Goal: Contribute content: Add original content to the website for others to see

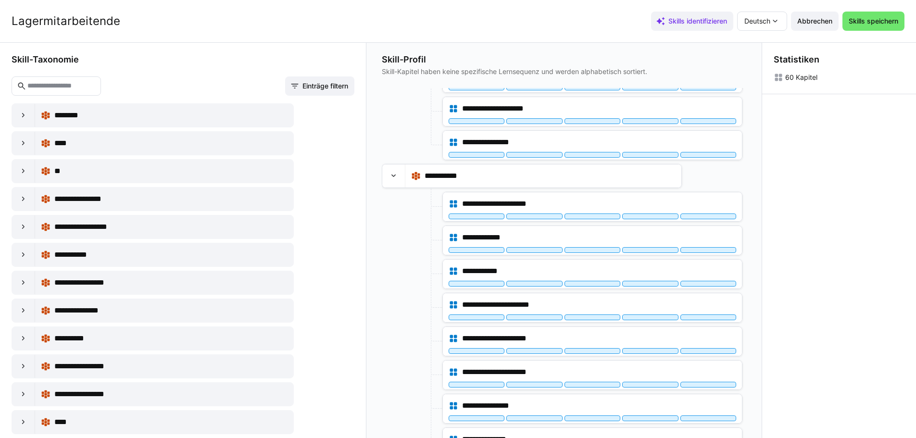
scroll to position [337, 0]
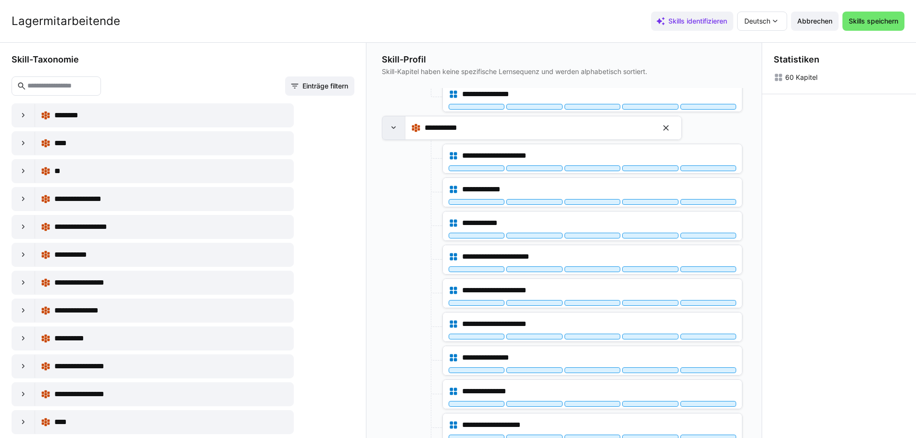
click at [394, 129] on eds-icon at bounding box center [394, 128] width 10 height 10
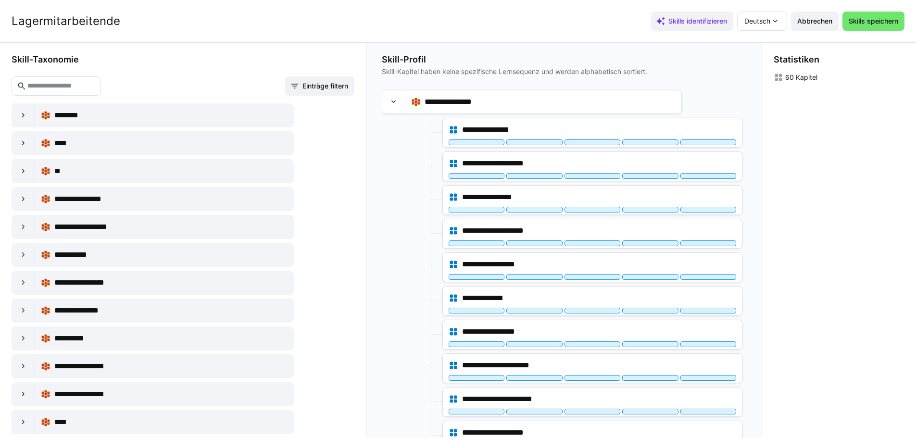
scroll to position [385, 0]
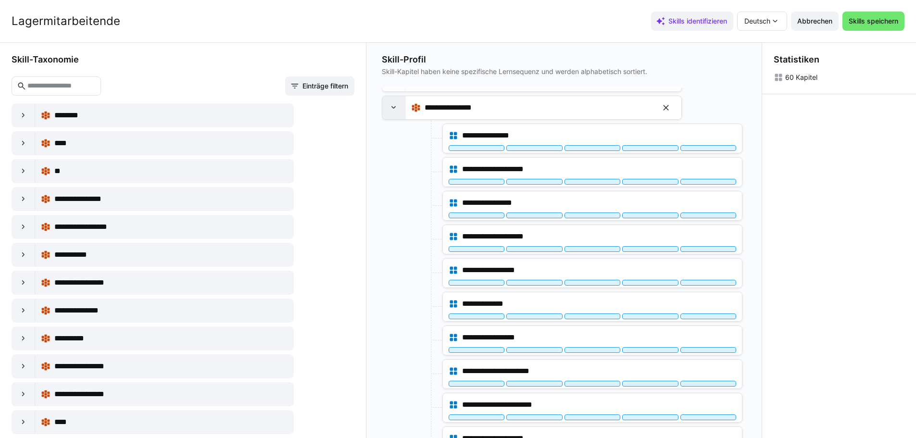
click at [393, 106] on eds-icon at bounding box center [394, 108] width 10 height 10
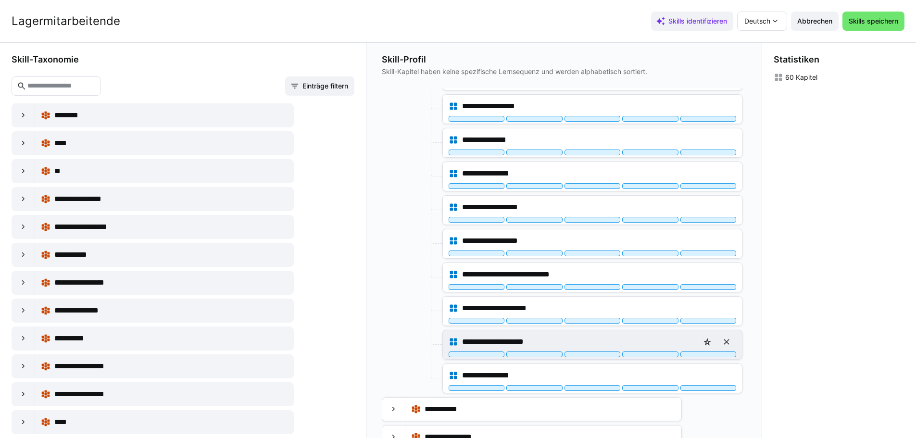
scroll to position [0, 0]
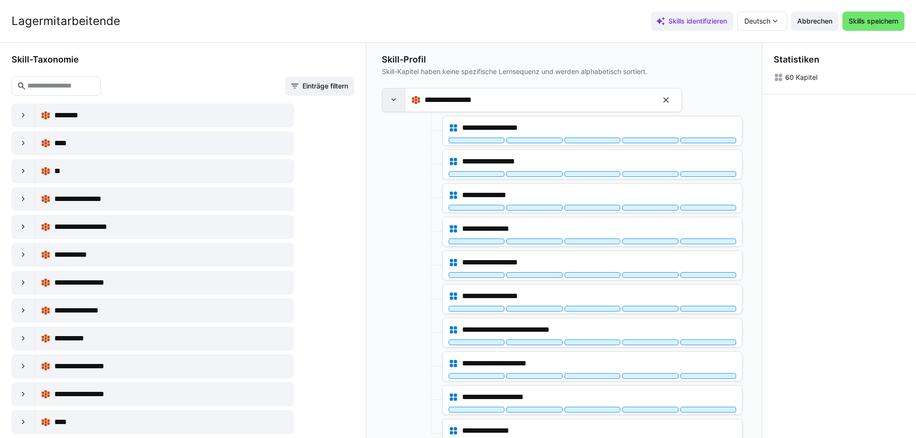
click at [394, 100] on eds-icon at bounding box center [394, 100] width 10 height 10
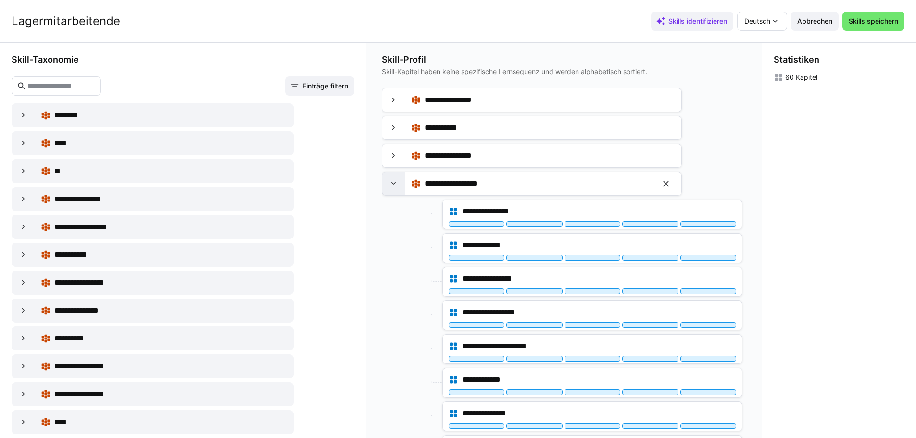
click at [394, 182] on eds-icon at bounding box center [394, 184] width 10 height 10
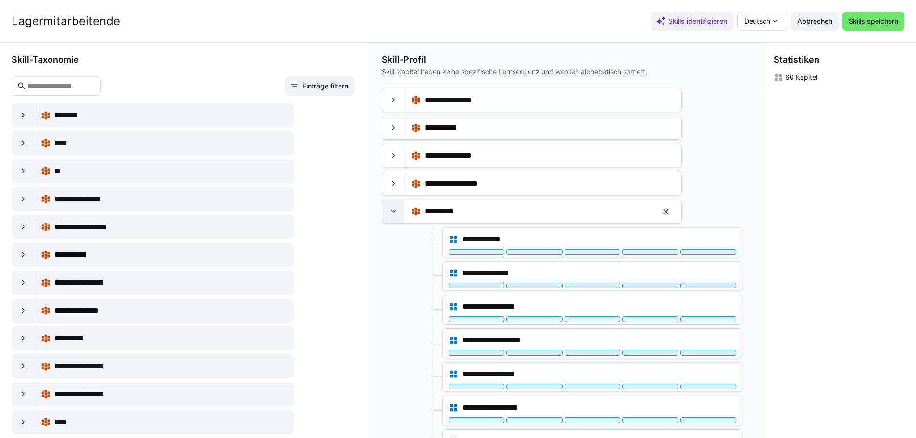
click at [394, 210] on eds-icon at bounding box center [394, 212] width 10 height 10
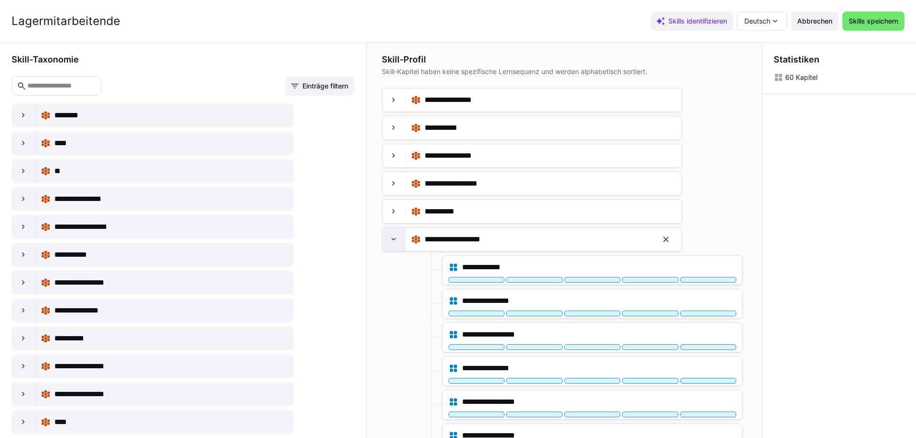
click at [397, 238] on eds-icon at bounding box center [394, 240] width 10 height 10
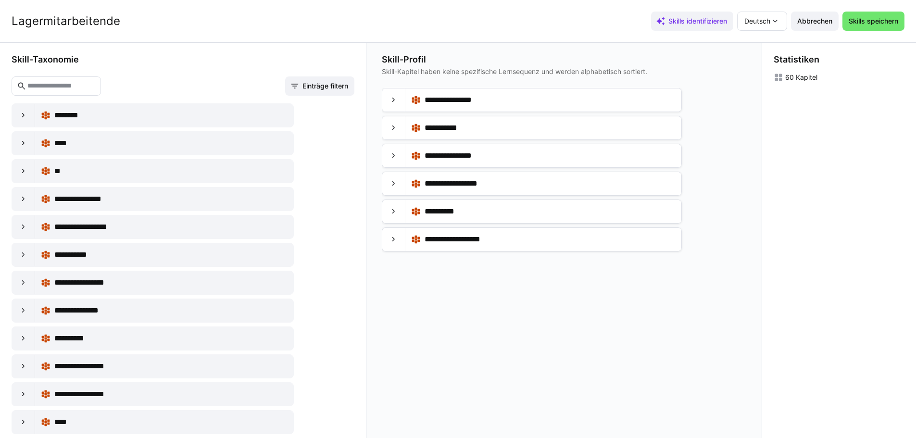
click at [64, 87] on input "text" at bounding box center [60, 86] width 69 height 9
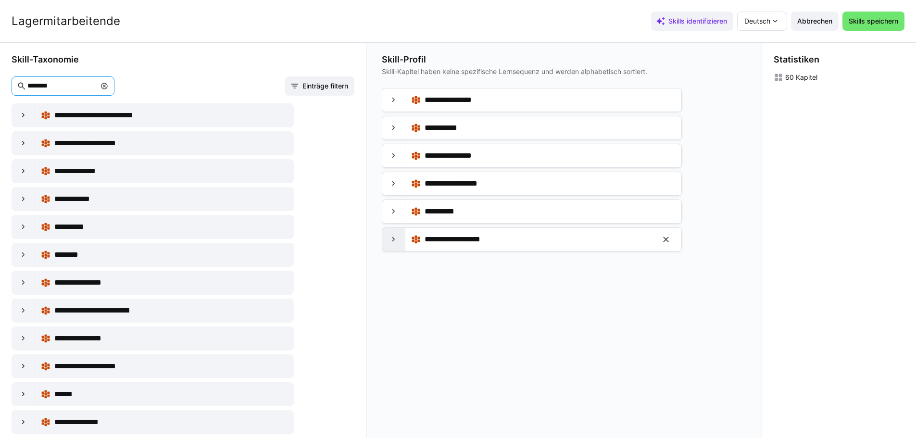
click at [391, 238] on eds-icon at bounding box center [394, 240] width 10 height 10
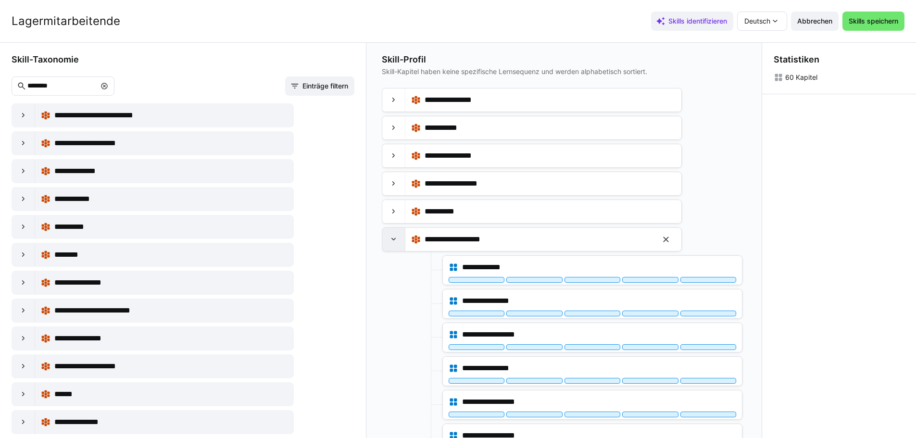
click at [397, 242] on eds-icon at bounding box center [394, 240] width 10 height 10
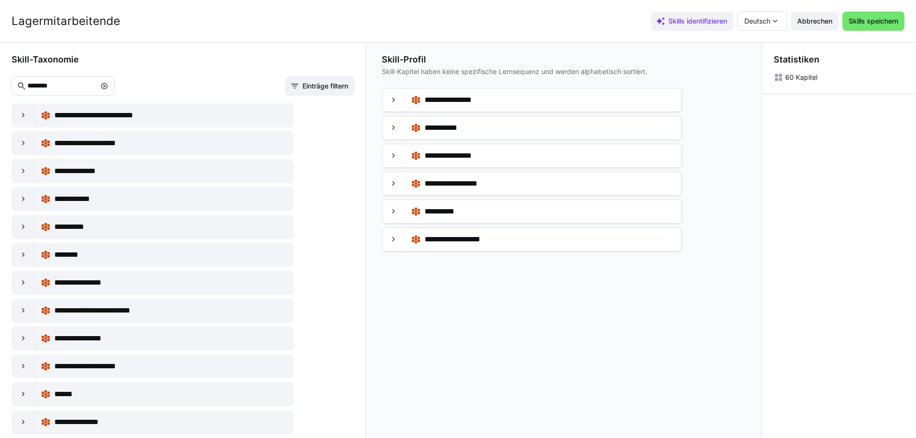
click at [51, 81] on eds-input "********" at bounding box center [63, 85] width 103 height 19
drag, startPoint x: 58, startPoint y: 88, endPoint x: -9, endPoint y: 86, distance: 66.4
click at [0, 86] on html "**********" at bounding box center [458, 56] width 916 height 438
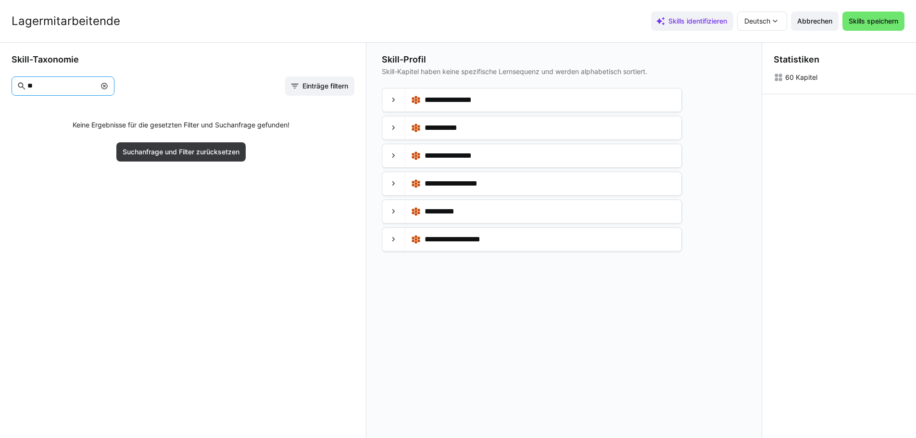
type input "*"
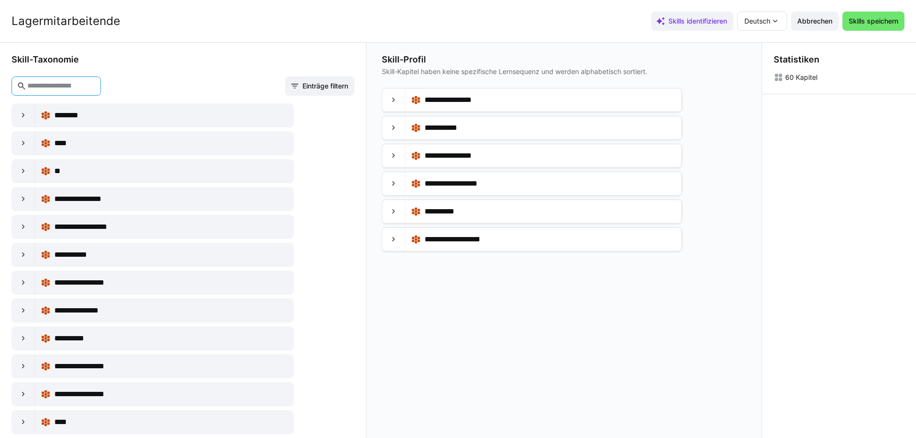
click at [75, 83] on input "text" at bounding box center [60, 86] width 69 height 9
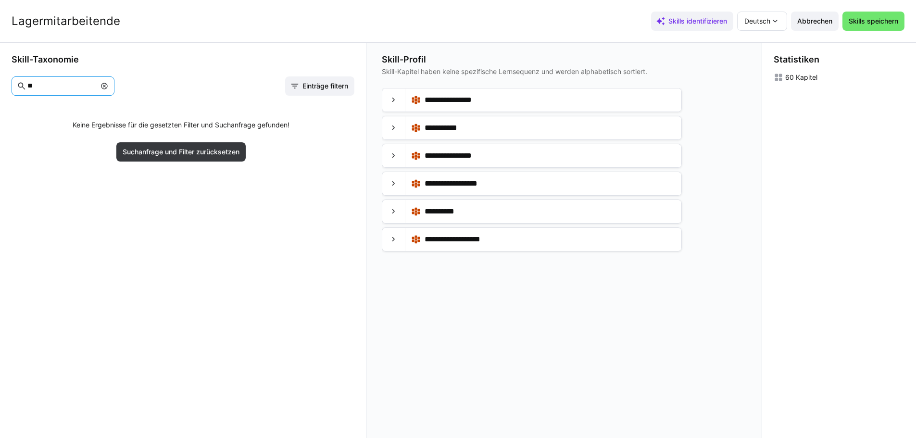
type input "*"
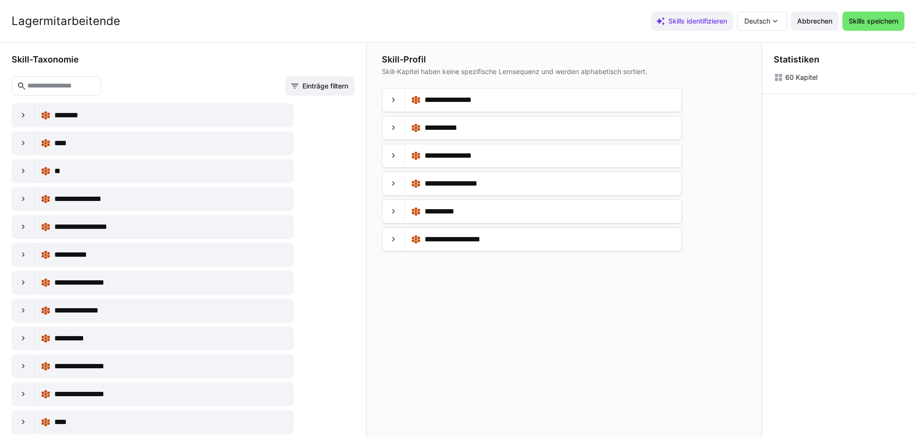
click at [470, 358] on app-skill-profile-content-builder-content-tree "**********" at bounding box center [564, 263] width 364 height 351
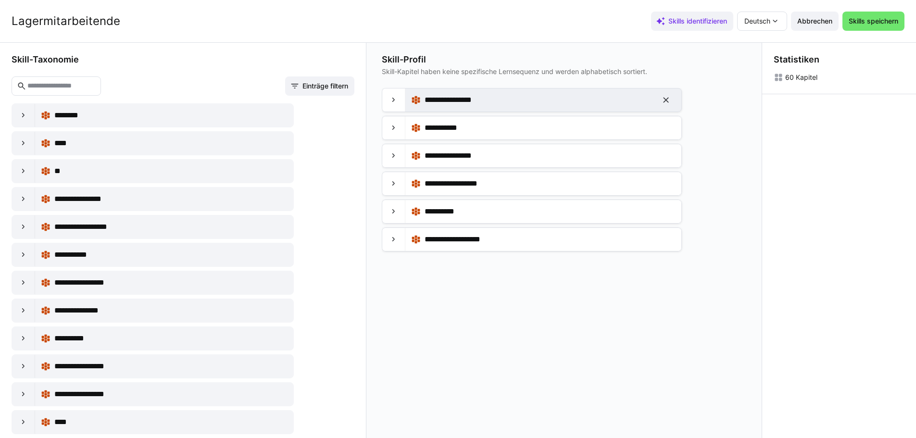
click at [468, 95] on span "**********" at bounding box center [456, 100] width 63 height 12
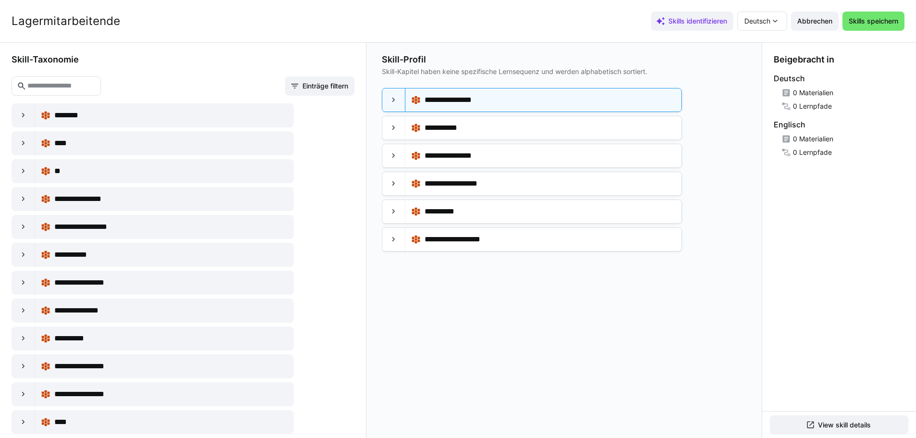
click at [723, 305] on app-skill-profile-content-builder-content-tree "**********" at bounding box center [564, 263] width 364 height 351
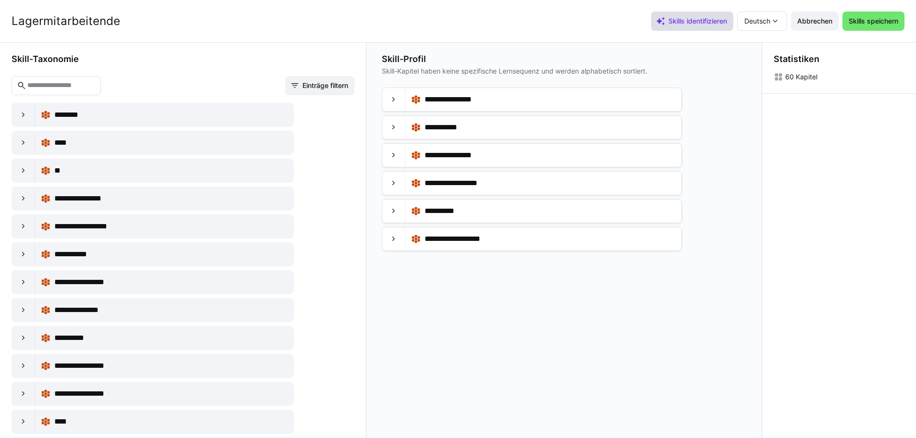
click at [695, 21] on span "Skills identifizieren" at bounding box center [698, 21] width 62 height 10
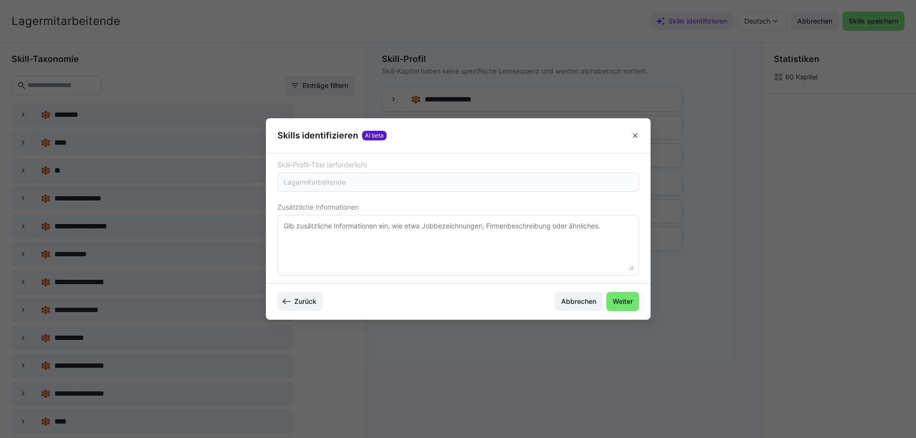
click at [334, 187] on eds-input "Lagermitarbeitende" at bounding box center [458, 182] width 362 height 19
click at [501, 249] on textarea at bounding box center [458, 245] width 351 height 50
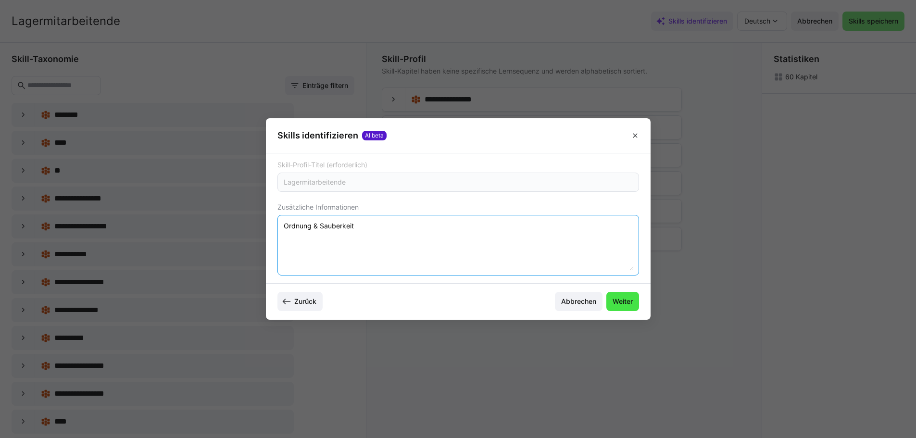
type textarea "Ordnung & Sauberkeit"
click at [615, 301] on span "Weiter" at bounding box center [622, 302] width 23 height 10
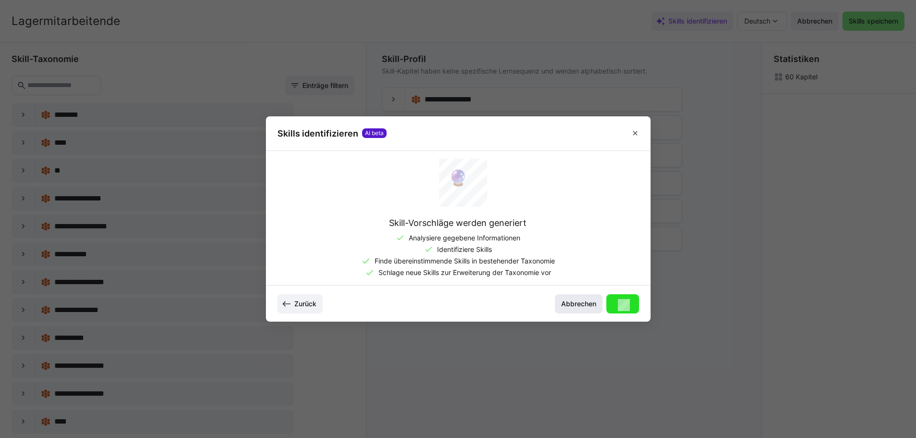
click at [591, 301] on span "Abbrechen" at bounding box center [579, 304] width 38 height 10
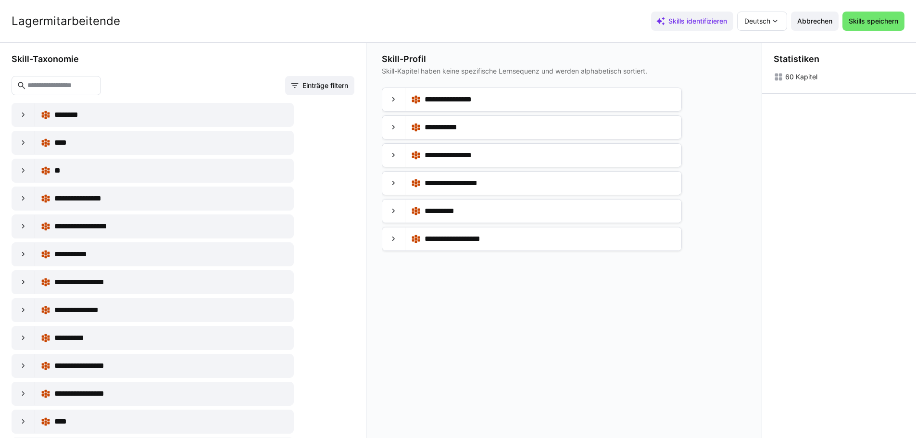
click at [877, 25] on span "Skills speichern" at bounding box center [873, 21] width 52 height 10
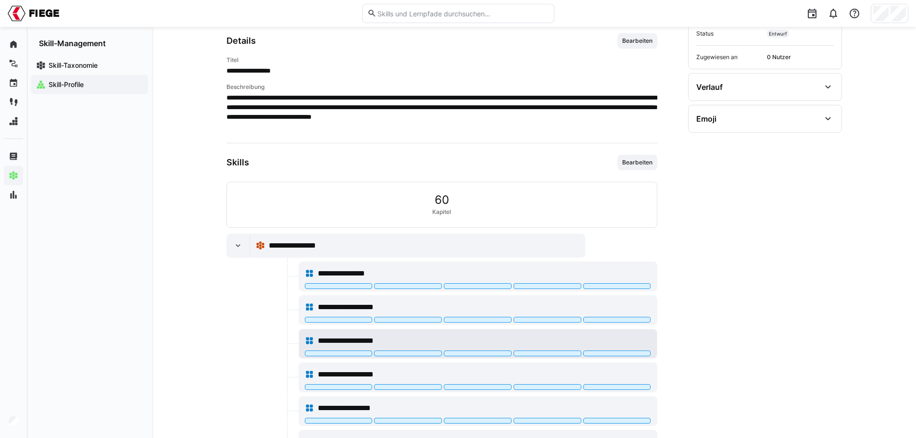
scroll to position [144, 0]
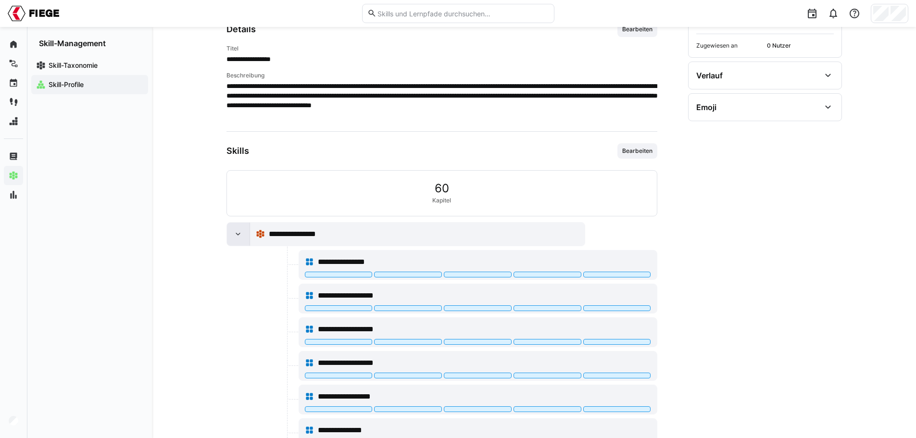
click at [231, 232] on div at bounding box center [238, 234] width 23 height 23
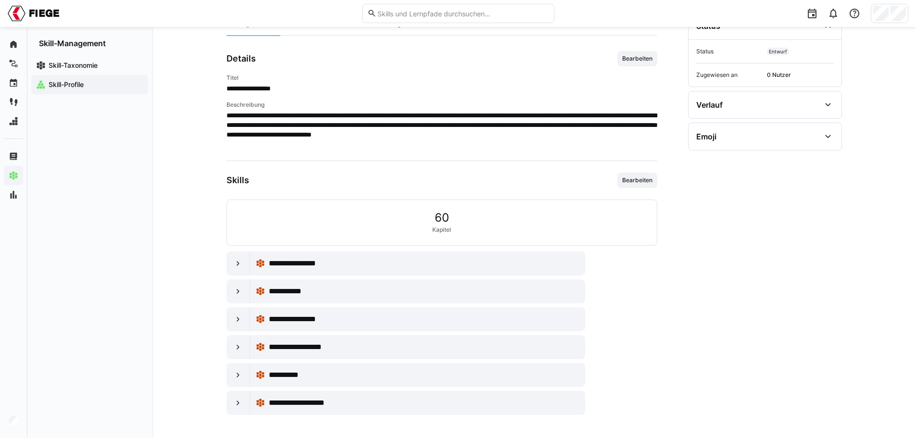
scroll to position [0, 0]
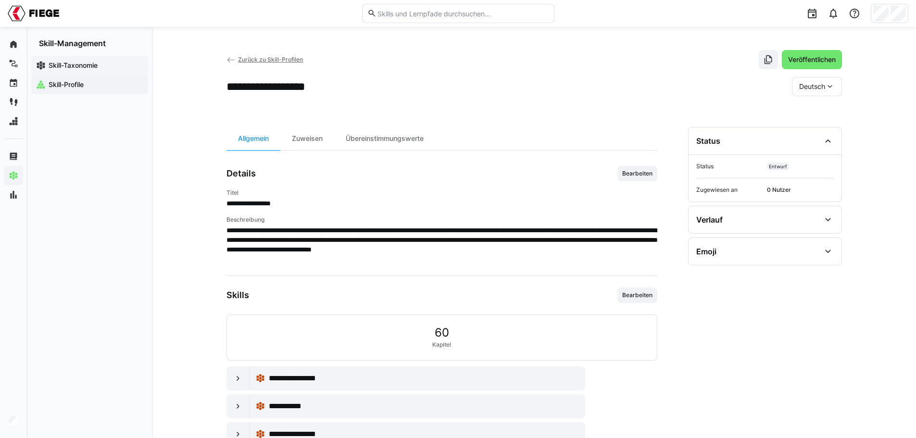
click at [0, 0] on app-navigation-label "Skill-Taxonomie" at bounding box center [0, 0] width 0 height 0
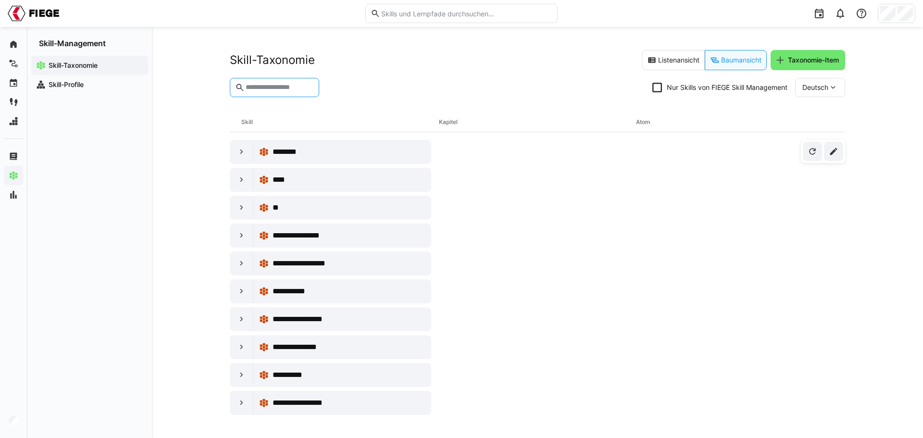
click at [277, 86] on input "text" at bounding box center [279, 87] width 69 height 9
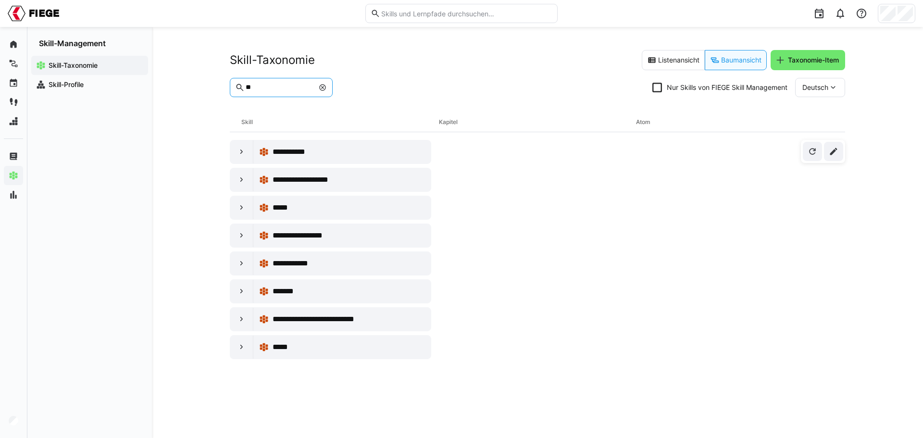
type input "*"
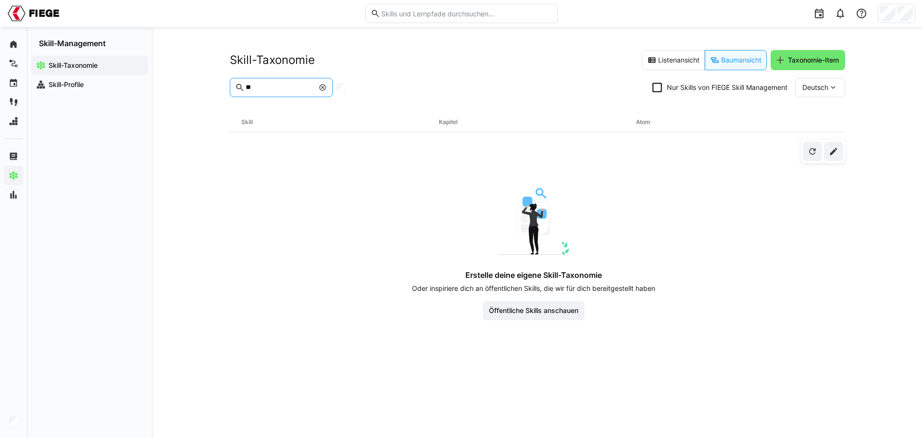
type input "*"
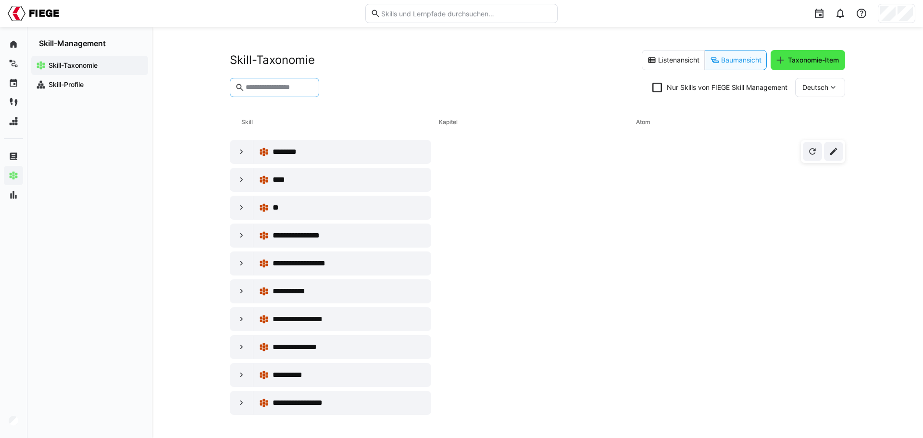
click at [812, 61] on span "Taxonomie-Item" at bounding box center [814, 60] width 54 height 10
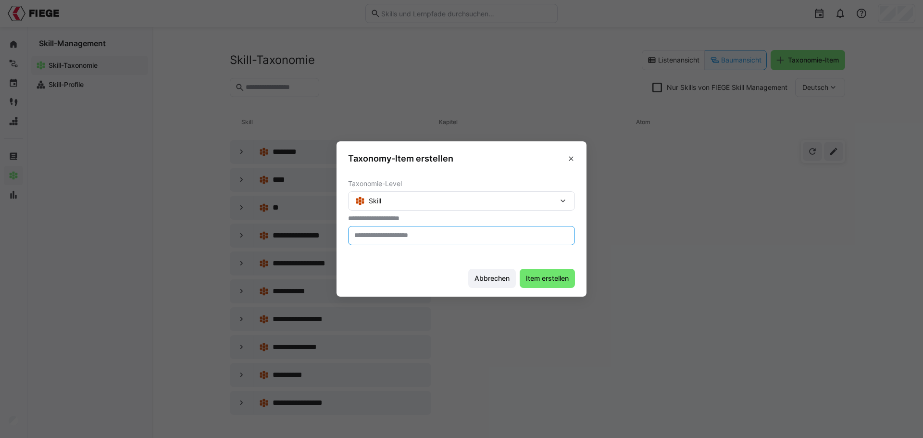
click at [399, 237] on input "text" at bounding box center [461, 235] width 216 height 9
type input "**********"
click at [550, 277] on span "Item erstellen" at bounding box center [548, 279] width 46 height 10
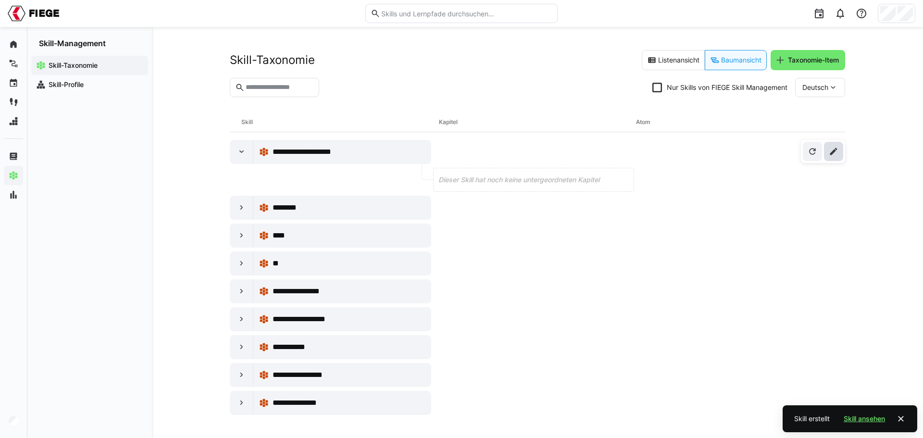
click at [830, 149] on eds-icon at bounding box center [834, 152] width 10 height 10
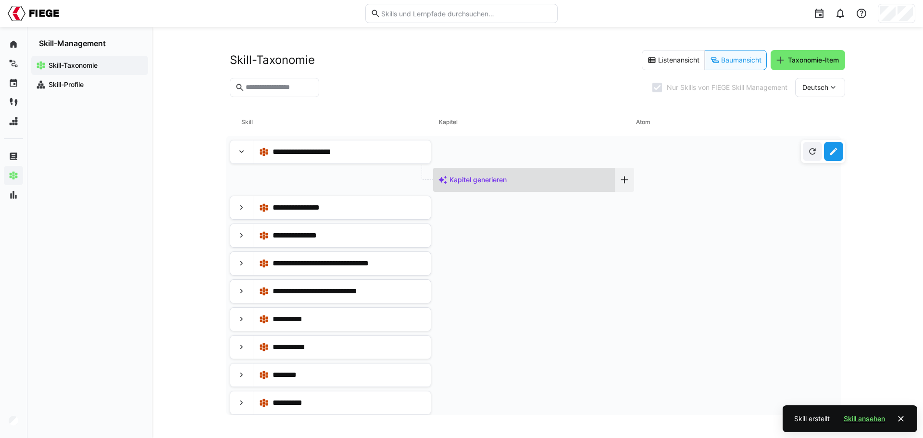
click at [473, 183] on span "Kapitel generieren" at bounding box center [478, 180] width 57 height 10
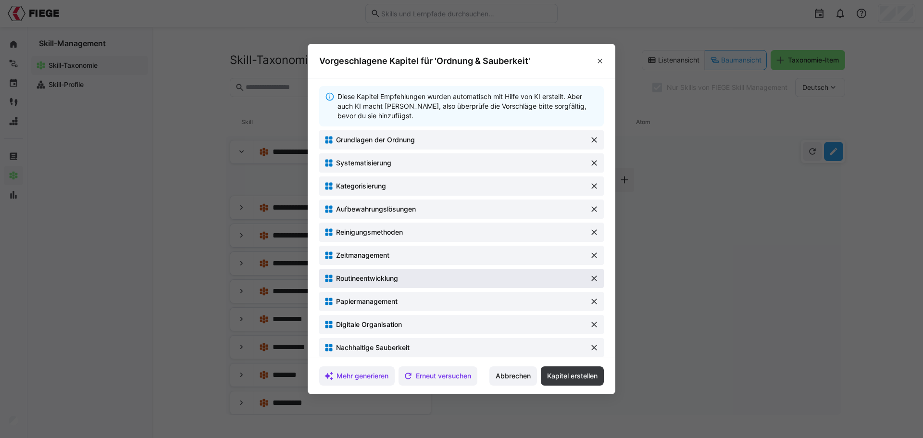
scroll to position [7, 0]
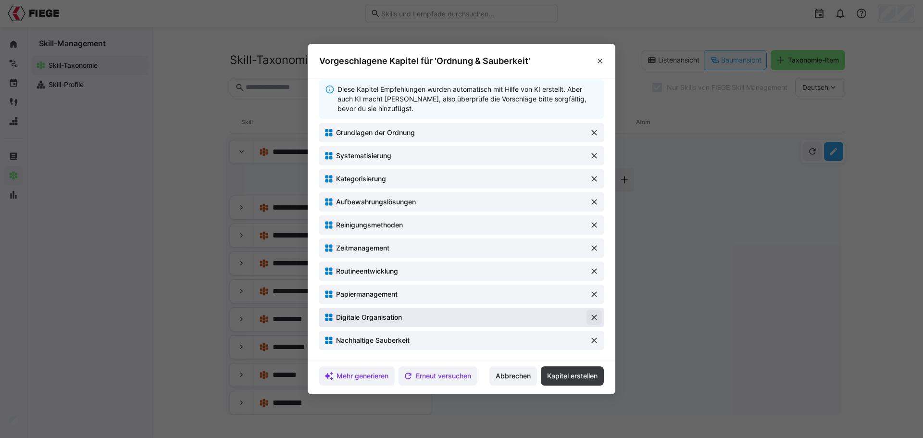
click at [590, 318] on eds-icon at bounding box center [594, 318] width 10 height 10
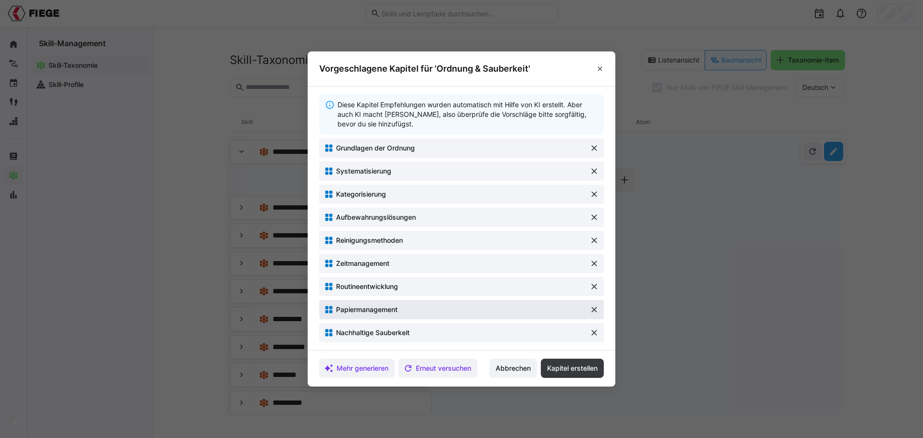
scroll to position [0, 0]
click at [593, 329] on eds-icon at bounding box center [594, 333] width 10 height 10
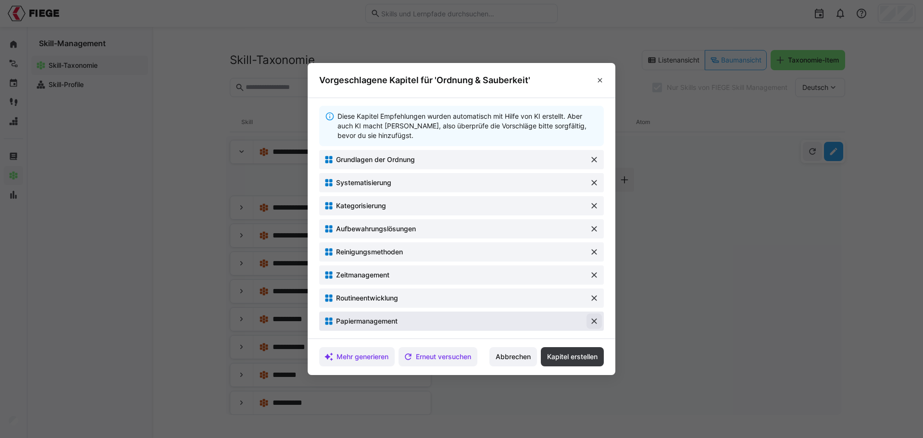
click at [596, 323] on eds-icon at bounding box center [594, 321] width 10 height 10
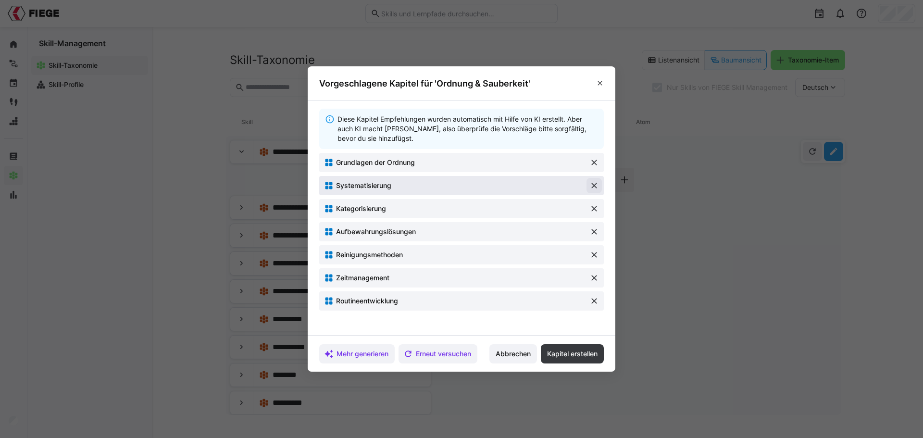
click at [594, 188] on eds-icon at bounding box center [594, 186] width 10 height 10
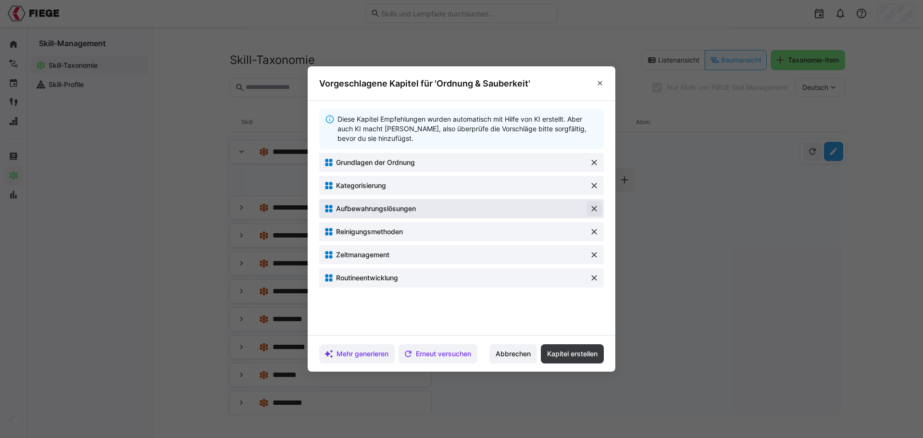
click at [593, 204] on eds-icon at bounding box center [594, 209] width 10 height 10
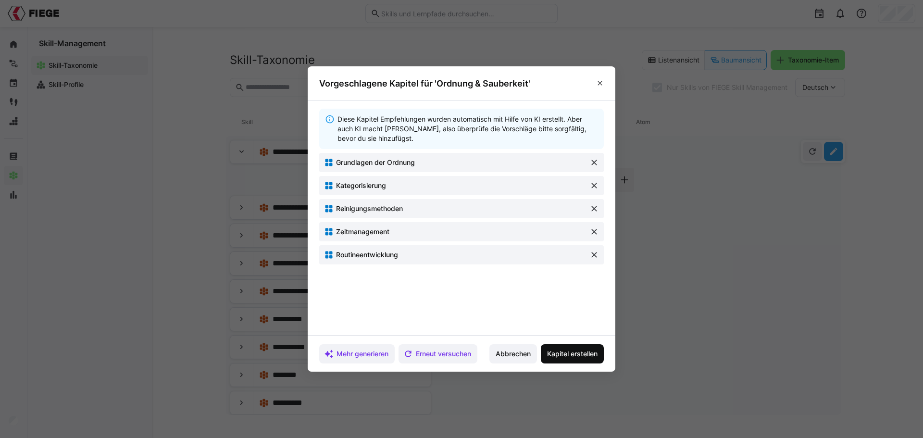
click at [578, 350] on span "Kapitel erstellen" at bounding box center [572, 354] width 53 height 10
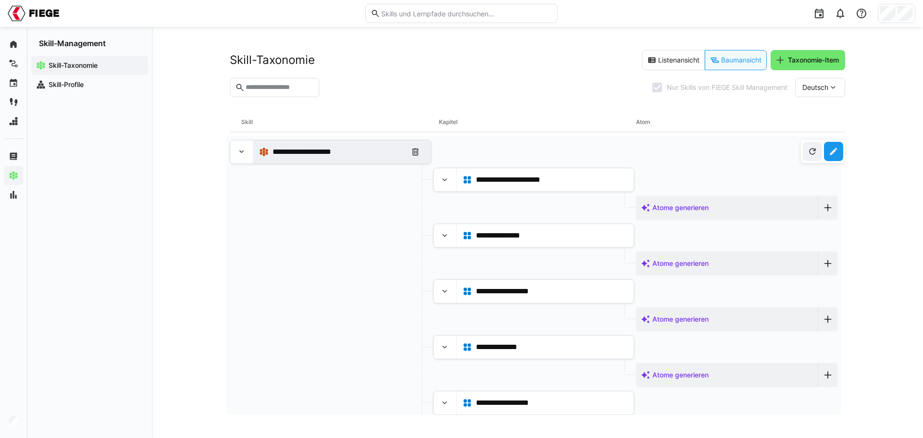
click at [317, 150] on span "**********" at bounding box center [313, 152] width 81 height 12
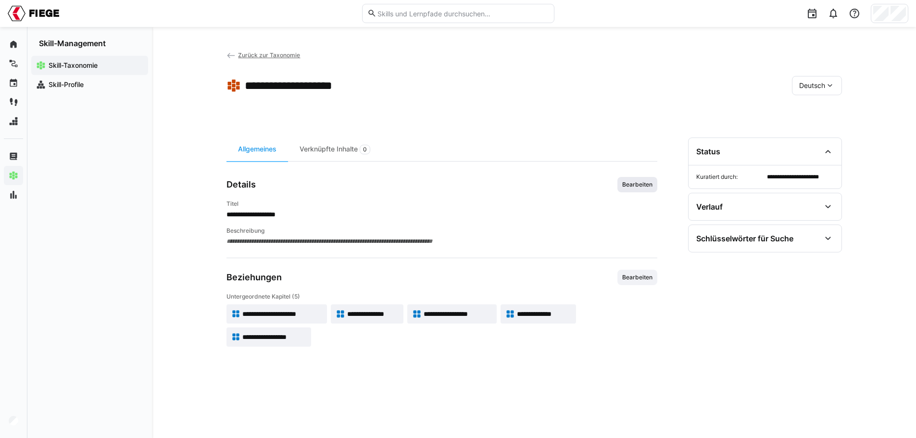
click at [627, 185] on span "Bearbeiten" at bounding box center [637, 185] width 32 height 8
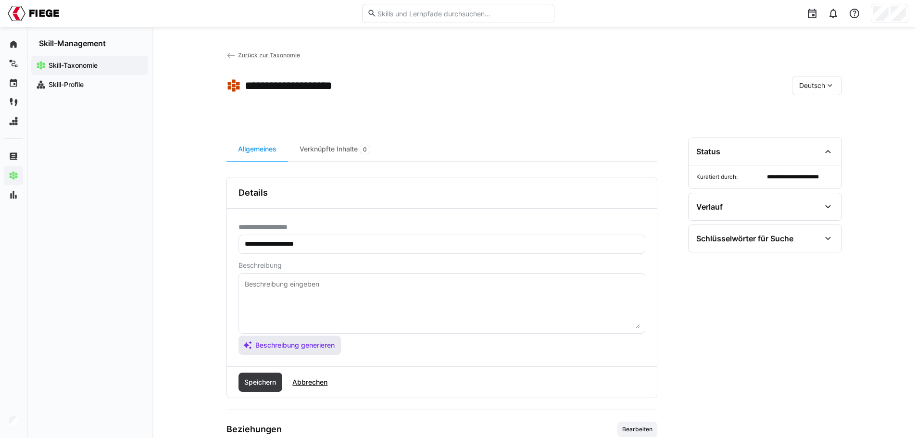
click at [312, 345] on span "Beschreibung generieren" at bounding box center [295, 345] width 82 height 10
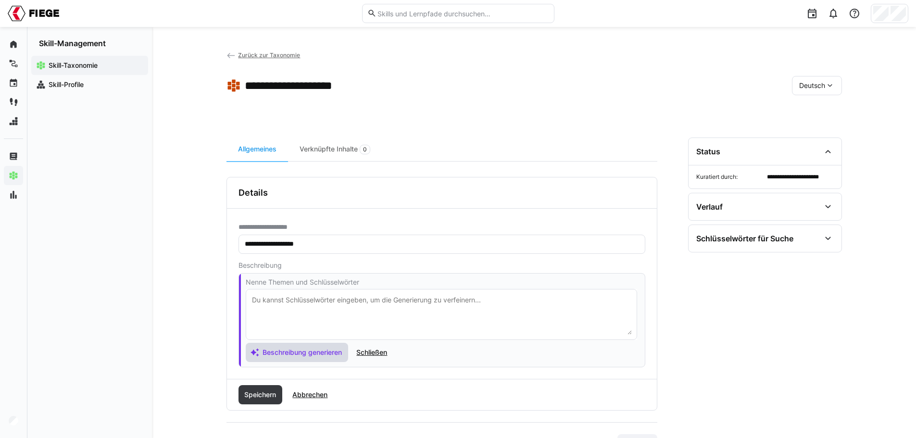
click at [424, 308] on textarea at bounding box center [441, 314] width 381 height 40
type textarea "O"
type textarea "Arbeitsplatz sauber halten, alles zurück an den Ort bringen, Lean Ansätze"
click at [310, 351] on span "Beschreibung generieren" at bounding box center [302, 353] width 82 height 10
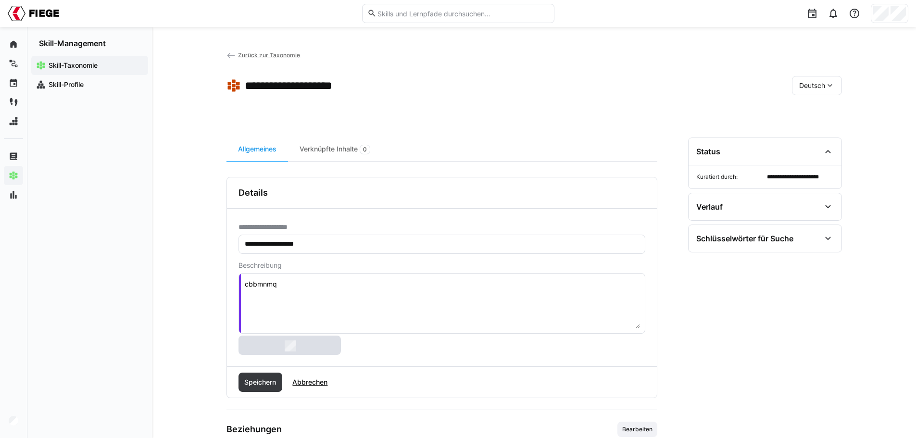
type textarea "gbtei"
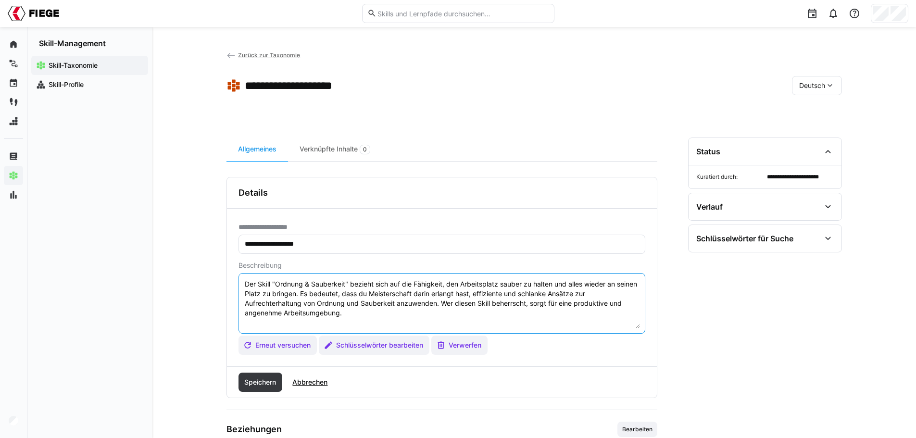
drag, startPoint x: 496, startPoint y: 294, endPoint x: 360, endPoint y: 292, distance: 135.6
click at [360, 292] on textarea "Der Skill "Ordnung & Sauberkeit" bezieht sich auf die Fähigkeit, den Arbeitspla…" at bounding box center [442, 303] width 396 height 50
click at [360, 293] on textarea "Der Skill "Ordnung & Sauberkeit" bezieht sich auf die Fähigkeit, den Arbeitspla…" at bounding box center [442, 303] width 396 height 50
drag, startPoint x: 286, startPoint y: 306, endPoint x: 323, endPoint y: 290, distance: 40.3
click at [323, 290] on textarea "Der Skill "Ordnung & Sauberkeit" bezieht sich auf die Fähigkeit, den Arbeitspla…" at bounding box center [442, 303] width 396 height 50
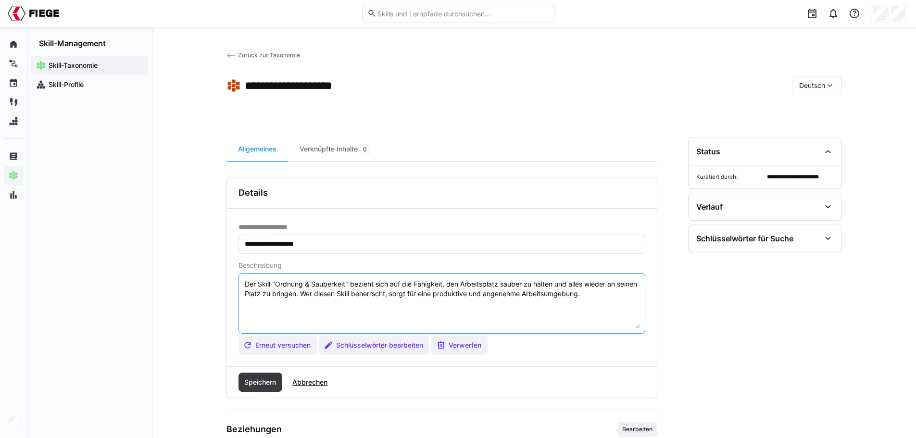
click at [317, 293] on textarea "Der Skill "Ordnung & Sauberkeit" bezieht sich auf die Fähigkeit, den Arbeitspla…" at bounding box center [442, 303] width 396 height 50
click at [565, 282] on textarea "Der Skill "Ordnung & Sauberkeit" bezieht sich auf die Fähigkeit, den Arbeitspla…" at bounding box center [442, 303] width 396 height 50
click at [294, 294] on textarea "Der Skill "Ordnung & Sauberkeit" bezieht sich auf die Fähigkeit, den Arbeitspla…" at bounding box center [442, 303] width 396 height 50
type textarea "Der Skill "Ordnung & Sauberkeit" bezieht sich auf die Fähigkeit, den Arbeitspla…"
click at [276, 378] on span "Speichern" at bounding box center [260, 382] width 35 height 10
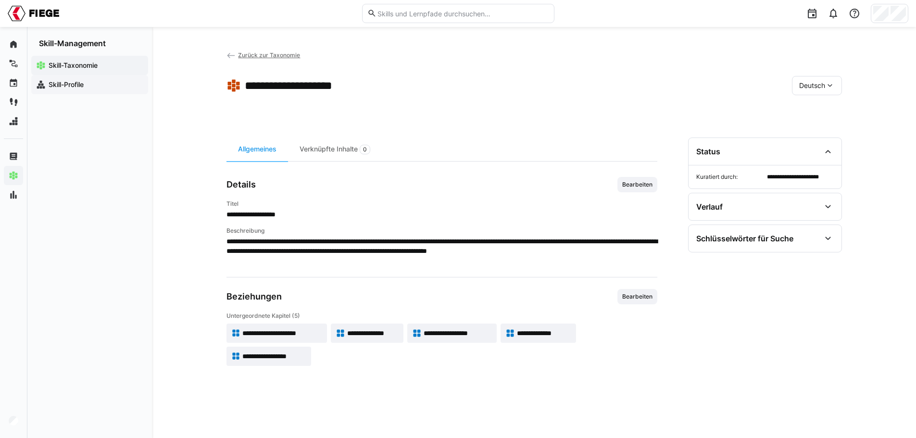
click at [0, 0] on app-navigation-label "Skill-Profile" at bounding box center [0, 0] width 0 height 0
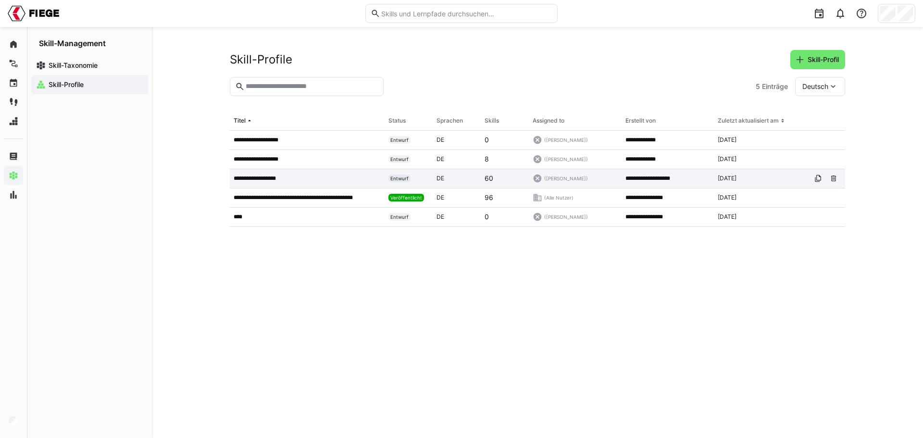
click at [256, 177] on p "**********" at bounding box center [261, 179] width 54 height 8
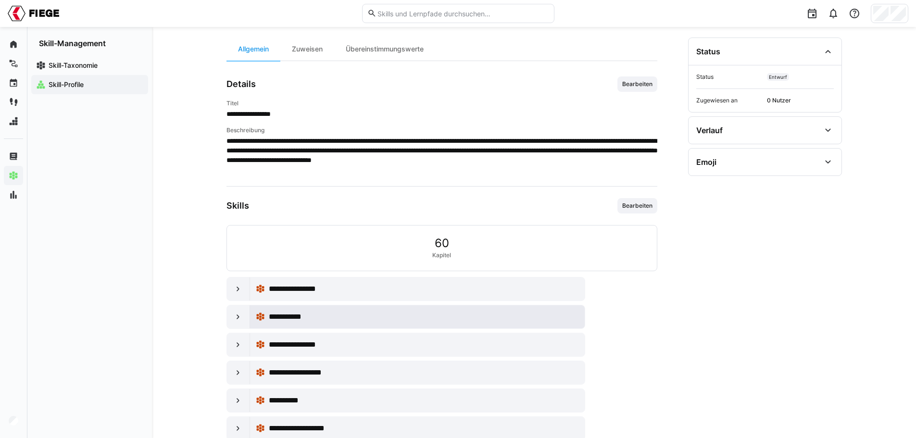
scroll to position [115, 0]
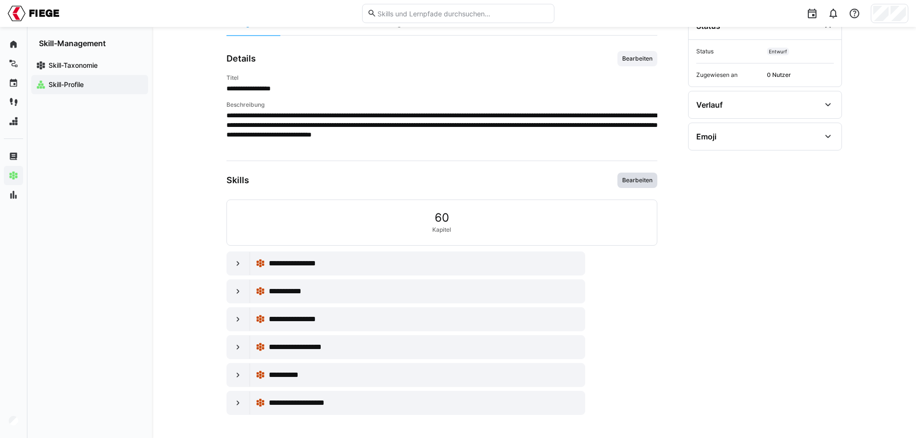
click at [644, 177] on span "Bearbeiten" at bounding box center [637, 180] width 32 height 8
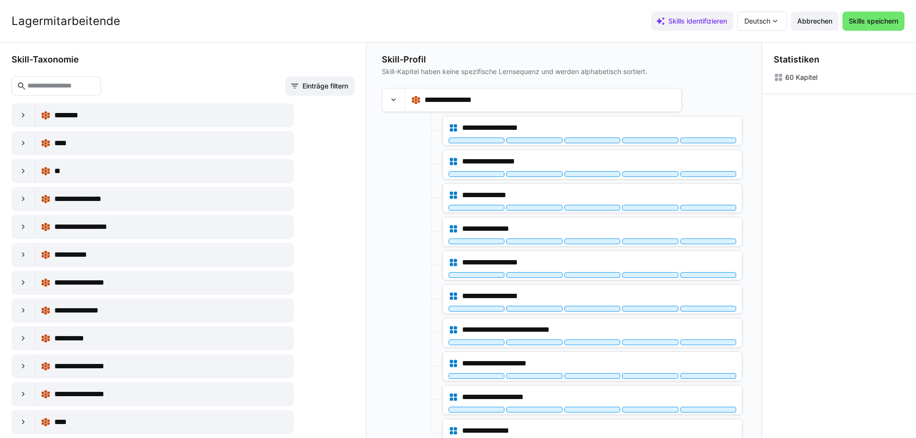
click at [65, 83] on input "text" at bounding box center [60, 86] width 69 height 9
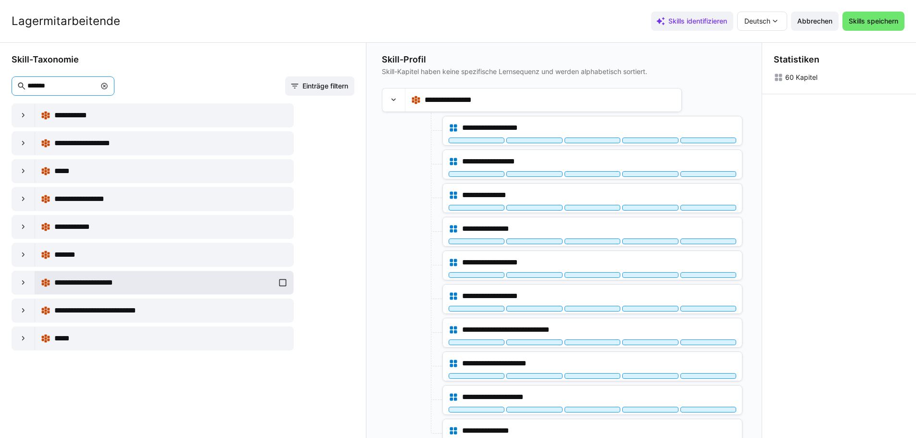
type input "*******"
click at [105, 279] on span "**********" at bounding box center [94, 283] width 81 height 12
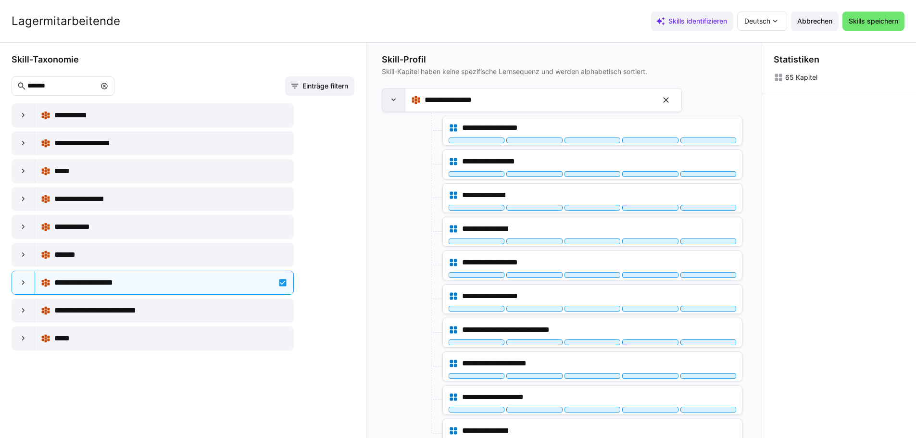
click at [395, 101] on eds-icon at bounding box center [394, 100] width 10 height 10
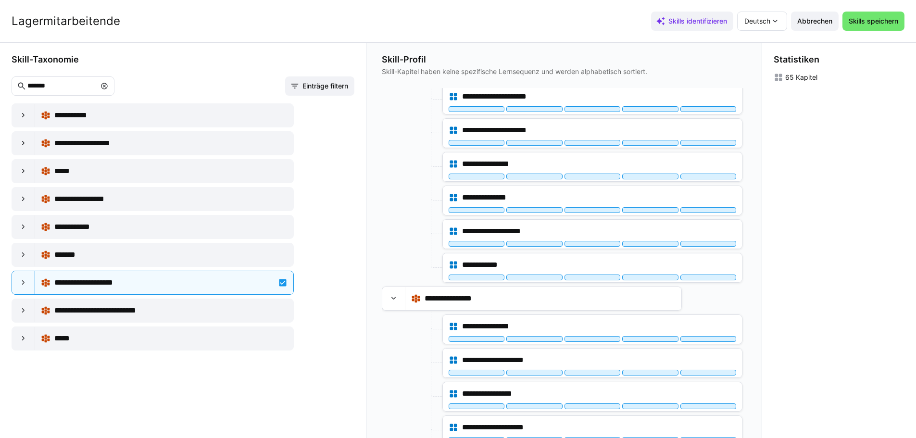
scroll to position [192, 0]
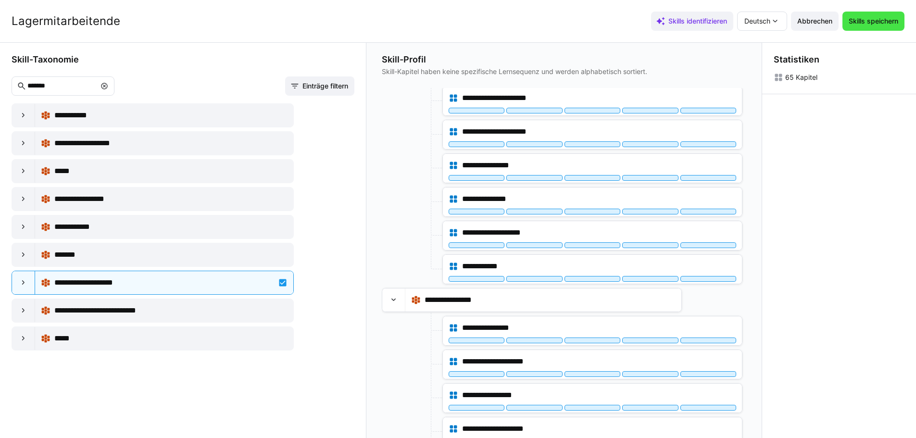
click at [874, 24] on span "Skills speichern" at bounding box center [873, 21] width 52 height 10
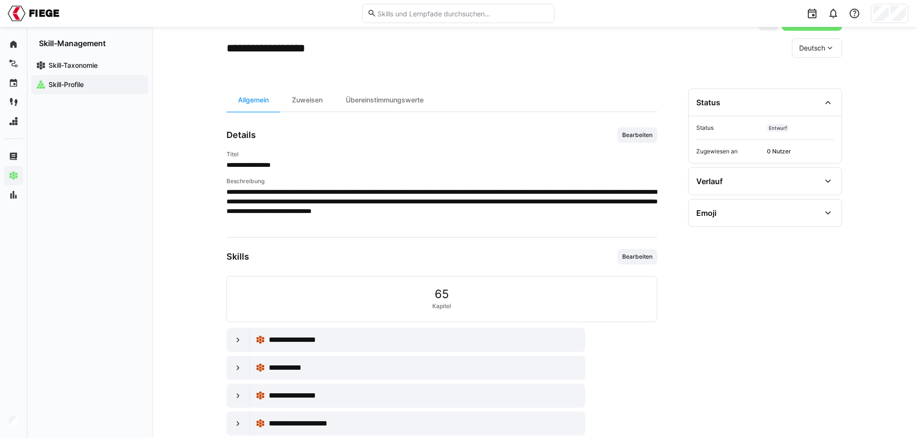
scroll to position [0, 0]
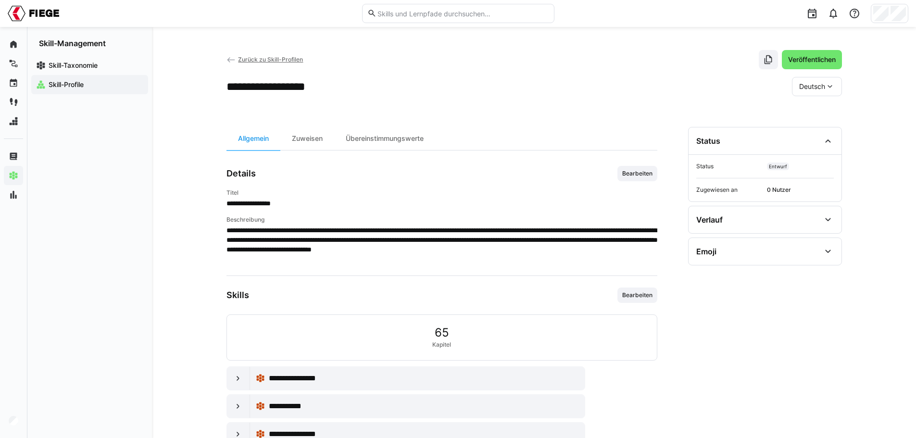
click at [252, 59] on span "Zurück zu Skill-Profilen" at bounding box center [270, 59] width 65 height 7
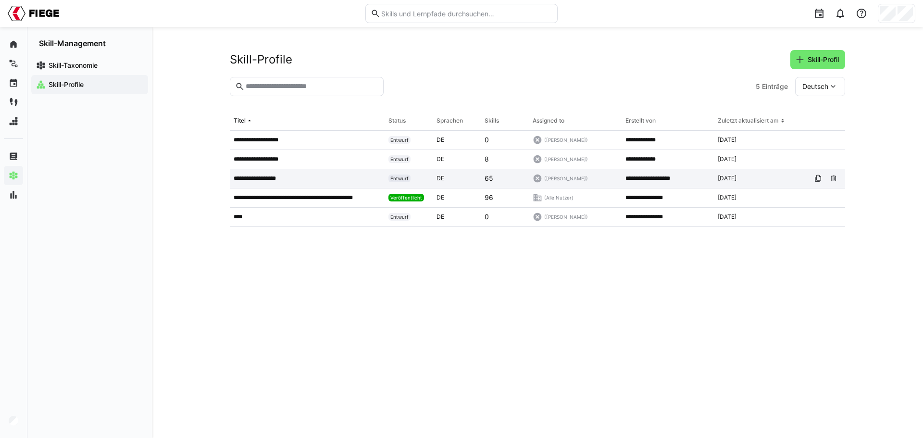
click at [274, 181] on p "**********" at bounding box center [261, 179] width 54 height 8
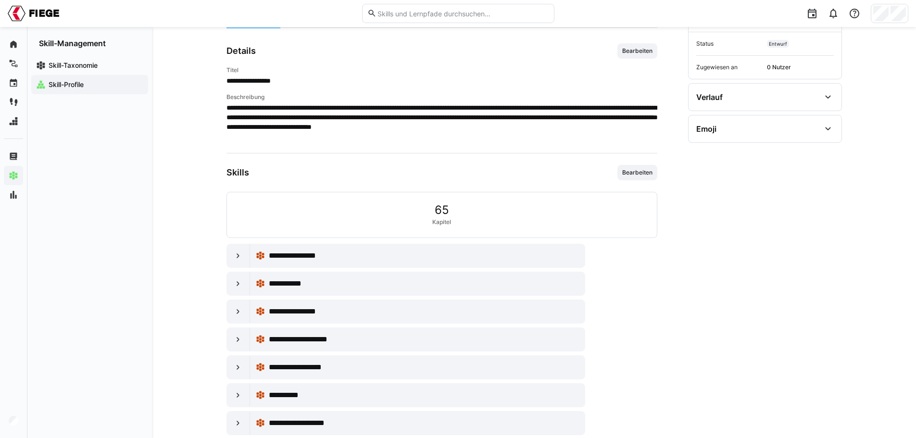
scroll to position [143, 0]
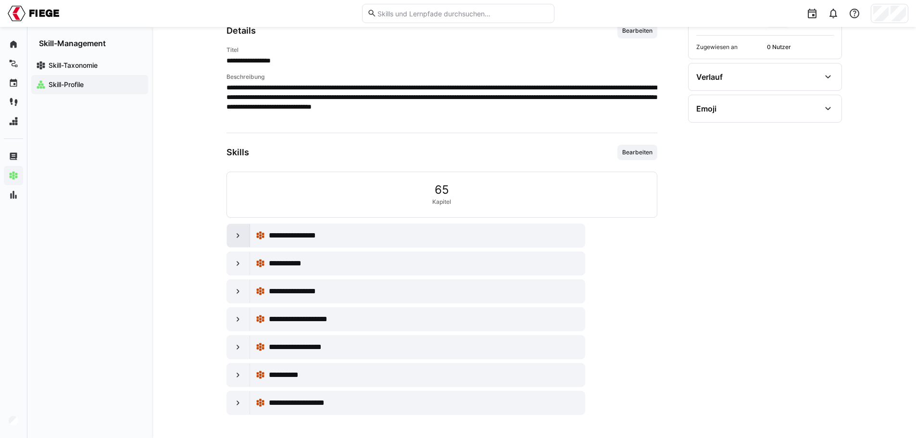
click at [240, 238] on eds-icon at bounding box center [238, 236] width 10 height 10
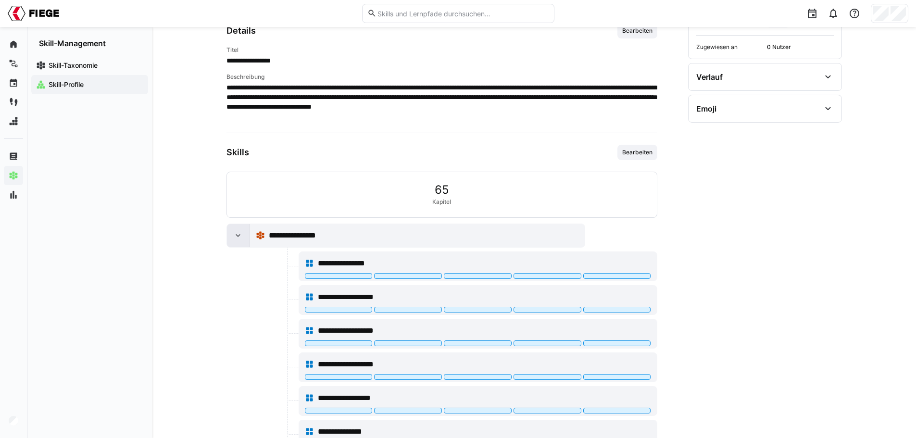
click at [240, 238] on eds-icon at bounding box center [238, 236] width 10 height 10
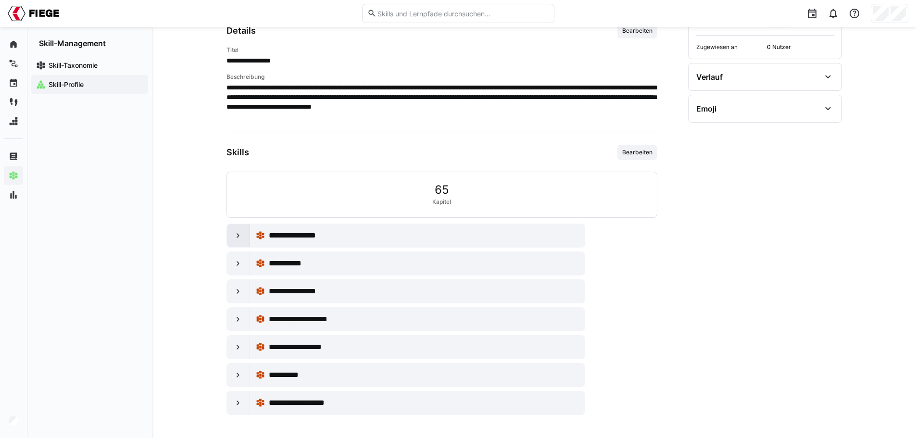
click at [233, 235] on div at bounding box center [238, 235] width 23 height 23
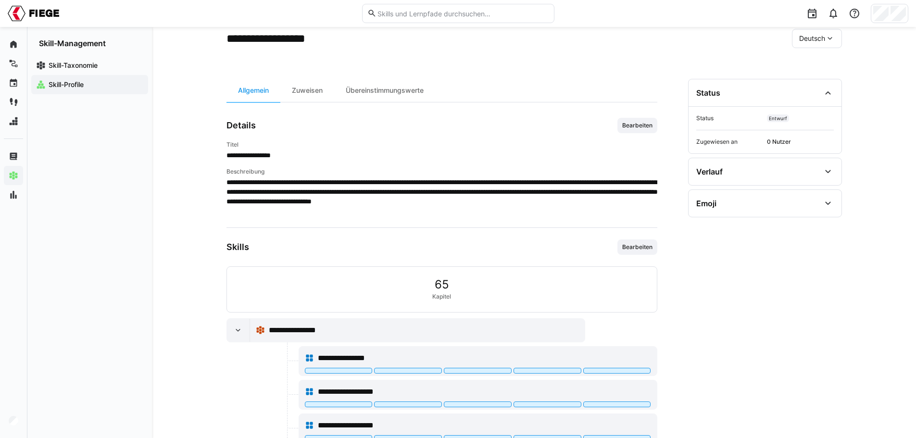
scroll to position [47, 0]
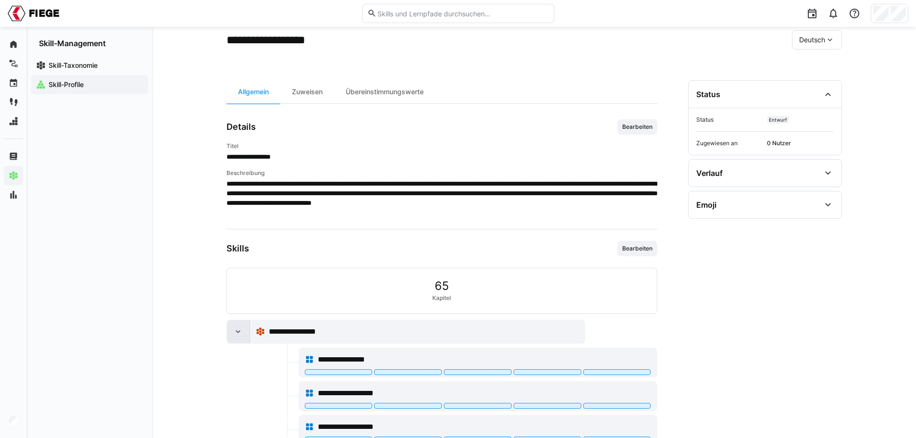
click at [236, 329] on eds-icon at bounding box center [238, 332] width 10 height 10
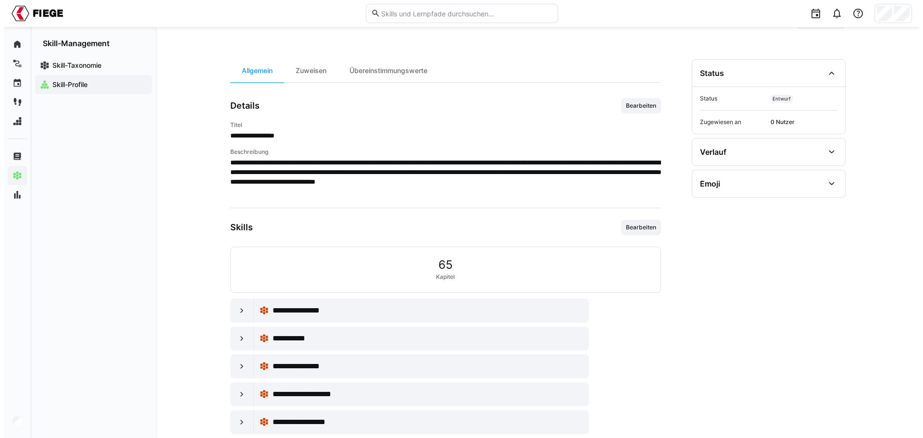
scroll to position [0, 0]
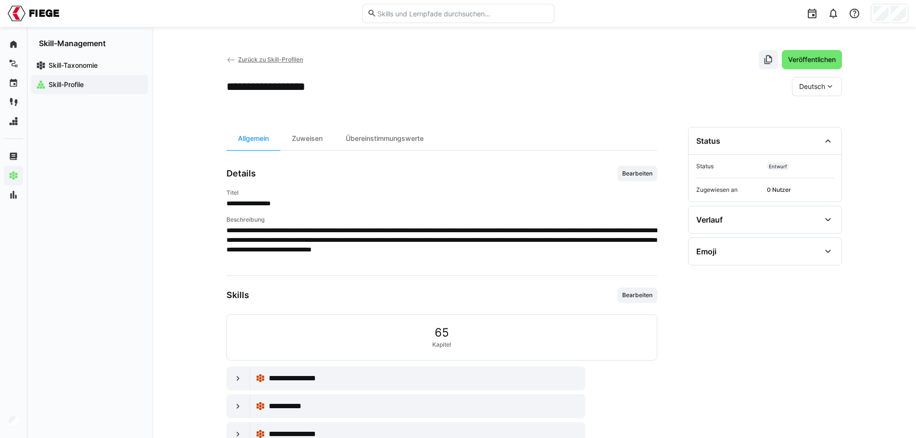
click at [281, 61] on span "Zurück zu Skill-Profilen" at bounding box center [270, 59] width 65 height 7
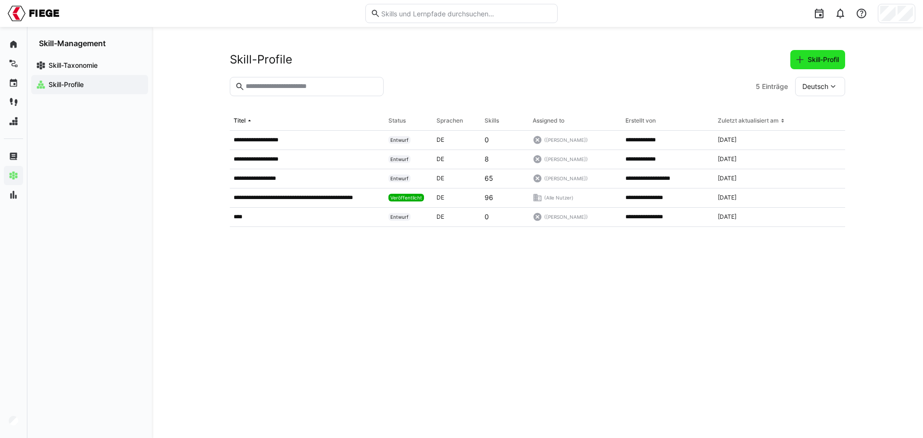
click at [809, 62] on span "Skill-Profil" at bounding box center [823, 60] width 34 height 10
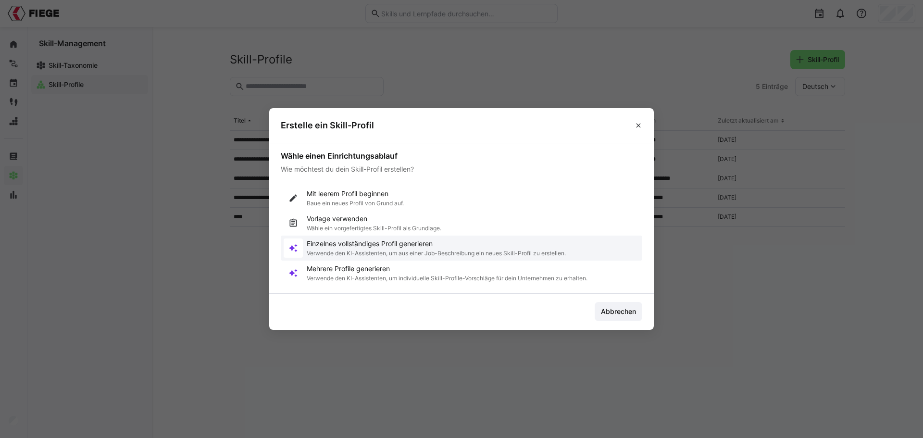
click at [360, 250] on p "Verwende den KI-Assistenten, um aus einer Job-Beschreibung ein neues Skill-Prof…" at bounding box center [436, 254] width 259 height 8
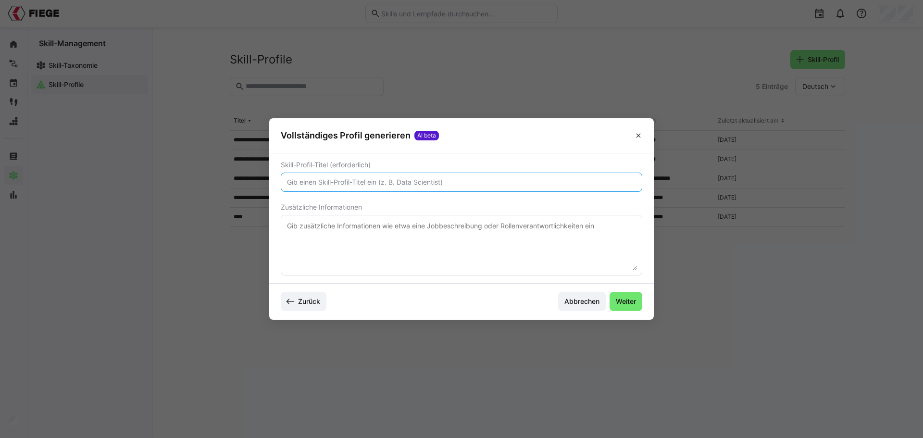
click at [324, 184] on input "text" at bounding box center [461, 182] width 351 height 9
type input "Key User IT"
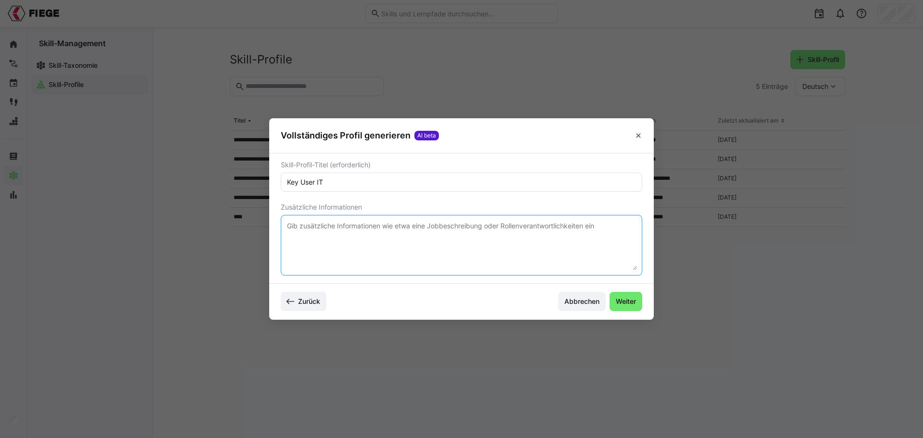
click at [333, 221] on textarea at bounding box center [461, 245] width 351 height 50
paste textarea "Aufgaben Betreuung und Sicherstellung des reibungslosen Betriebs der eingesetzt…"
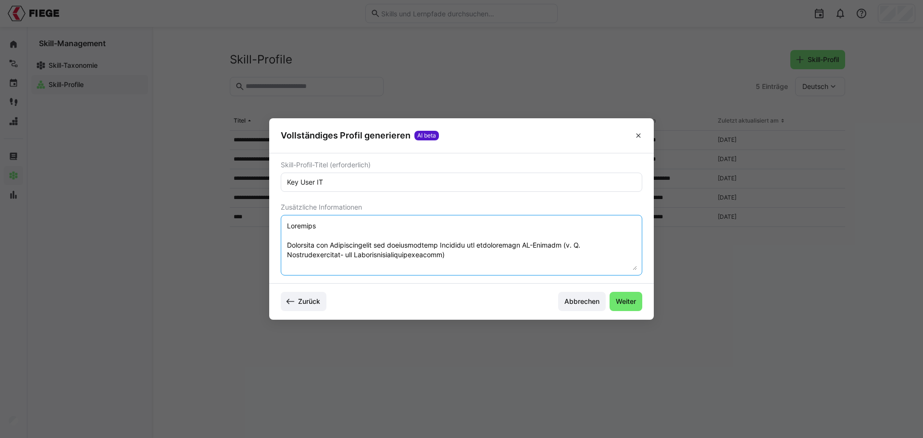
scroll to position [363, 0]
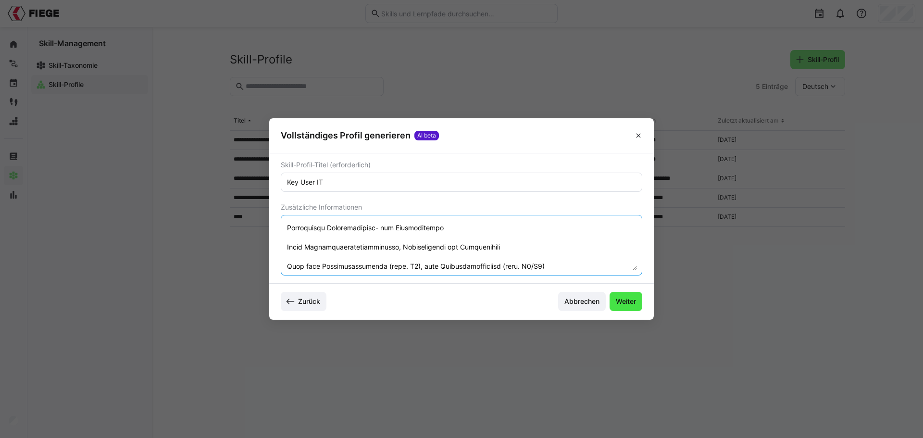
type textarea "Aufgaben Betreuung und Sicherstellung des reibungslosen Betriebs der eingesetzt…"
click at [619, 297] on span "Weiter" at bounding box center [625, 302] width 23 height 10
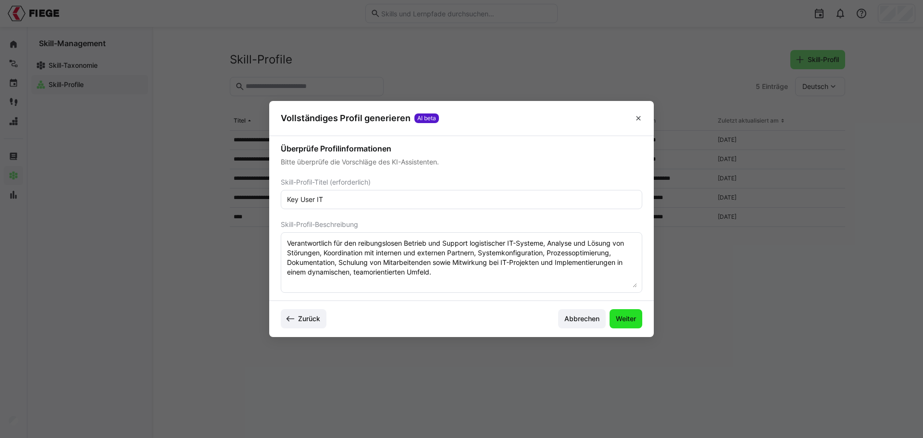
click at [633, 318] on span "Weiter" at bounding box center [625, 319] width 23 height 10
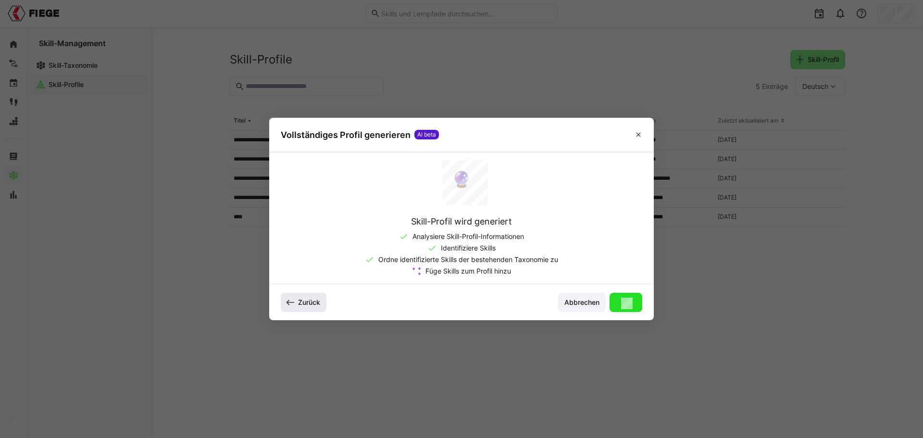
click at [307, 300] on span "Zurück" at bounding box center [309, 303] width 25 height 10
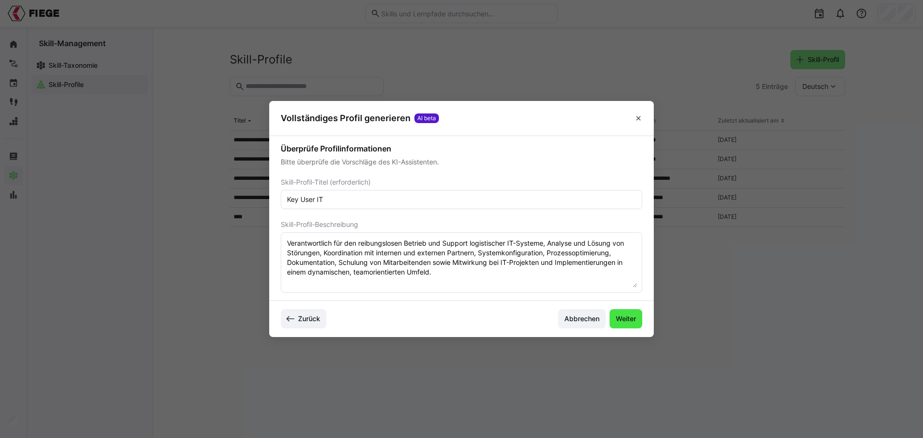
click at [625, 315] on span "Weiter" at bounding box center [625, 319] width 23 height 10
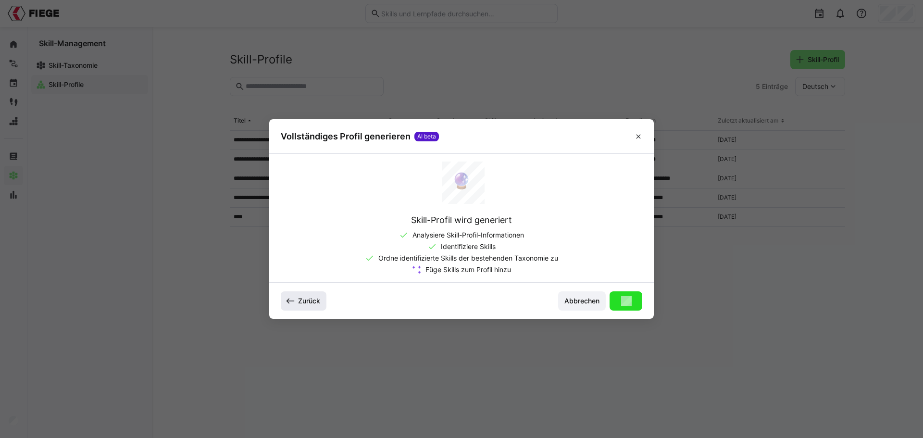
click at [310, 300] on span "Zurück" at bounding box center [309, 301] width 25 height 10
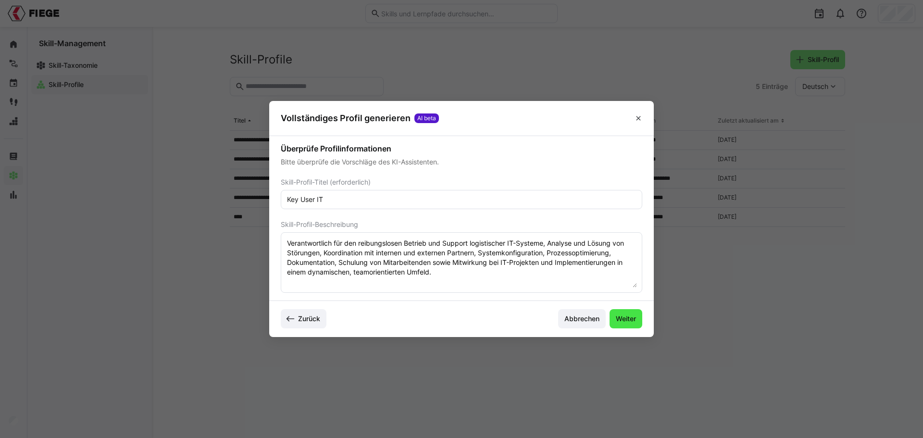
click at [631, 317] on span "Weiter" at bounding box center [625, 319] width 23 height 10
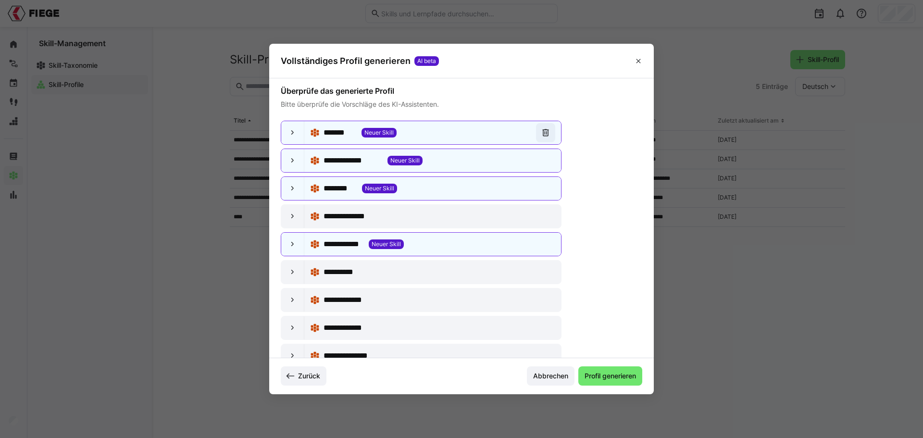
click at [542, 130] on eds-icon at bounding box center [546, 133] width 10 height 10
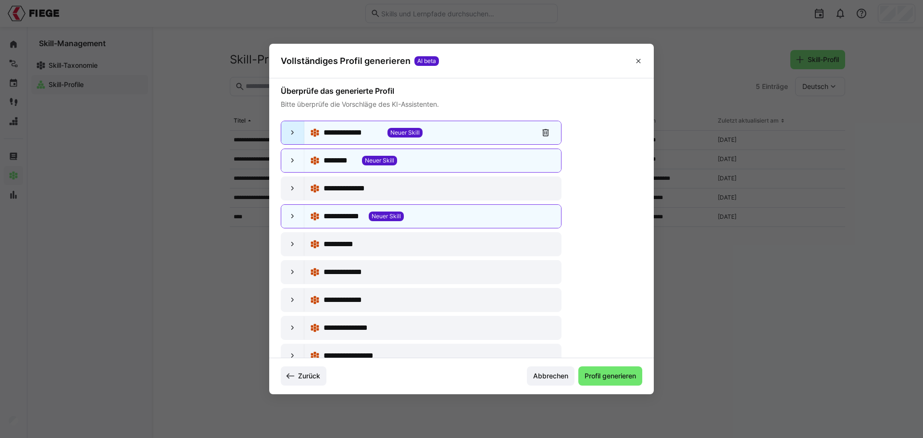
click at [293, 134] on eds-icon at bounding box center [293, 133] width 10 height 10
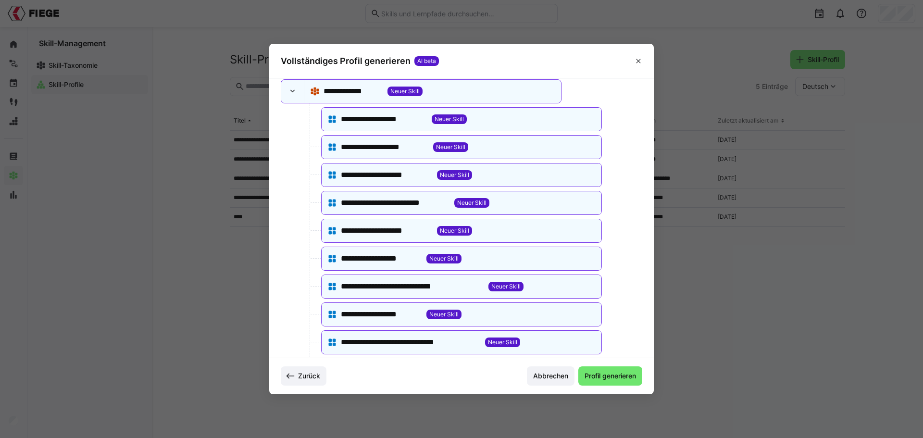
scroll to position [0, 0]
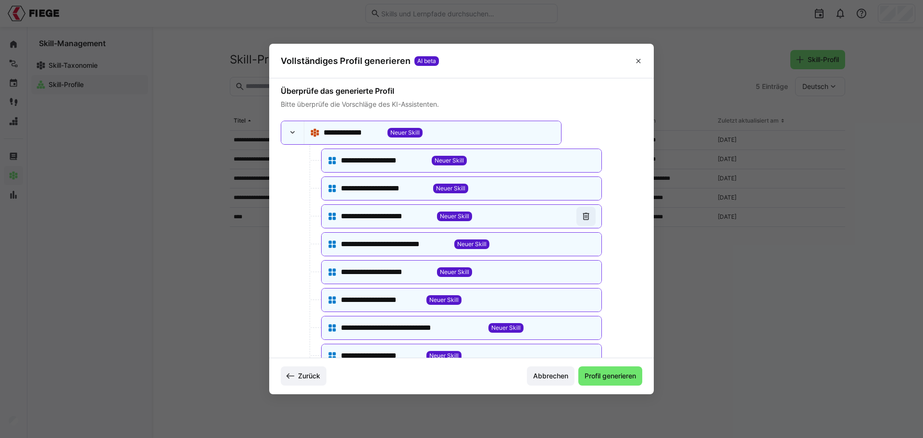
click at [581, 216] on eds-icon at bounding box center [586, 217] width 10 height 10
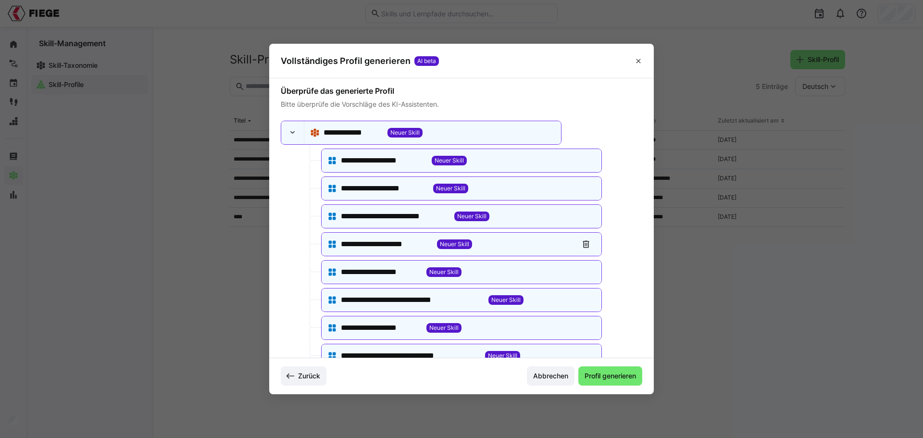
click at [581, 247] on eds-icon at bounding box center [586, 244] width 10 height 10
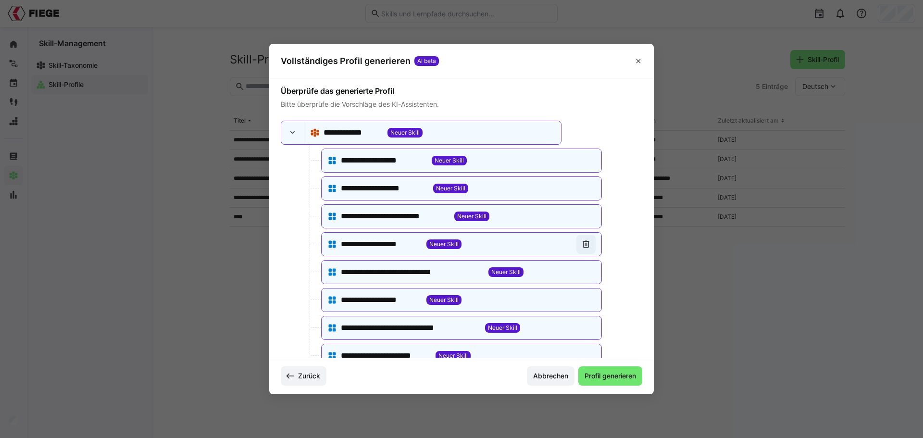
click at [581, 244] on eds-icon at bounding box center [586, 244] width 10 height 10
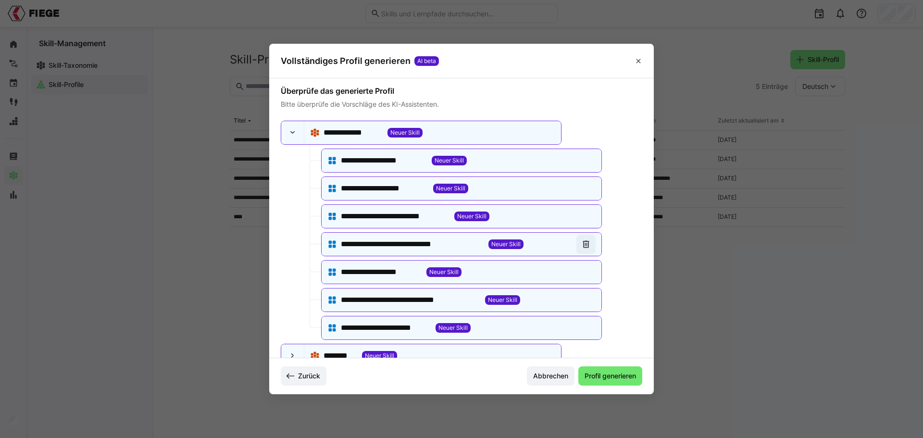
click at [581, 244] on eds-icon at bounding box center [586, 244] width 10 height 10
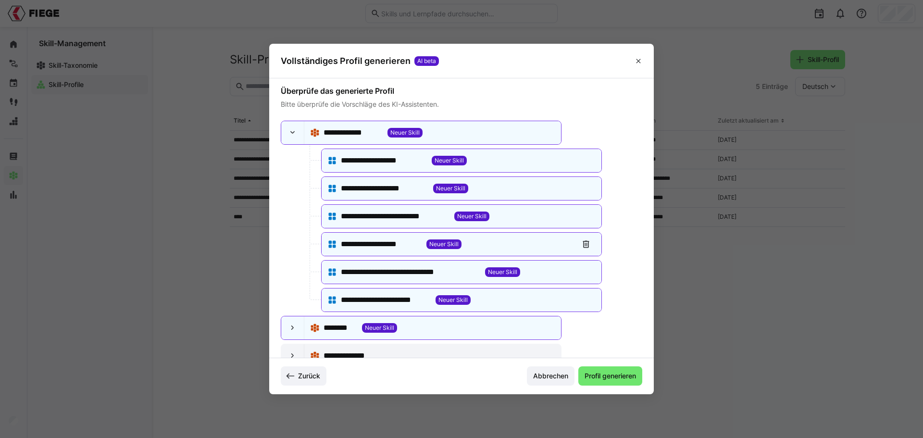
click at [581, 244] on eds-icon at bounding box center [586, 244] width 10 height 10
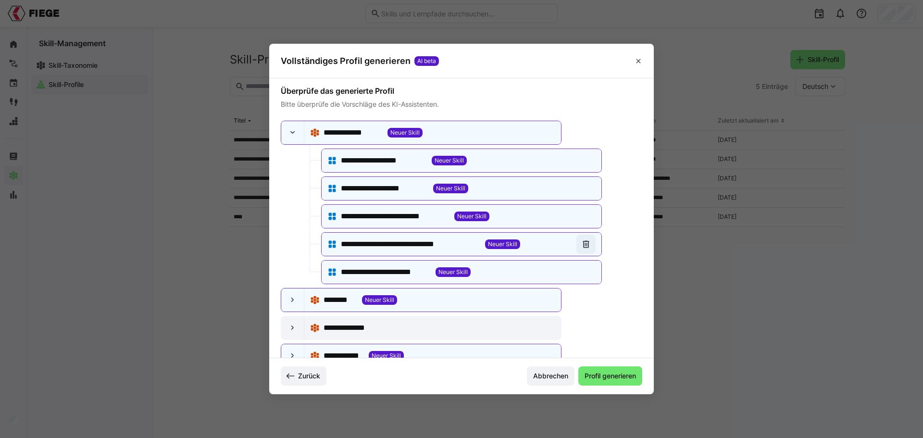
click at [581, 245] on eds-icon at bounding box center [586, 244] width 10 height 10
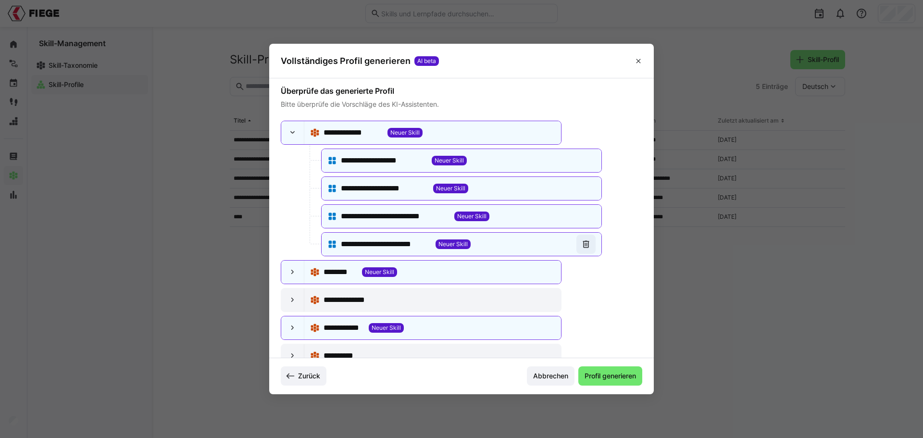
click at [581, 245] on eds-icon at bounding box center [586, 244] width 10 height 10
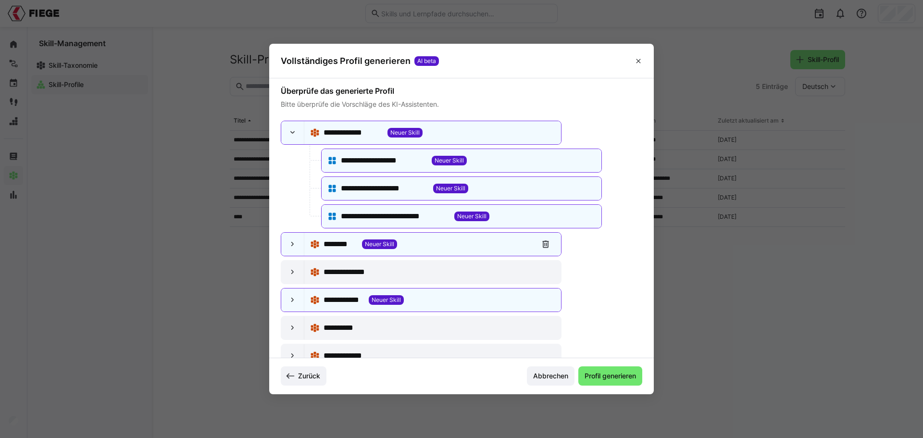
click at [541, 246] on eds-icon at bounding box center [546, 244] width 10 height 10
click at [542, 272] on eds-icon at bounding box center [546, 272] width 10 height 10
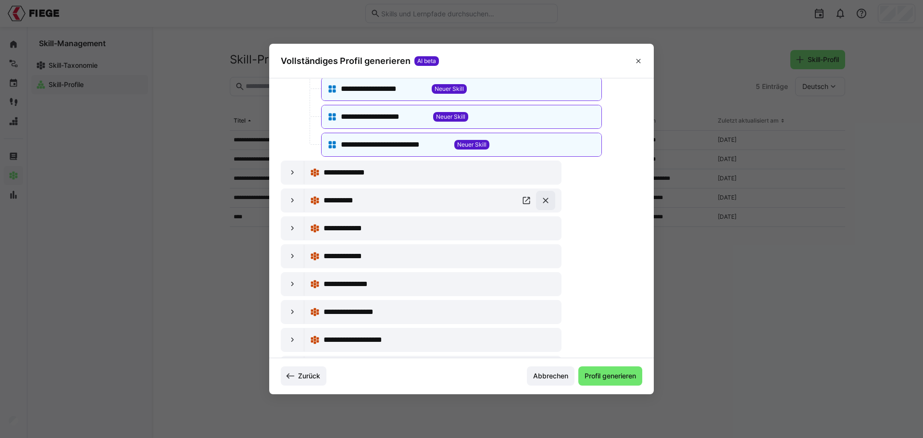
scroll to position [96, 0]
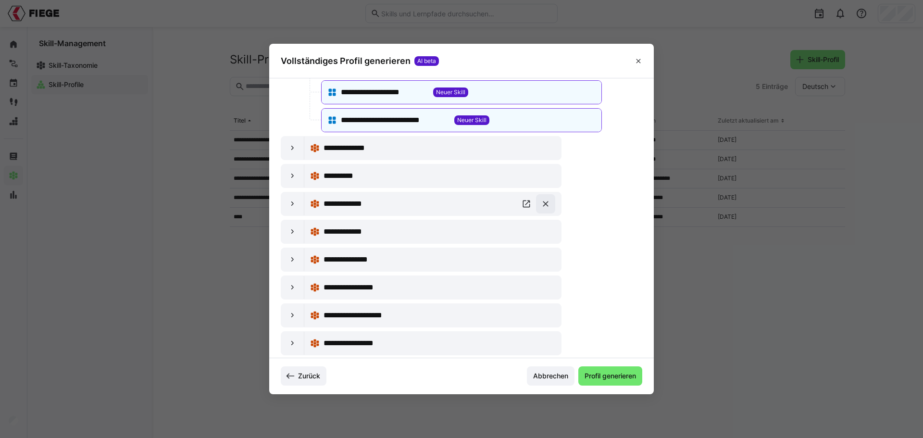
click at [541, 204] on eds-icon at bounding box center [546, 204] width 10 height 10
click at [544, 231] on eds-icon at bounding box center [546, 232] width 10 height 10
click at [544, 232] on eds-icon at bounding box center [546, 232] width 10 height 10
click at [544, 233] on eds-icon at bounding box center [546, 232] width 10 height 10
click at [543, 233] on eds-icon at bounding box center [546, 232] width 10 height 10
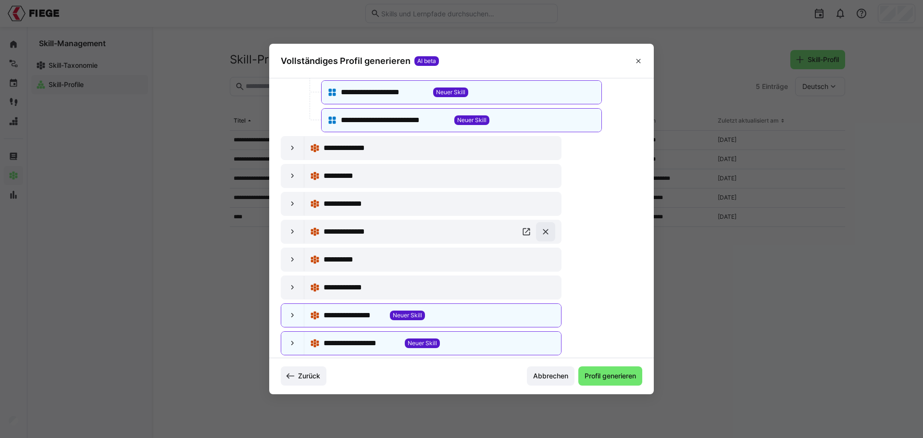
click at [543, 233] on eds-icon at bounding box center [546, 232] width 10 height 10
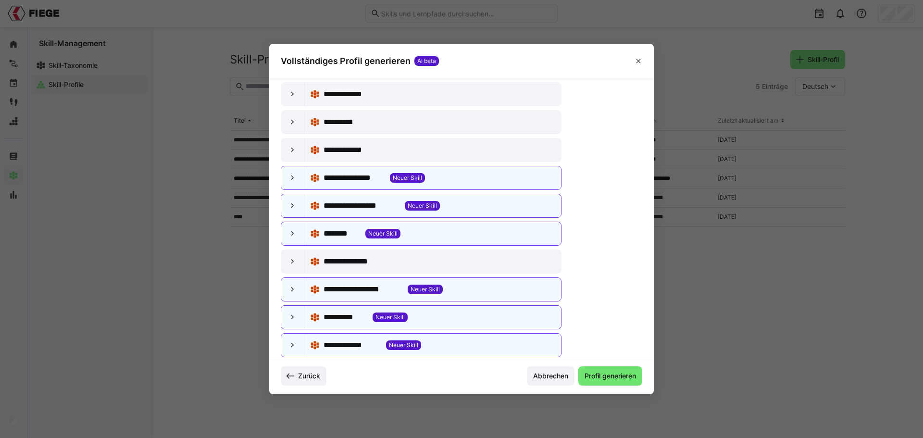
scroll to position [189, 0]
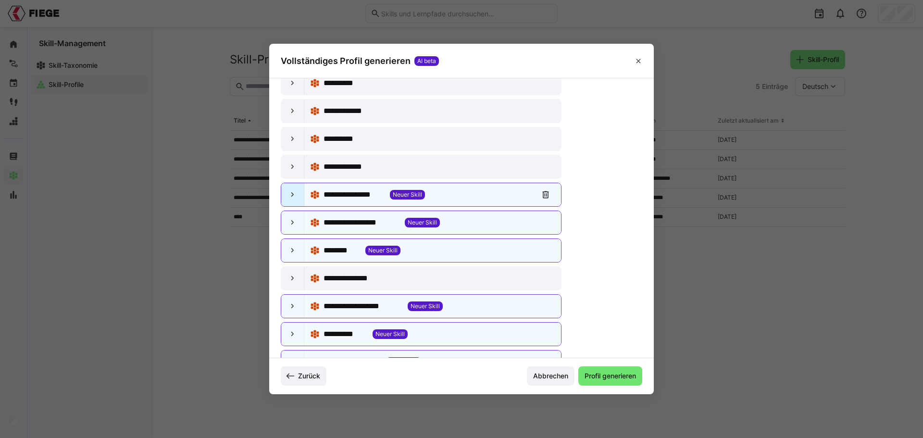
click at [290, 198] on eds-icon at bounding box center [293, 195] width 10 height 10
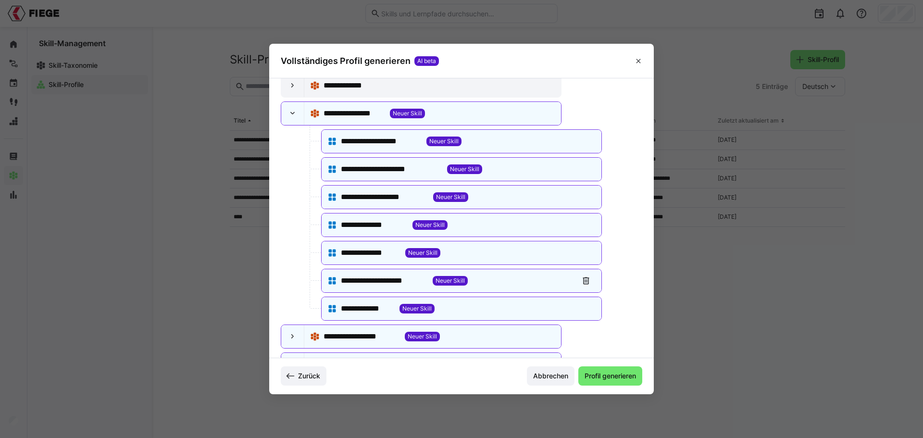
scroll to position [285, 0]
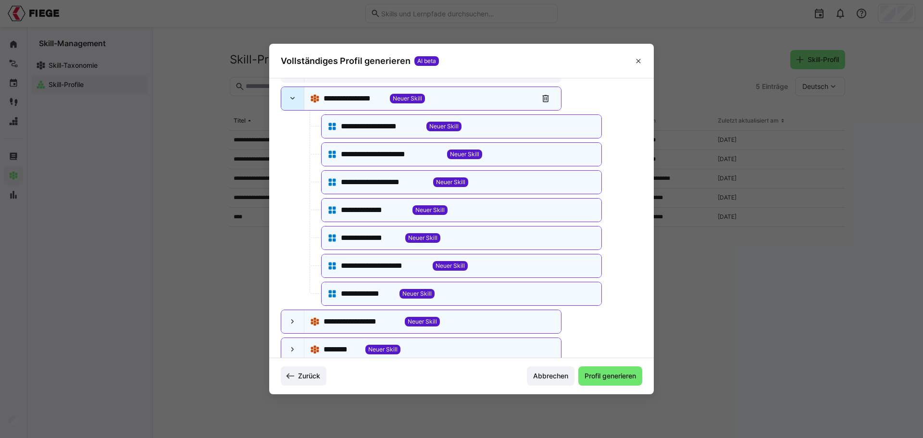
click at [295, 100] on eds-icon at bounding box center [293, 99] width 10 height 10
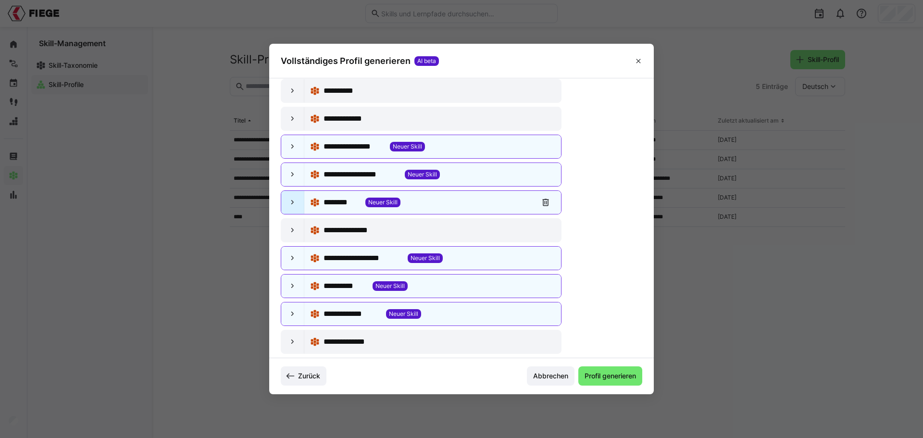
click at [291, 204] on eds-icon at bounding box center [293, 203] width 10 height 10
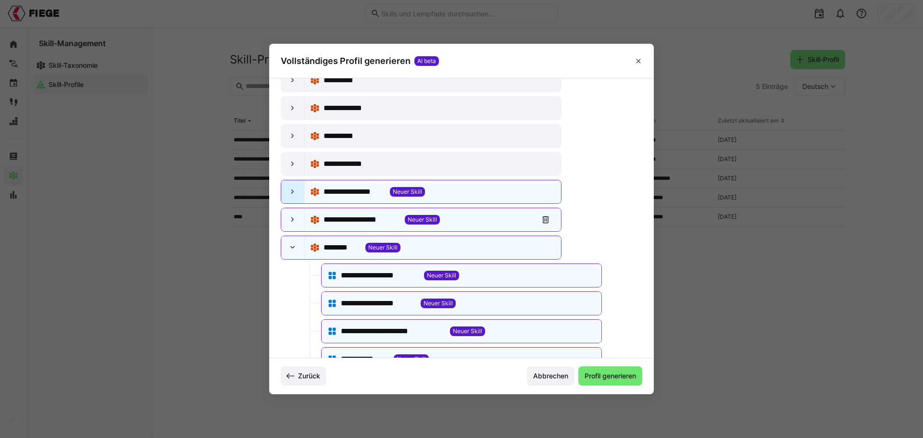
scroll to position [189, 0]
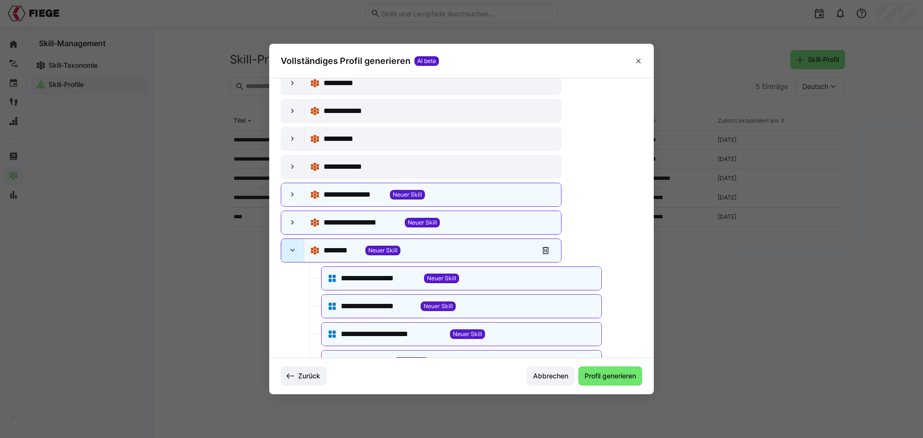
click at [291, 250] on eds-icon at bounding box center [293, 251] width 10 height 10
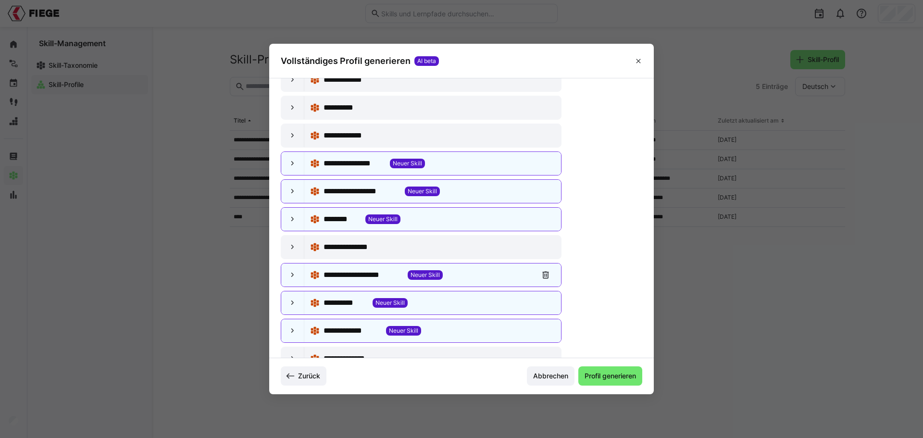
scroll to position [237, 0]
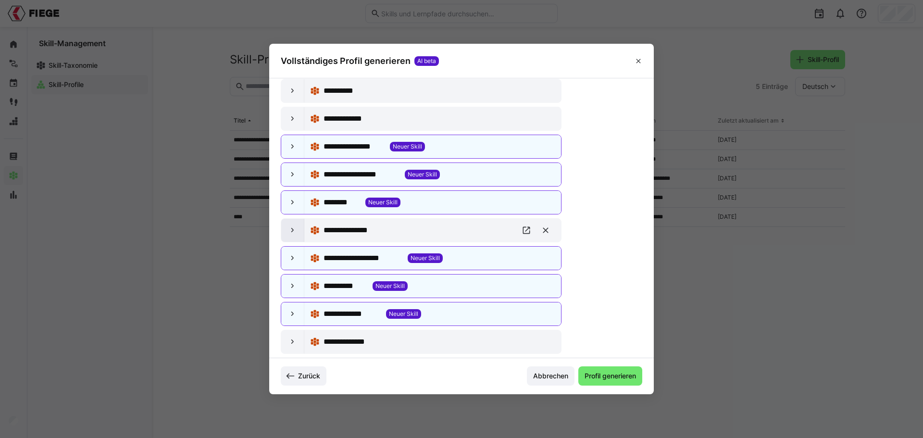
click at [289, 235] on eds-icon at bounding box center [293, 231] width 10 height 10
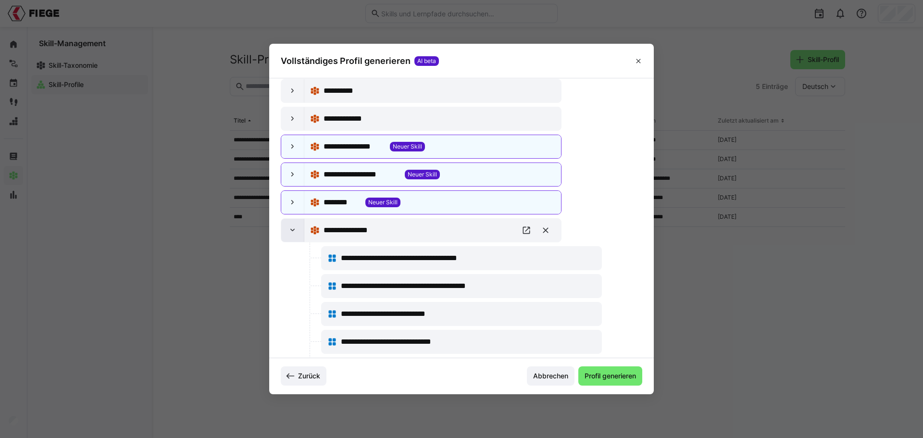
click at [289, 235] on eds-icon at bounding box center [293, 231] width 10 height 10
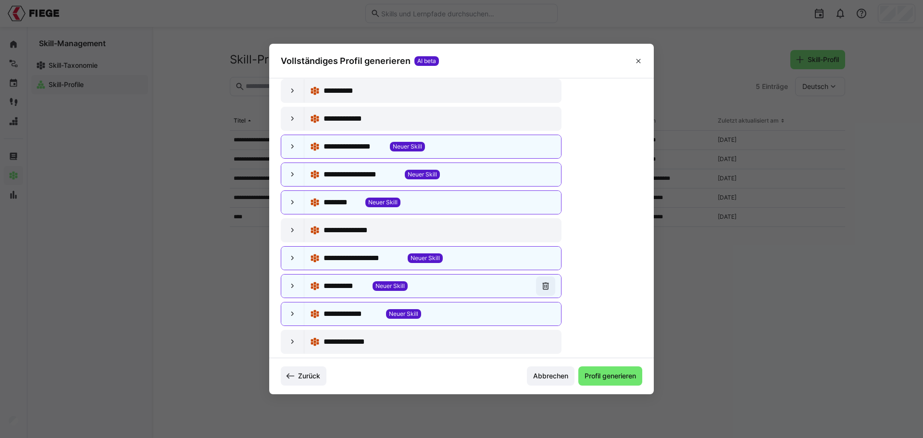
click at [542, 288] on eds-icon at bounding box center [546, 286] width 10 height 10
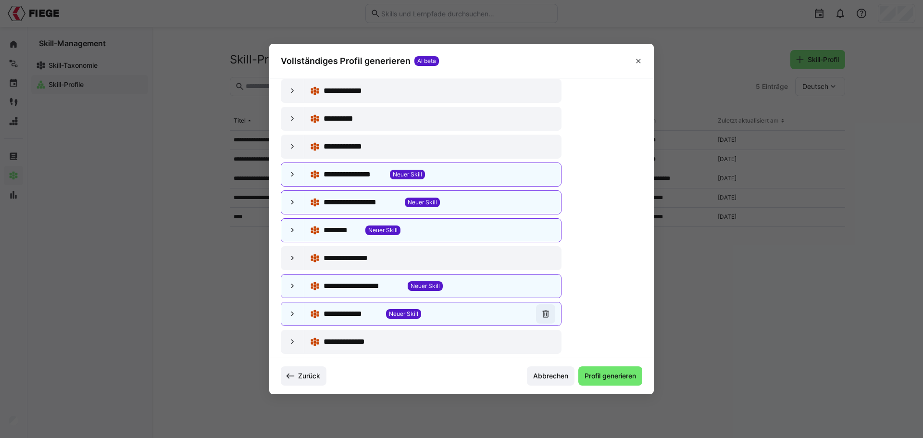
click at [542, 313] on eds-icon at bounding box center [546, 314] width 10 height 10
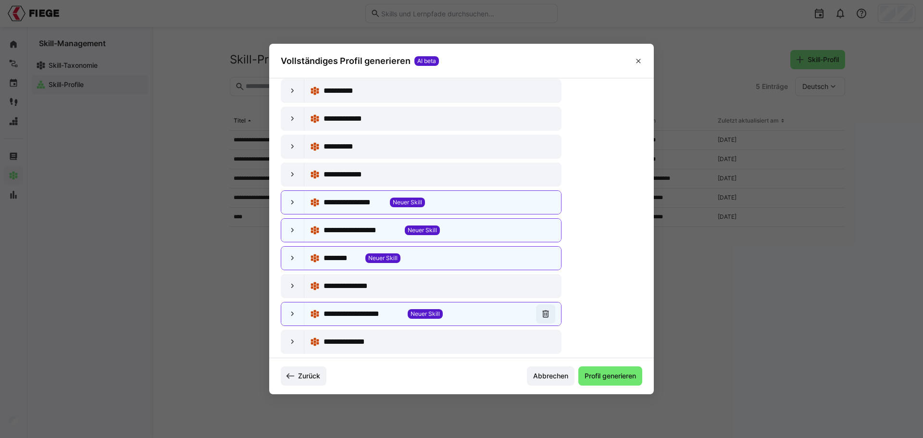
scroll to position [181, 0]
click at [544, 342] on eds-icon at bounding box center [546, 342] width 10 height 10
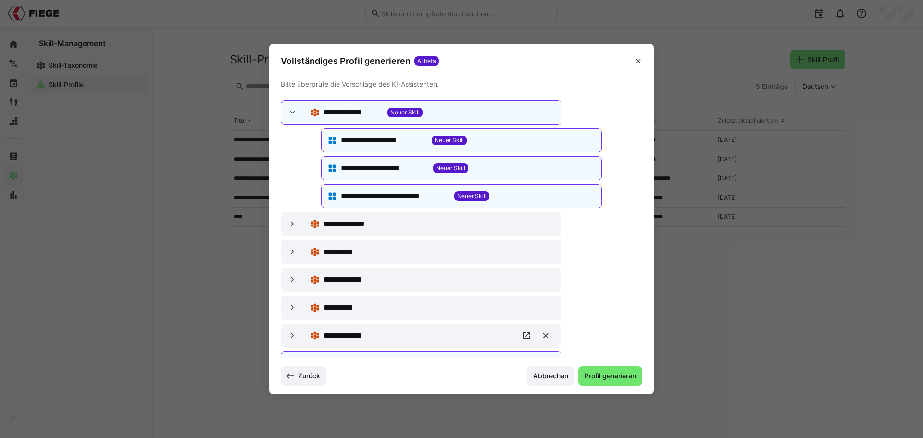
scroll to position [0, 0]
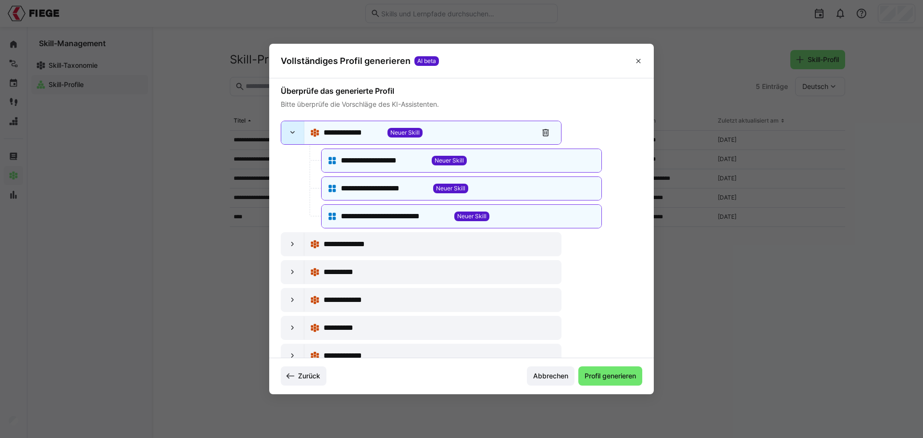
click at [293, 131] on eds-icon at bounding box center [293, 133] width 10 height 10
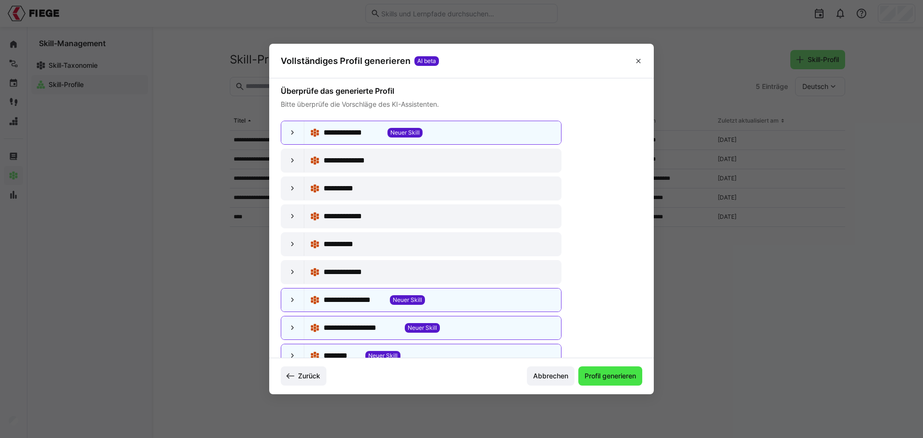
click at [606, 379] on span "Profil generieren" at bounding box center [610, 376] width 54 height 10
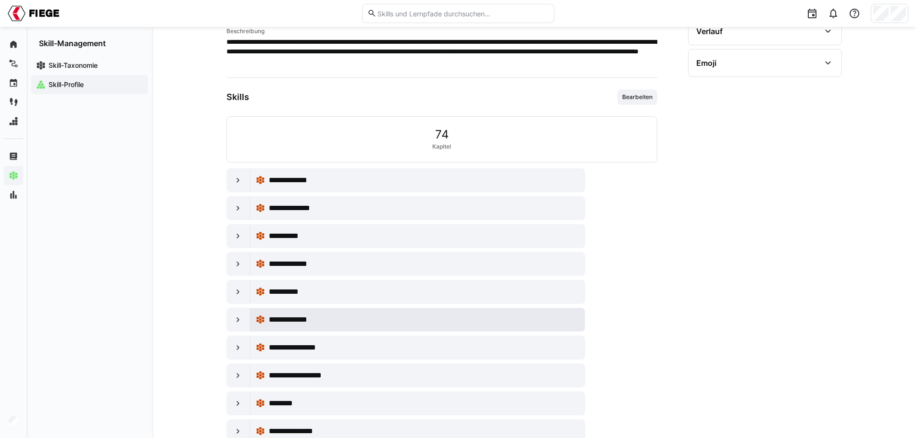
scroll to position [192, 0]
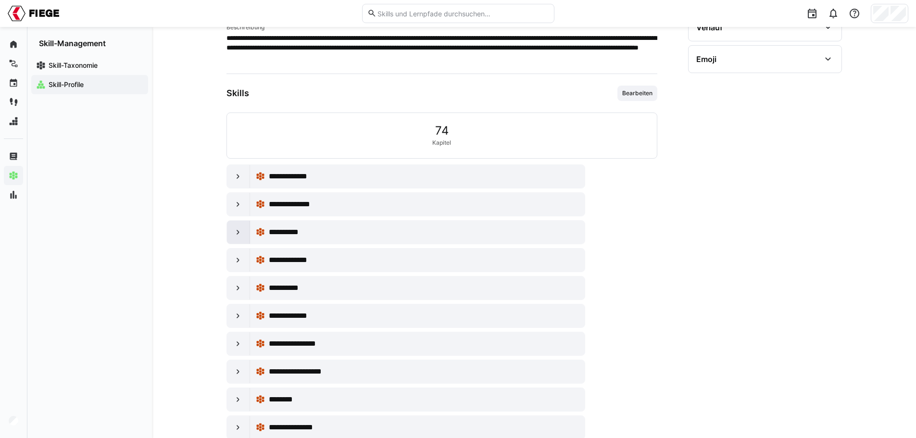
click at [237, 229] on eds-icon at bounding box center [238, 232] width 10 height 10
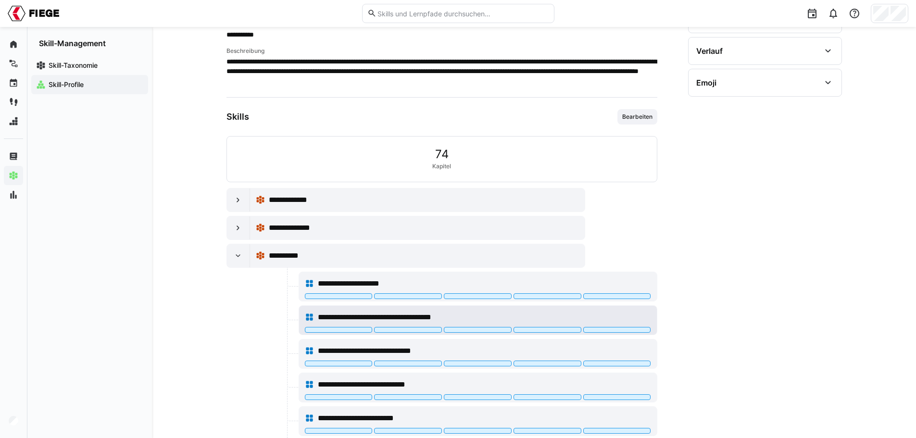
scroll to position [144, 0]
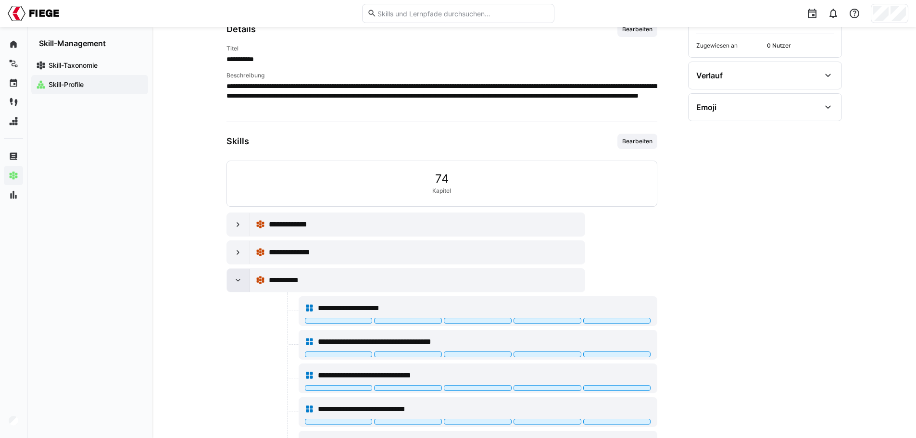
click at [241, 283] on eds-icon at bounding box center [238, 281] width 10 height 10
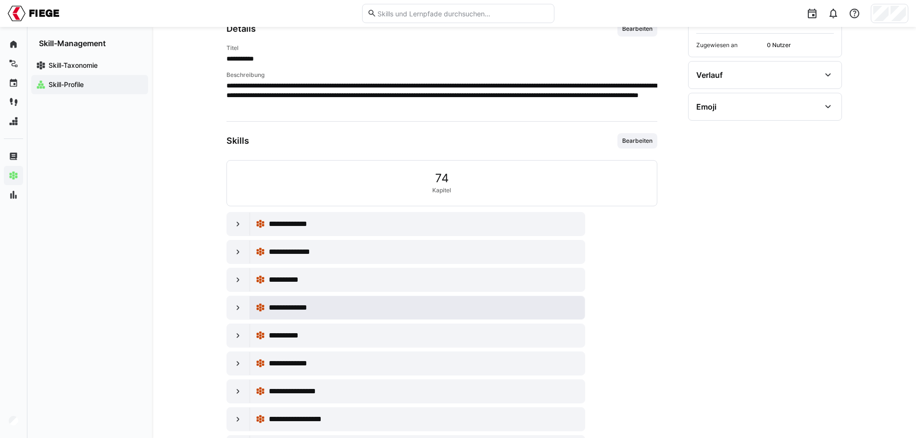
scroll to position [100, 0]
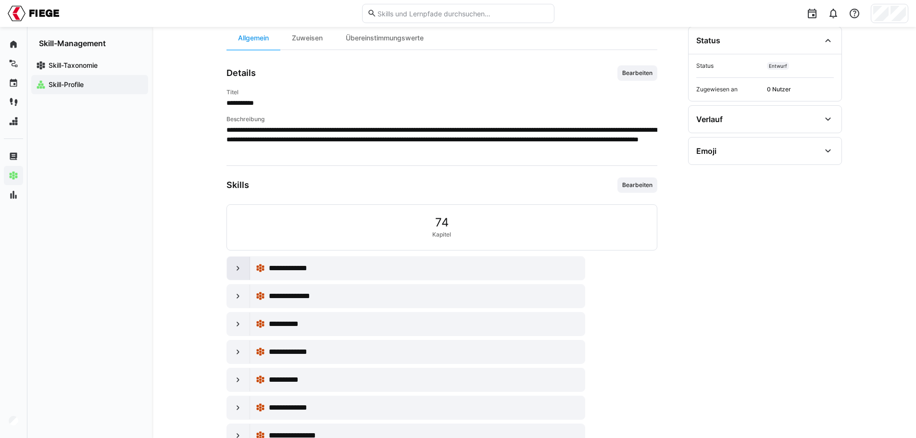
click at [239, 267] on eds-icon at bounding box center [238, 268] width 10 height 10
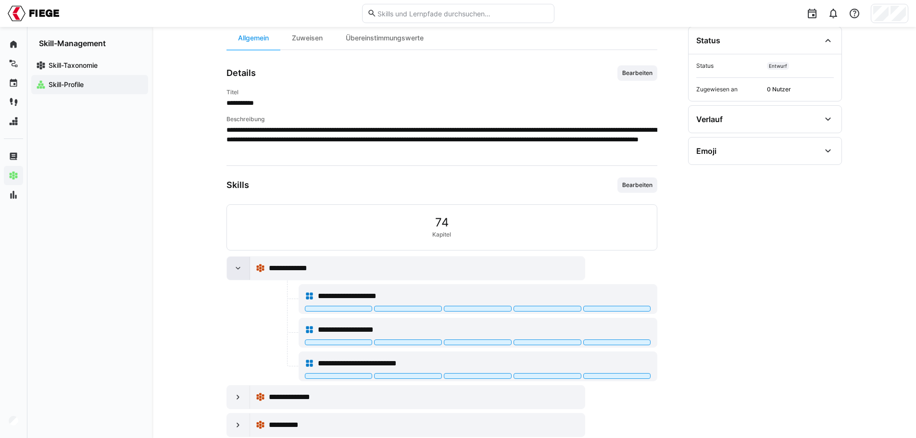
click at [238, 267] on eds-icon at bounding box center [238, 268] width 10 height 10
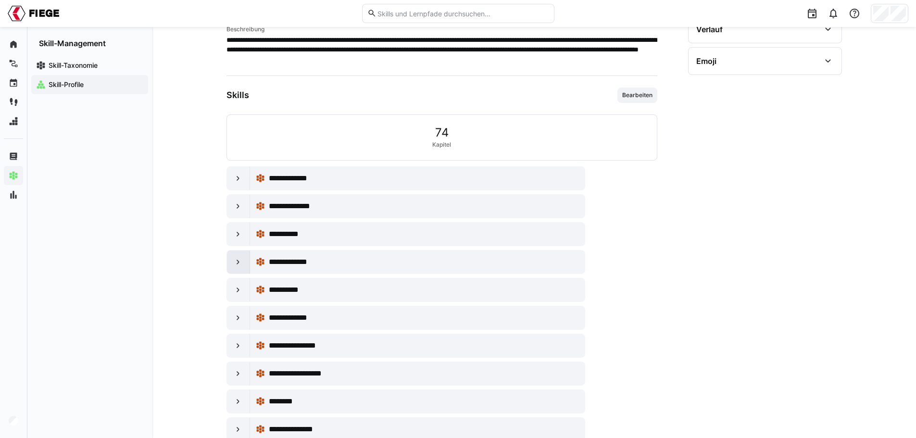
scroll to position [197, 0]
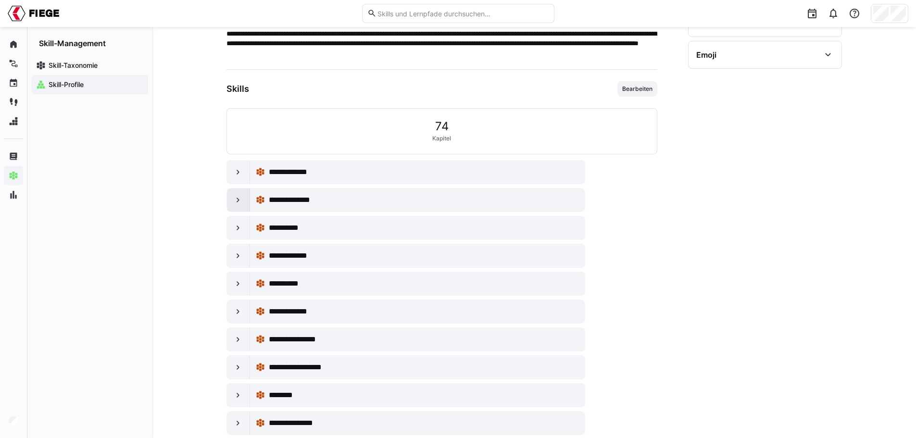
click at [241, 205] on div at bounding box center [238, 199] width 23 height 23
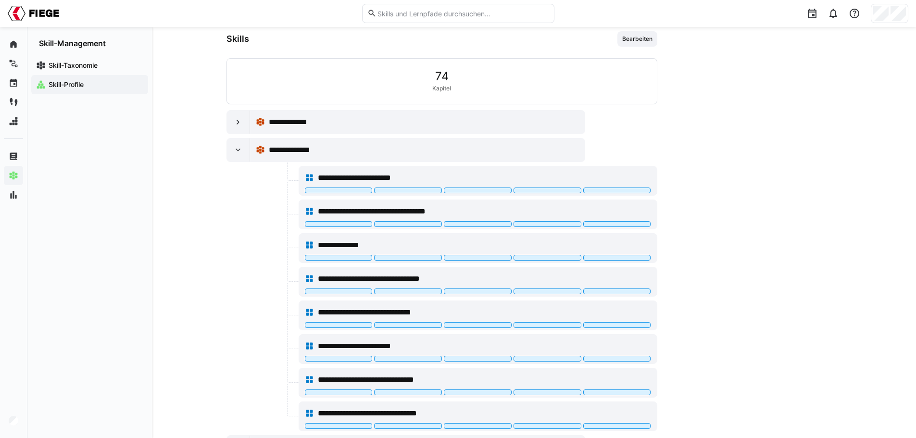
scroll to position [245, 0]
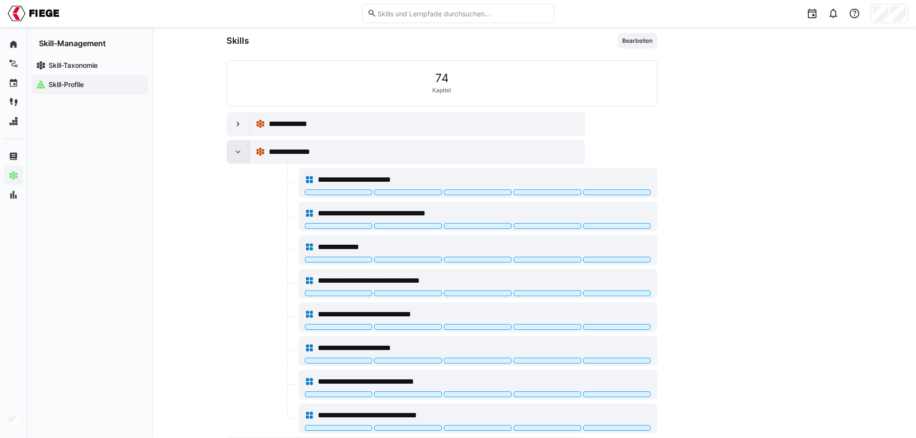
click at [240, 154] on eds-icon at bounding box center [238, 152] width 10 height 10
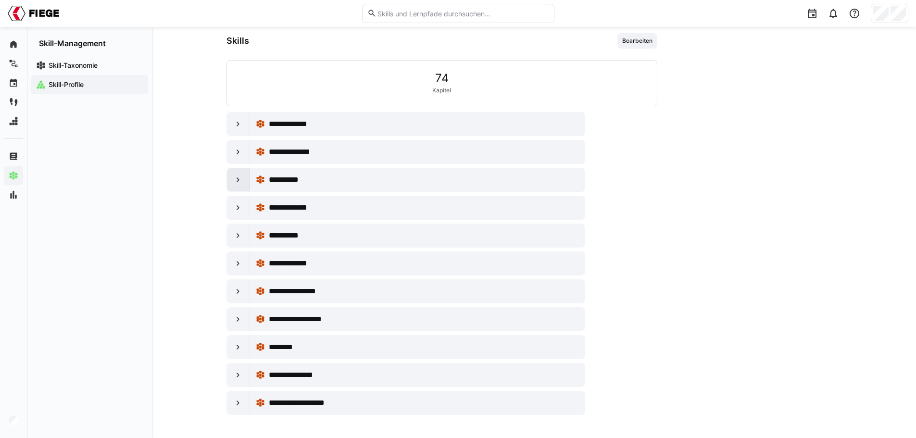
click at [238, 176] on eds-icon at bounding box center [238, 180] width 10 height 10
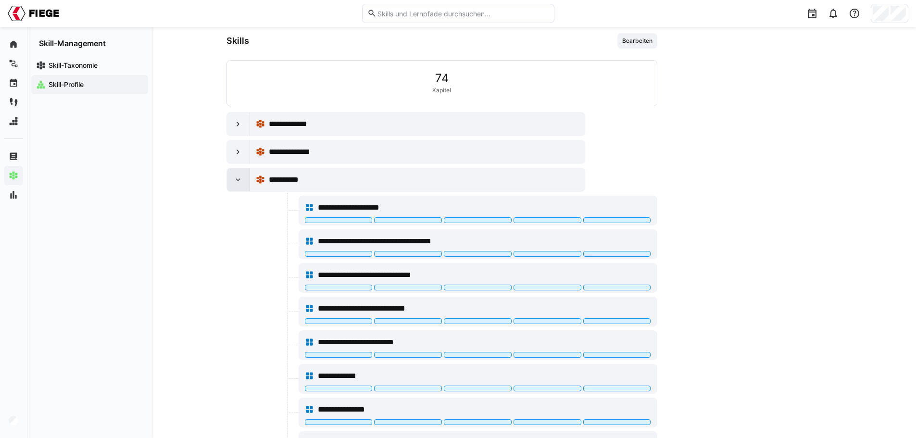
click at [238, 175] on eds-icon at bounding box center [238, 180] width 10 height 10
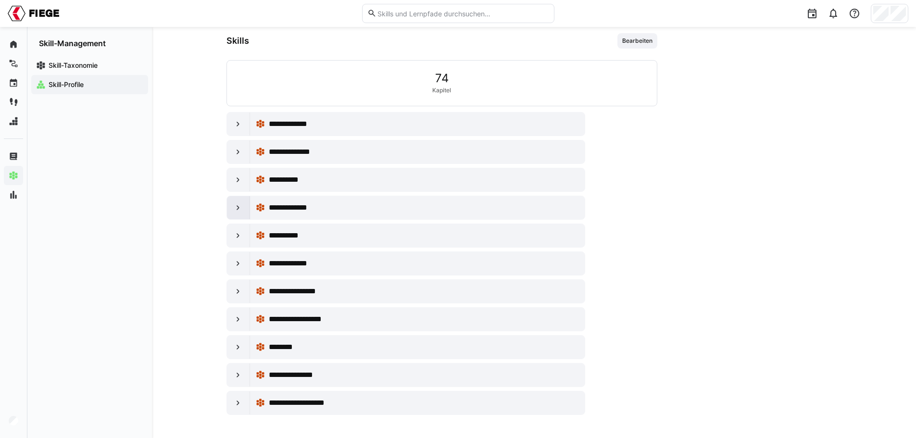
click at [243, 209] on div at bounding box center [238, 207] width 23 height 23
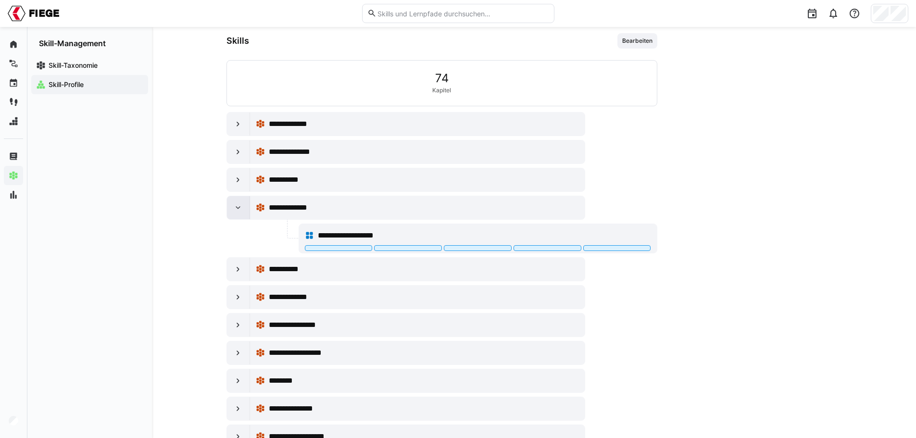
click at [243, 209] on div at bounding box center [238, 207] width 23 height 23
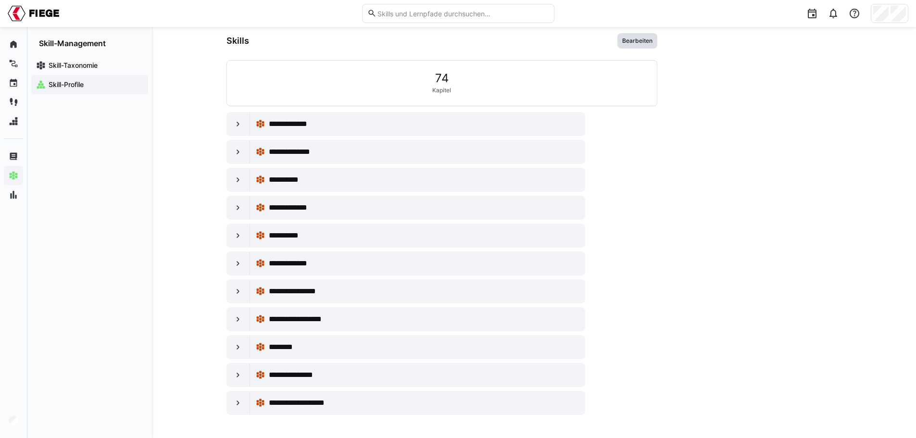
click at [645, 43] on span "Bearbeiten" at bounding box center [637, 41] width 32 height 8
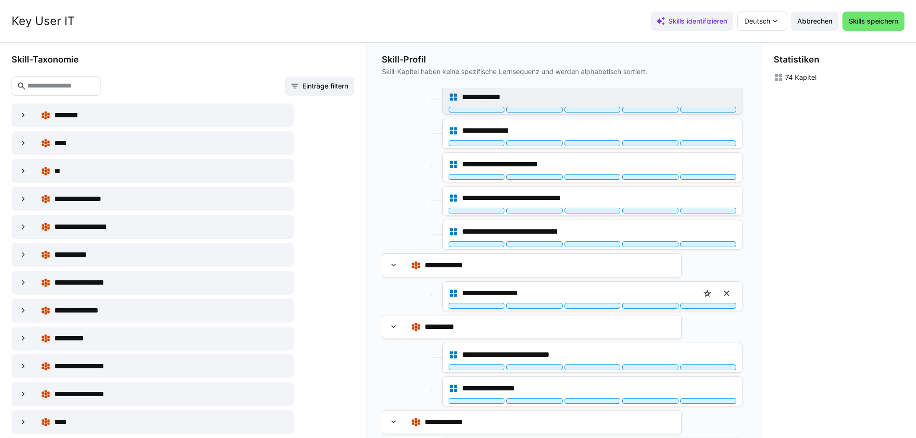
scroll to position [673, 0]
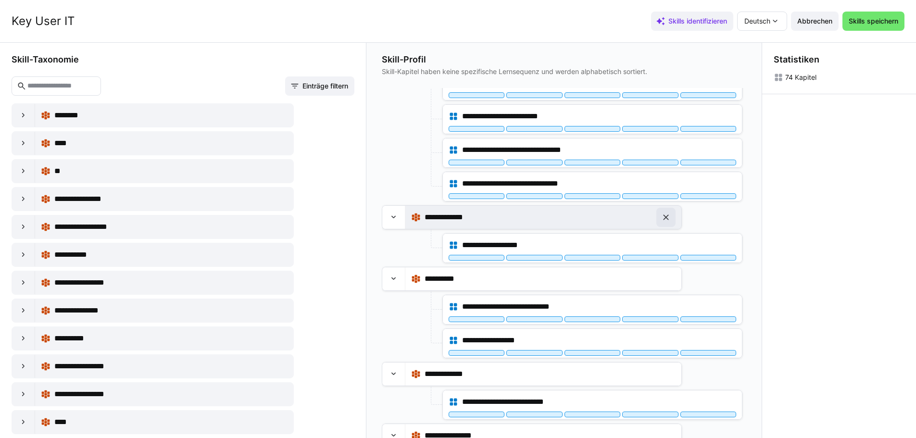
click at [664, 216] on eds-icon at bounding box center [666, 218] width 10 height 10
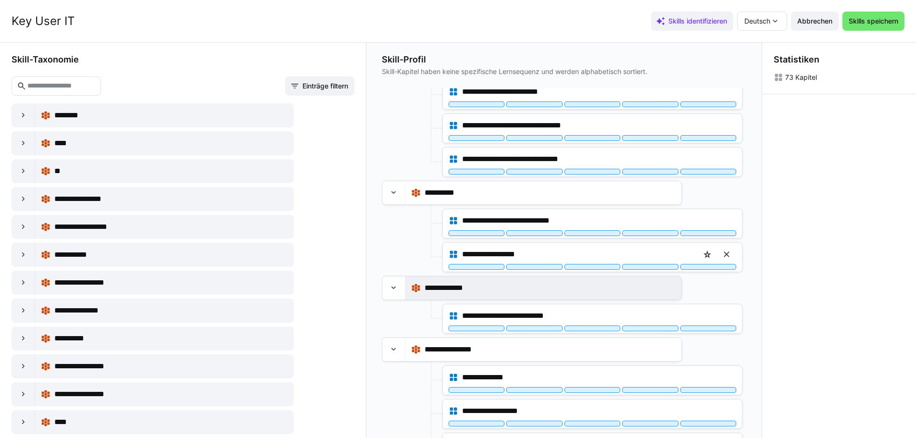
scroll to position [721, 0]
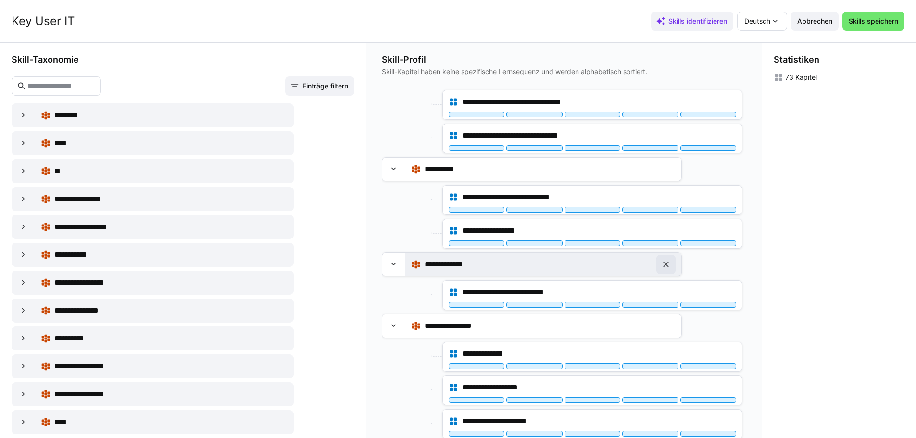
click at [664, 264] on eds-icon at bounding box center [666, 265] width 10 height 10
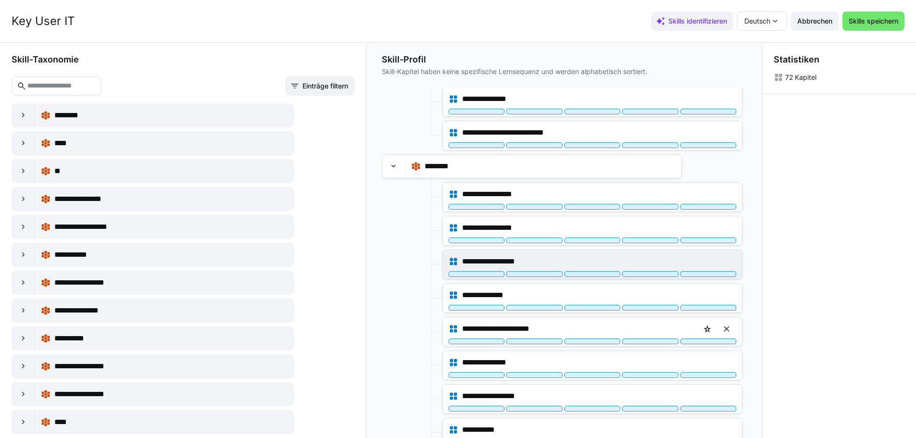
scroll to position [1442, 0]
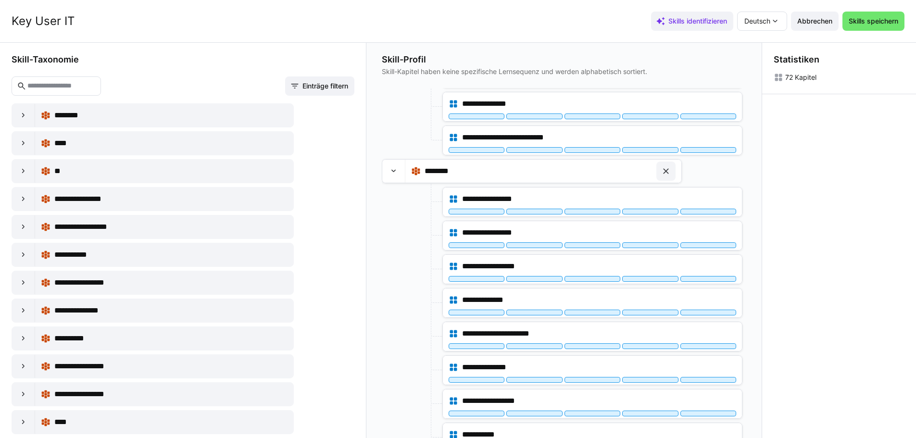
click at [667, 174] on eds-icon at bounding box center [666, 171] width 10 height 10
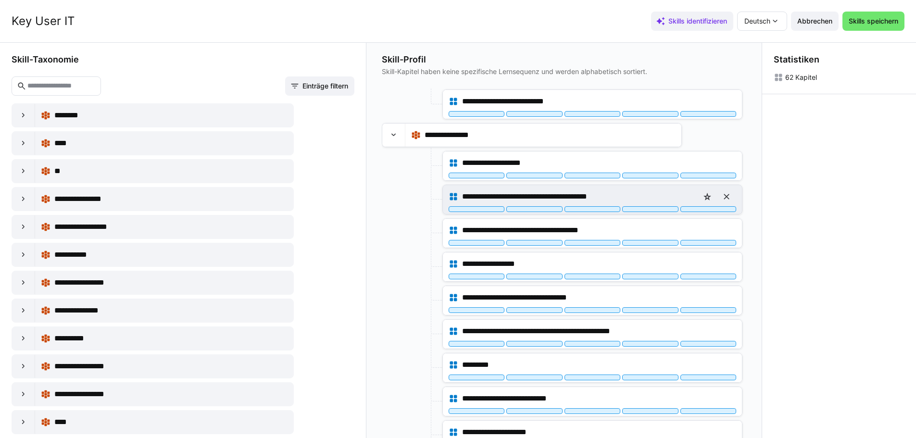
scroll to position [1475, 0]
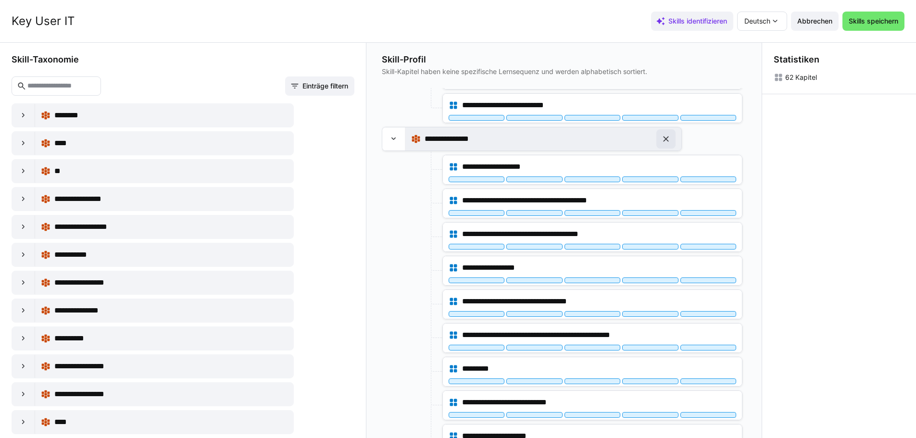
click at [665, 140] on eds-icon at bounding box center [666, 139] width 10 height 10
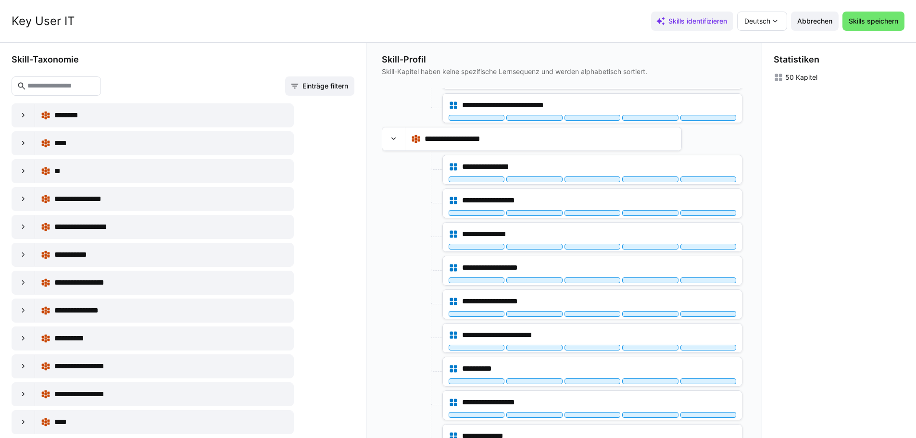
click at [84, 88] on input "text" at bounding box center [60, 86] width 69 height 9
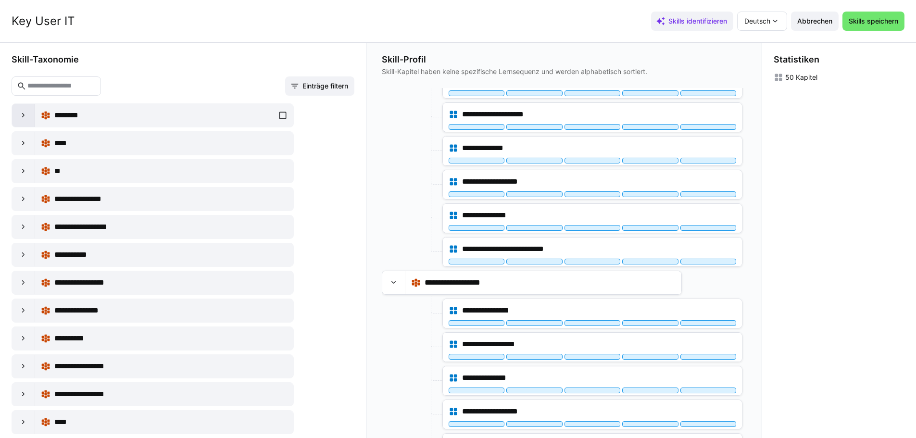
scroll to position [1330, 0]
drag, startPoint x: 55, startPoint y: 84, endPoint x: 47, endPoint y: 85, distance: 8.7
click at [55, 84] on input "text" at bounding box center [60, 86] width 69 height 9
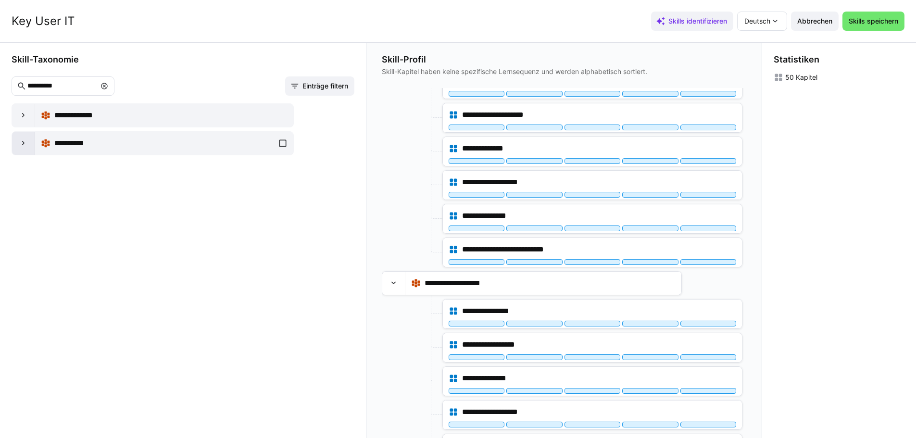
click at [23, 143] on eds-icon at bounding box center [24, 143] width 10 height 10
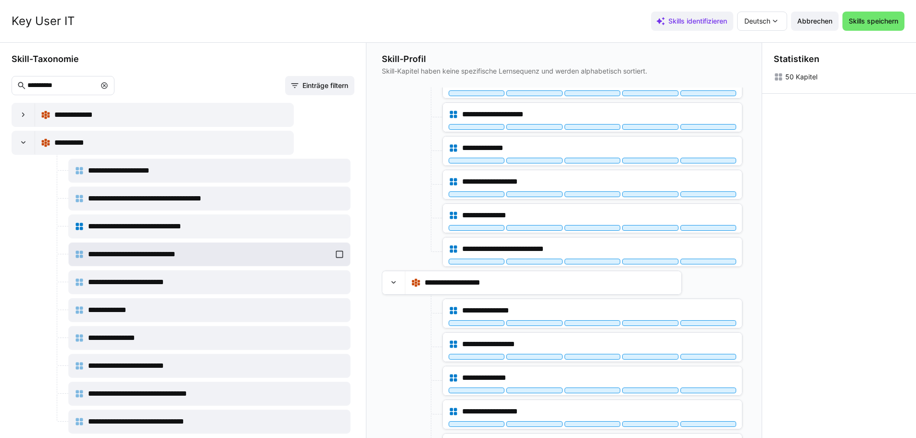
scroll to position [0, 0]
click at [392, 284] on eds-icon at bounding box center [394, 283] width 10 height 10
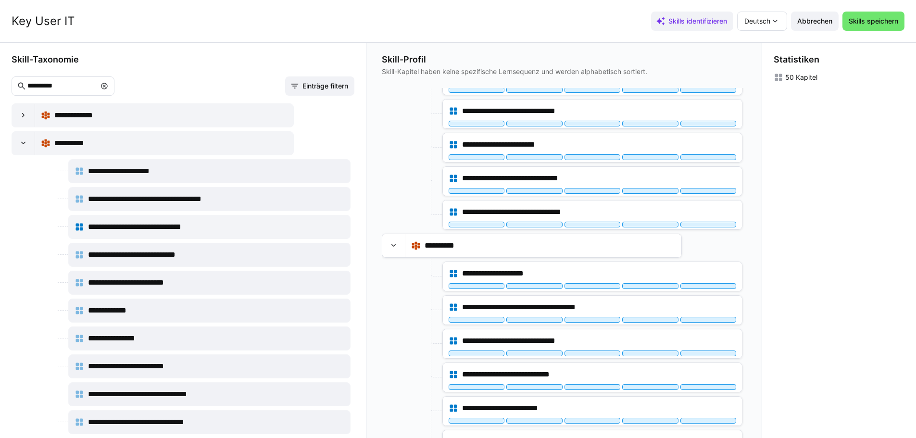
scroll to position [274, 0]
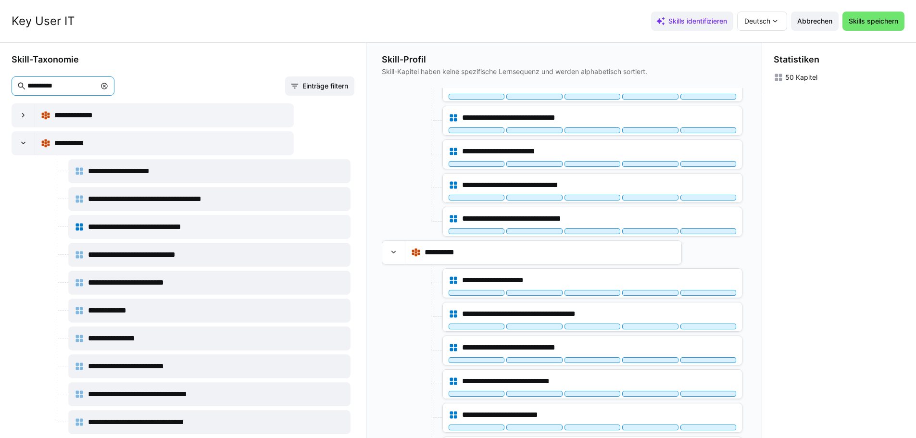
drag, startPoint x: 66, startPoint y: 86, endPoint x: 1, endPoint y: 89, distance: 65.0
click at [1, 89] on div "**********" at bounding box center [183, 241] width 366 height 396
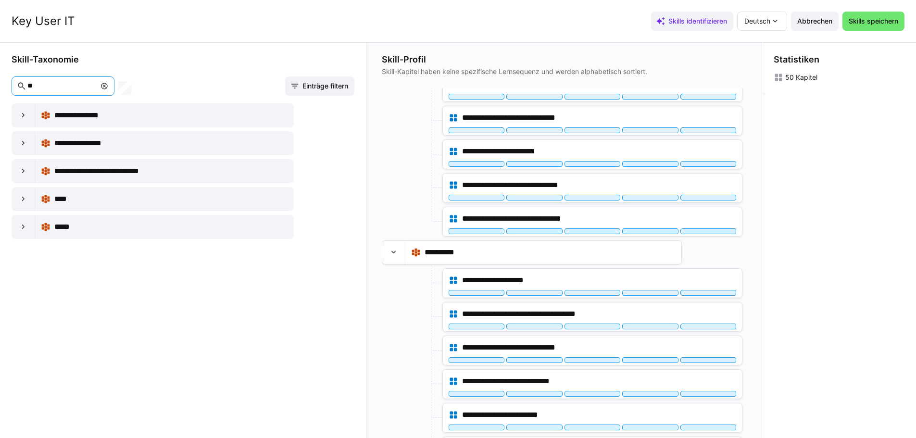
type input "*"
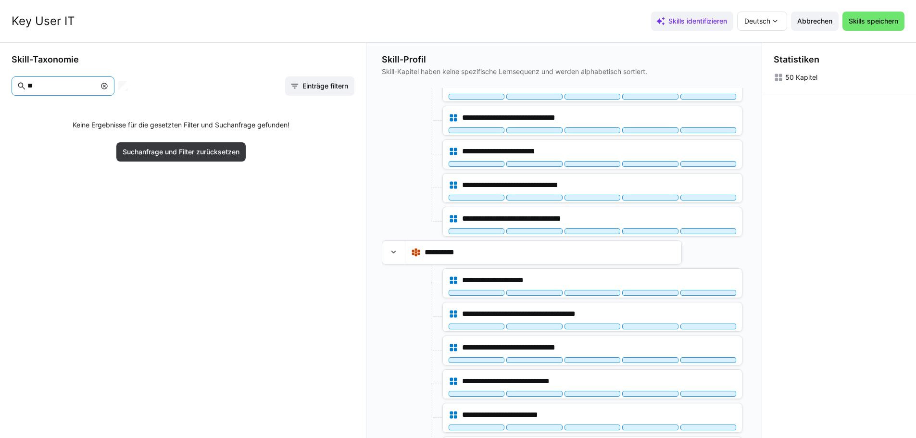
type input "*"
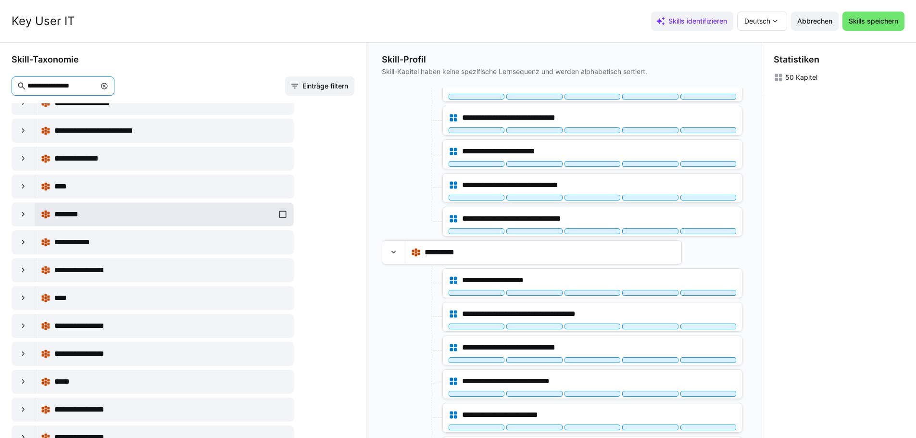
scroll to position [111, 0]
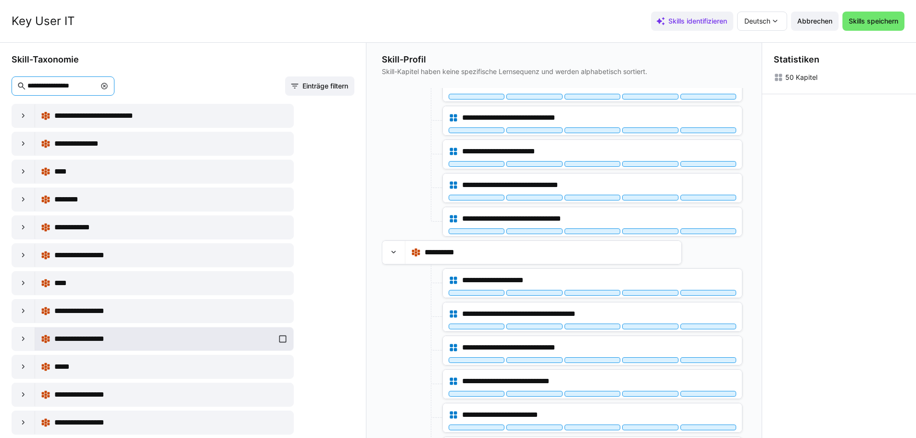
click at [282, 337] on div "**********" at bounding box center [164, 338] width 247 height 19
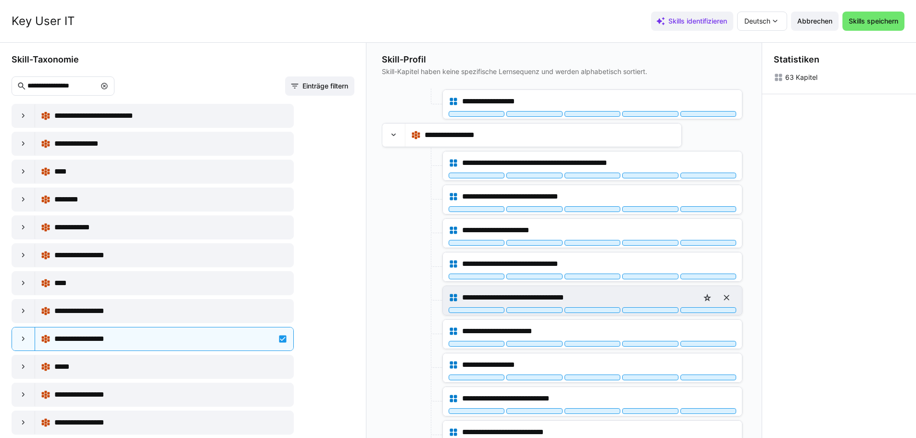
scroll to position [754, 0]
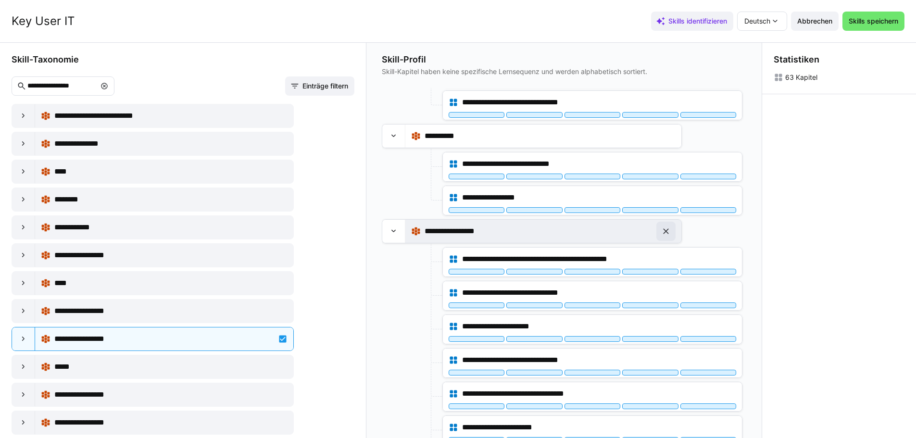
click at [666, 231] on eds-icon at bounding box center [666, 231] width 10 height 10
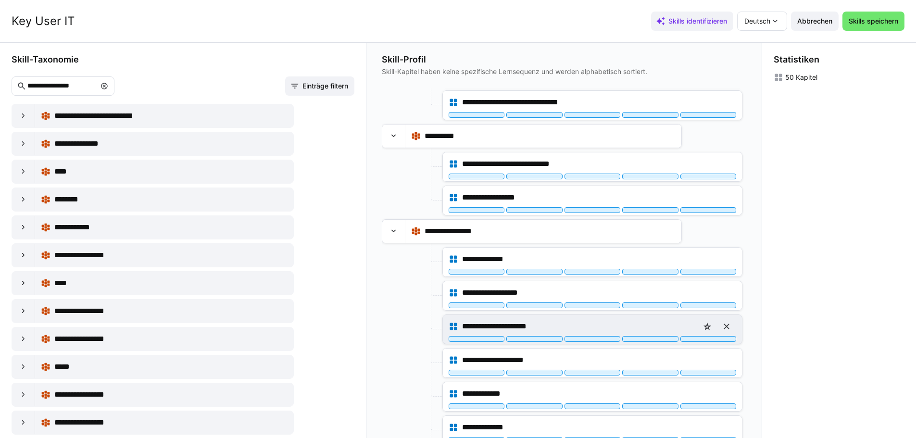
scroll to position [899, 0]
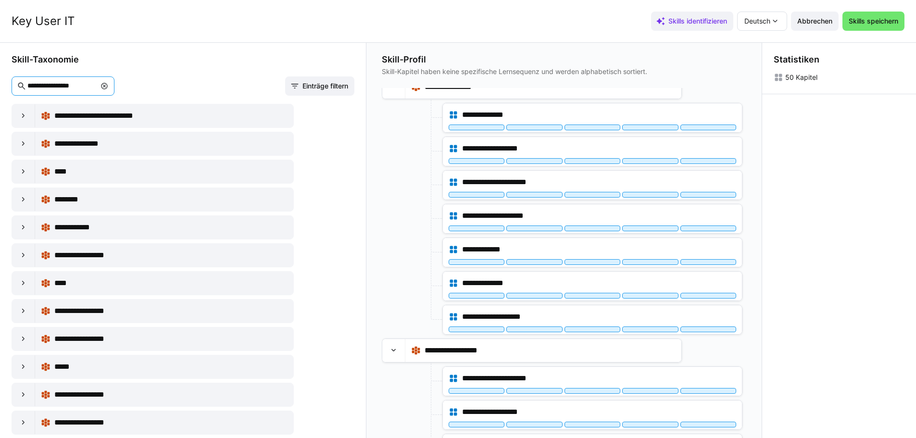
drag, startPoint x: 95, startPoint y: 82, endPoint x: -35, endPoint y: 84, distance: 130.3
type input "********"
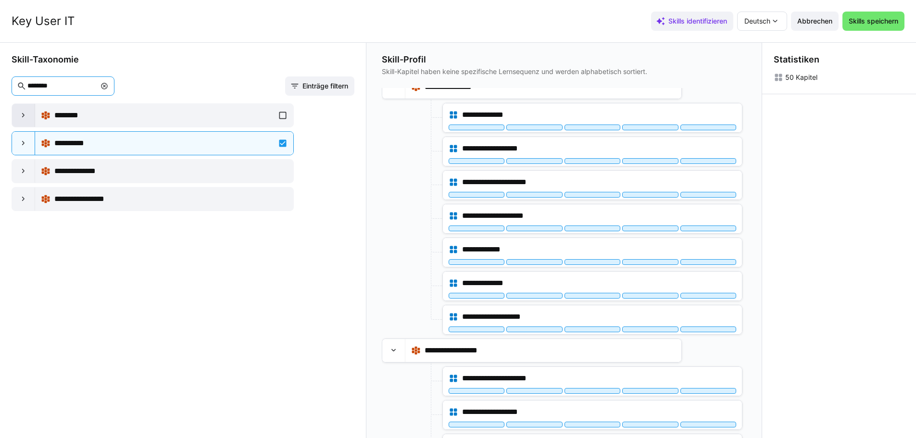
click at [23, 110] on div at bounding box center [23, 115] width 23 height 23
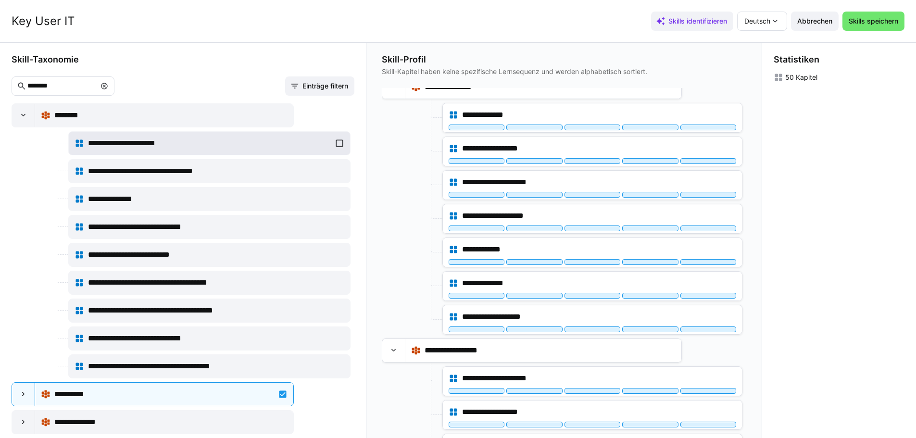
click at [118, 143] on span "**********" at bounding box center [134, 144] width 93 height 12
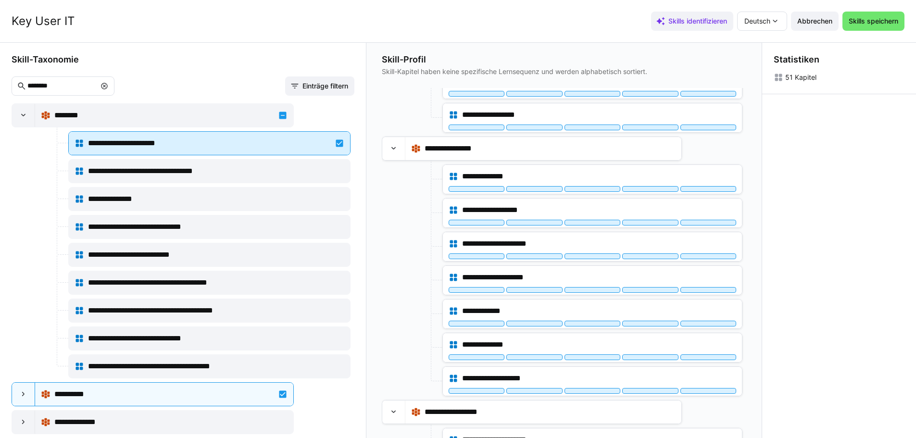
scroll to position [960, 0]
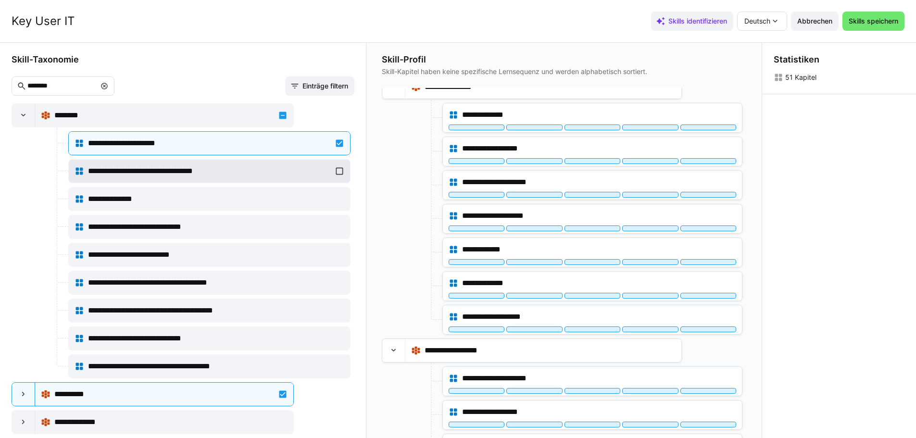
click at [146, 173] on span "**********" at bounding box center [159, 171] width 143 height 12
drag, startPoint x: 78, startPoint y: 87, endPoint x: 13, endPoint y: 86, distance: 65.4
click at [13, 86] on eds-input "********" at bounding box center [63, 85] width 103 height 19
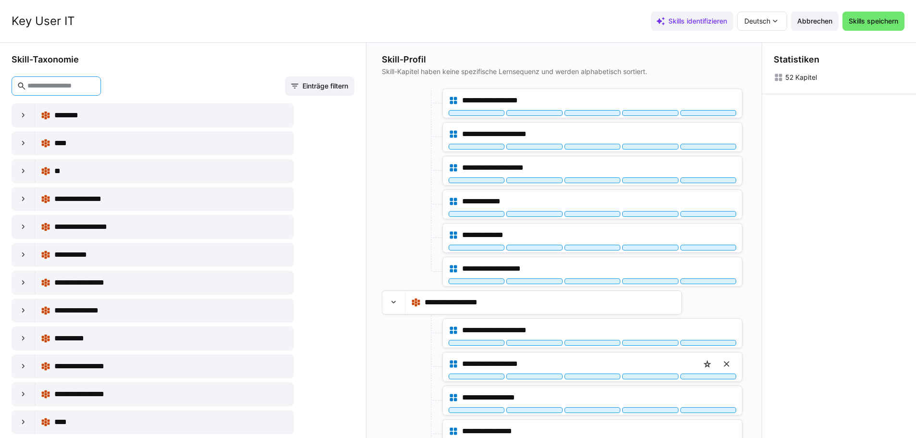
scroll to position [1282, 0]
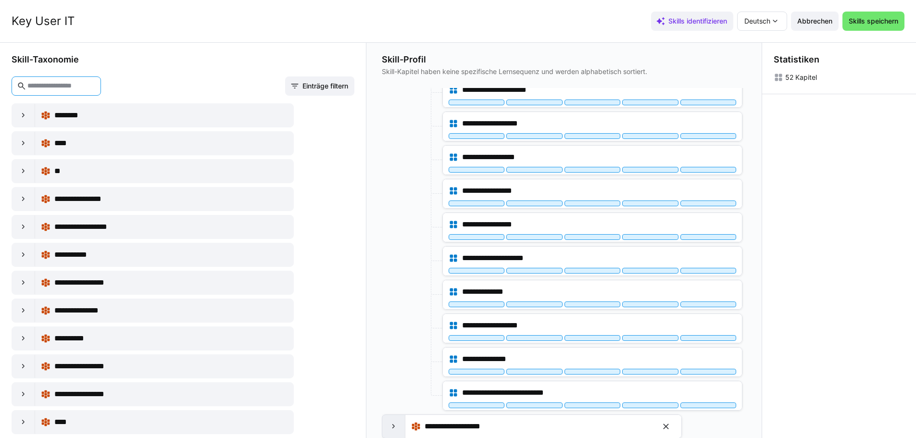
click at [396, 427] on eds-icon at bounding box center [394, 427] width 10 height 10
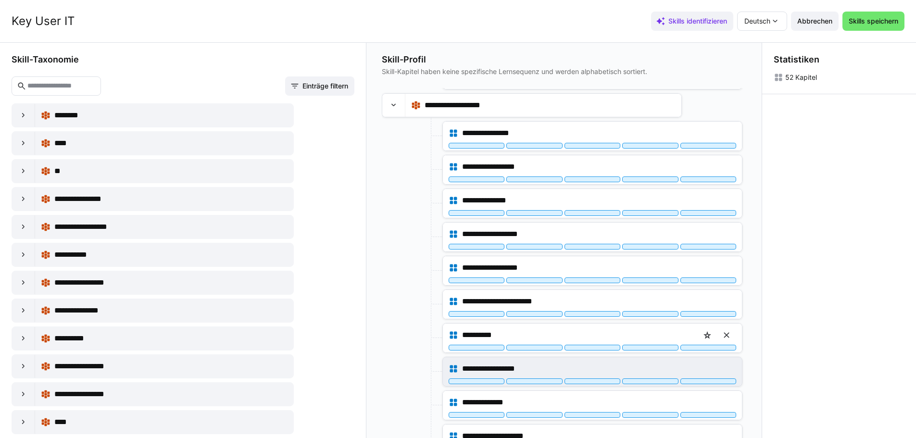
scroll to position [1619, 0]
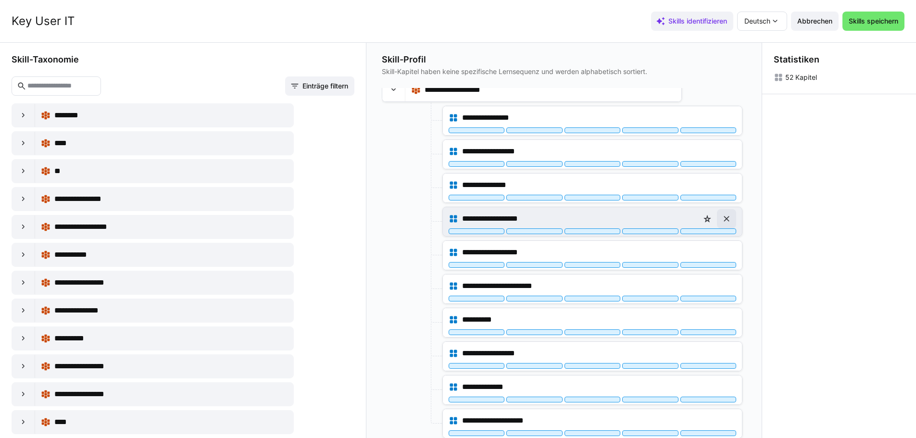
click at [722, 218] on eds-icon at bounding box center [727, 219] width 10 height 10
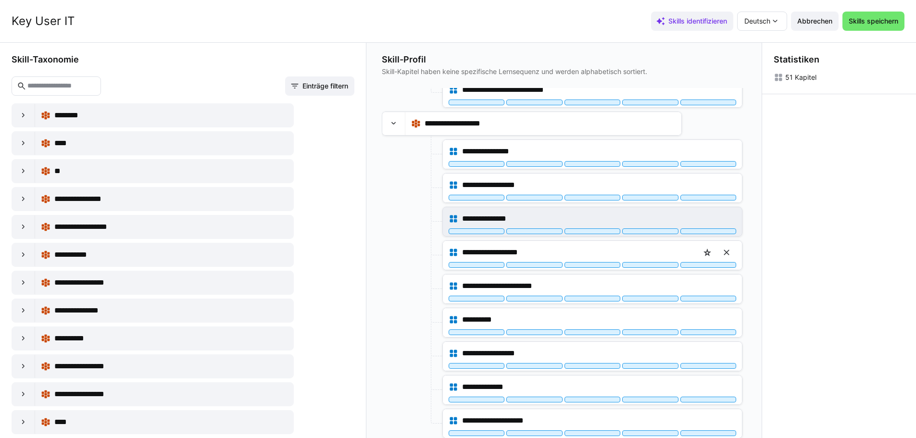
click at [726, 253] on eds-icon at bounding box center [727, 253] width 10 height 10
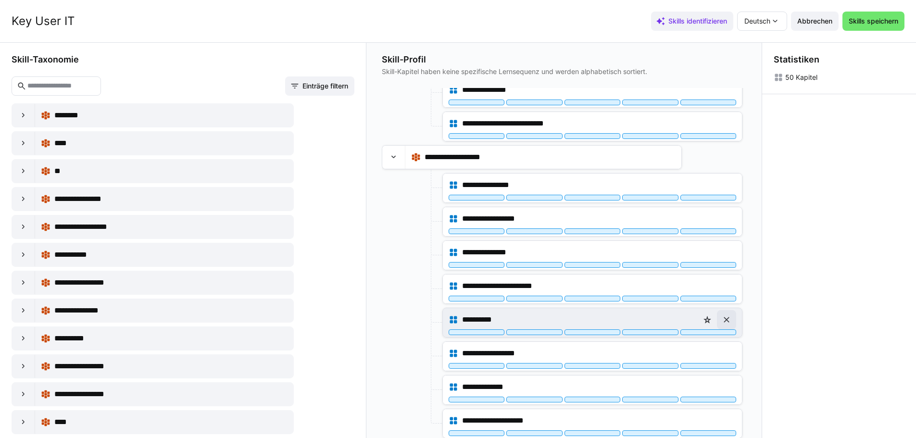
scroll to position [0, 0]
click at [892, 20] on span "Skills speichern" at bounding box center [873, 21] width 52 height 10
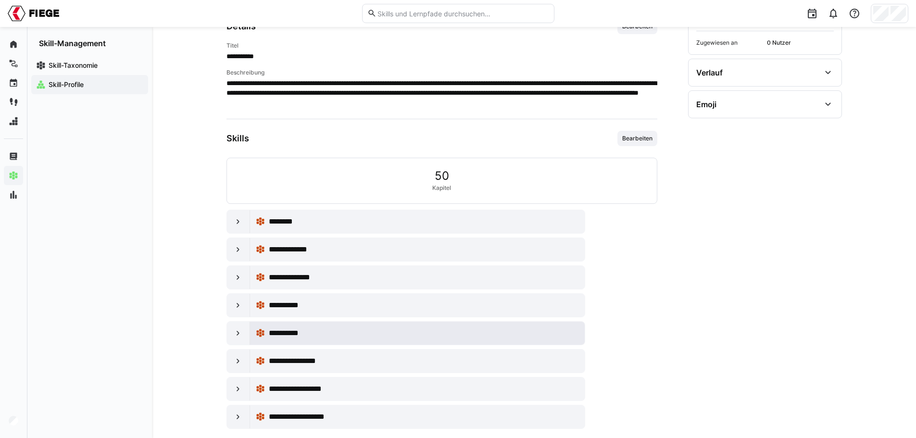
scroll to position [161, 0]
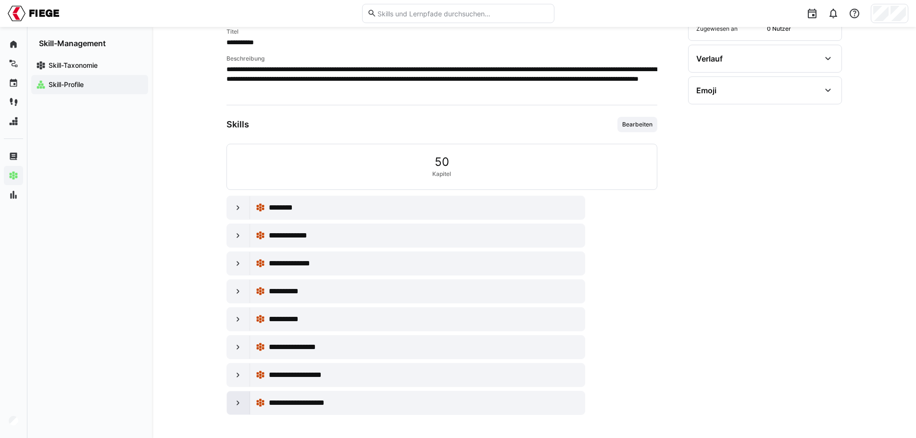
click at [239, 401] on eds-icon at bounding box center [238, 403] width 10 height 10
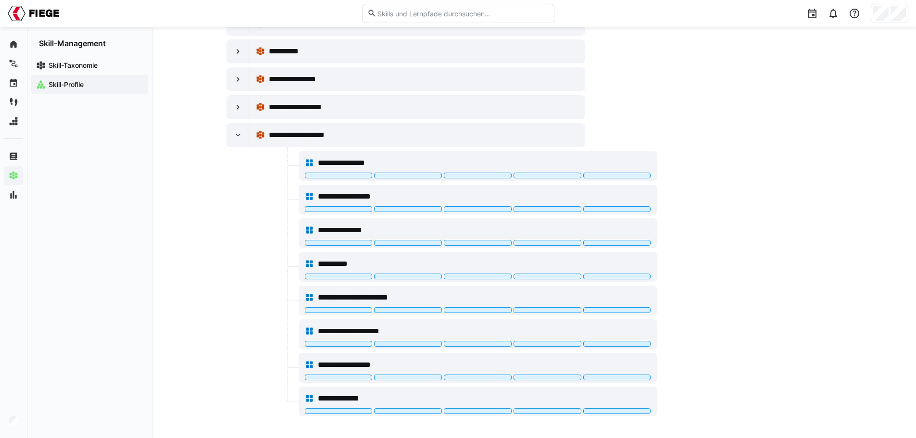
scroll to position [430, 0]
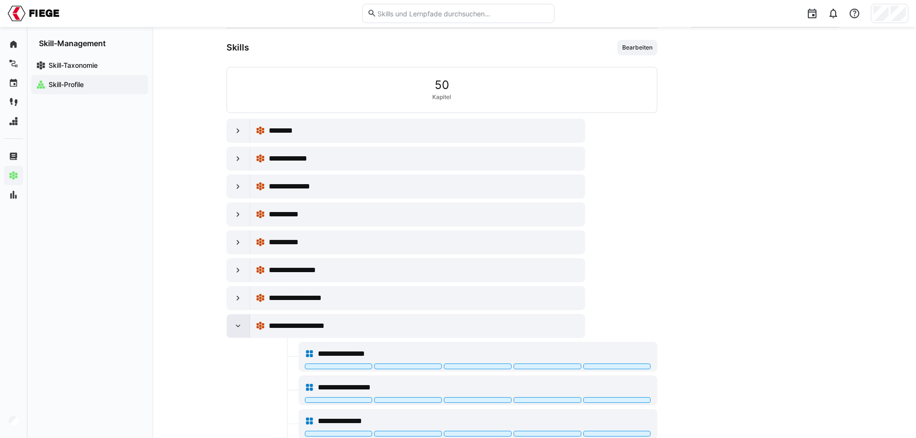
click at [237, 327] on eds-icon at bounding box center [238, 326] width 10 height 10
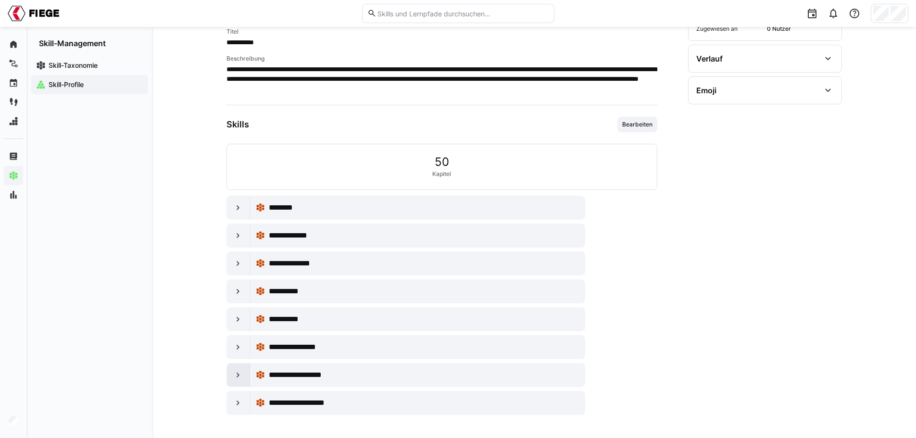
click at [240, 376] on eds-icon at bounding box center [238, 375] width 10 height 10
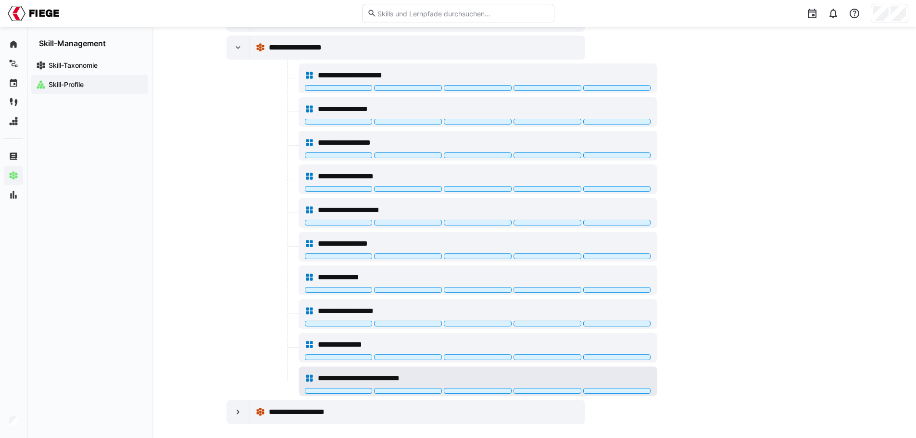
scroll to position [498, 0]
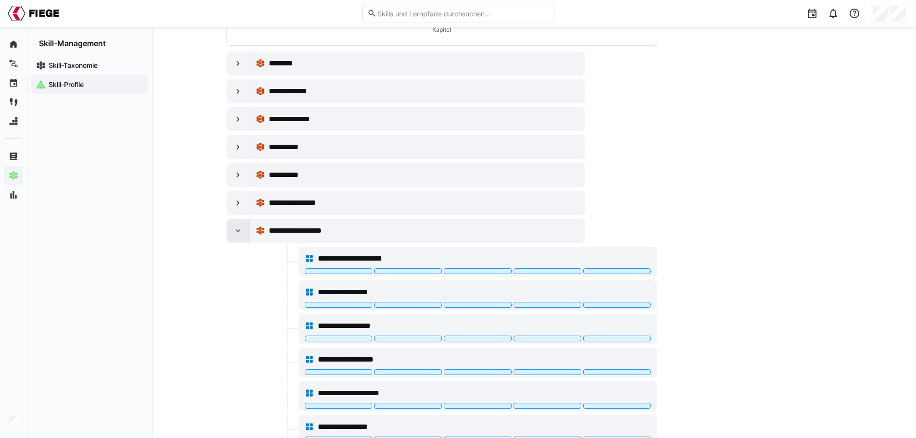
click at [242, 230] on eds-icon at bounding box center [238, 231] width 10 height 10
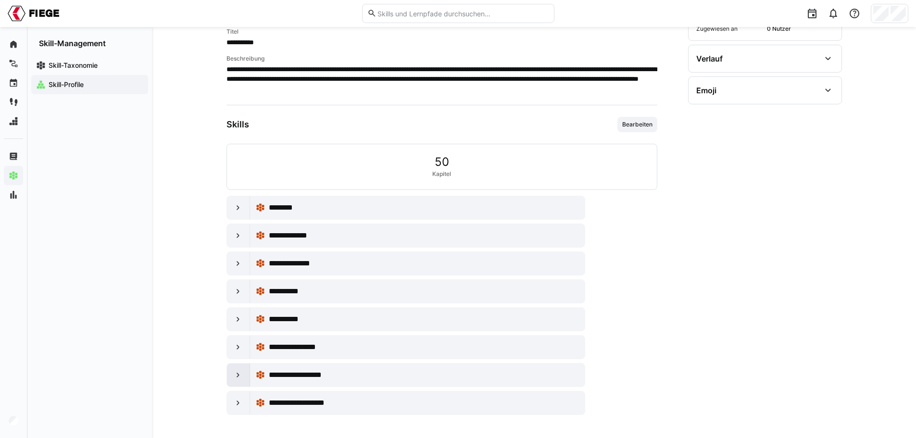
click at [238, 372] on eds-icon at bounding box center [238, 375] width 10 height 10
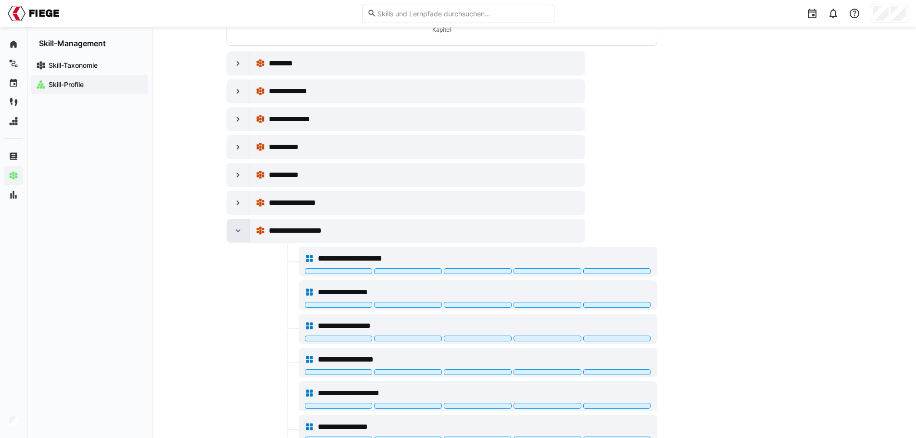
click at [239, 230] on eds-icon at bounding box center [238, 231] width 10 height 10
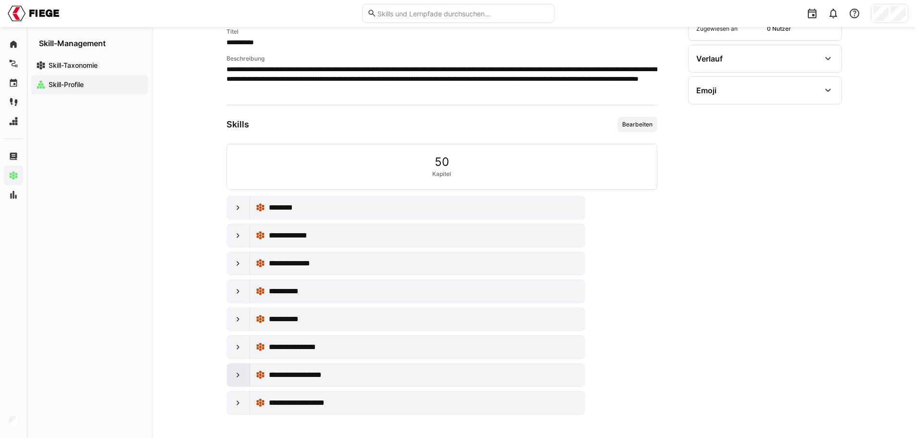
scroll to position [161, 0]
click at [237, 264] on eds-icon at bounding box center [238, 264] width 10 height 10
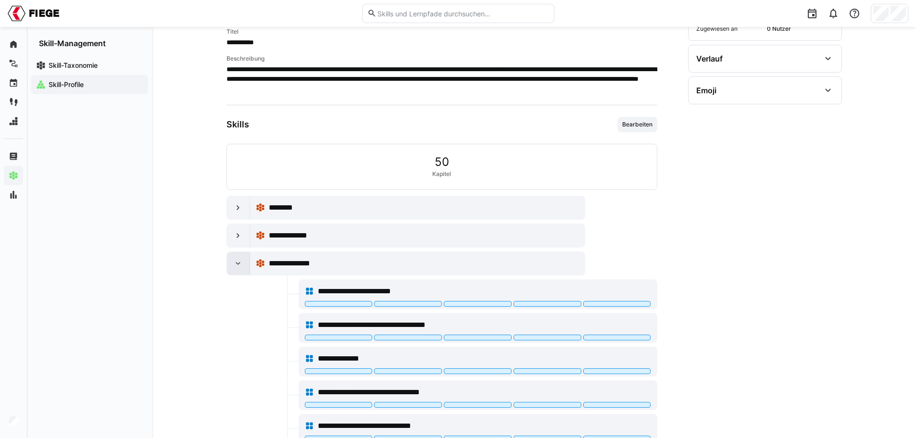
click at [238, 261] on eds-icon at bounding box center [238, 264] width 10 height 10
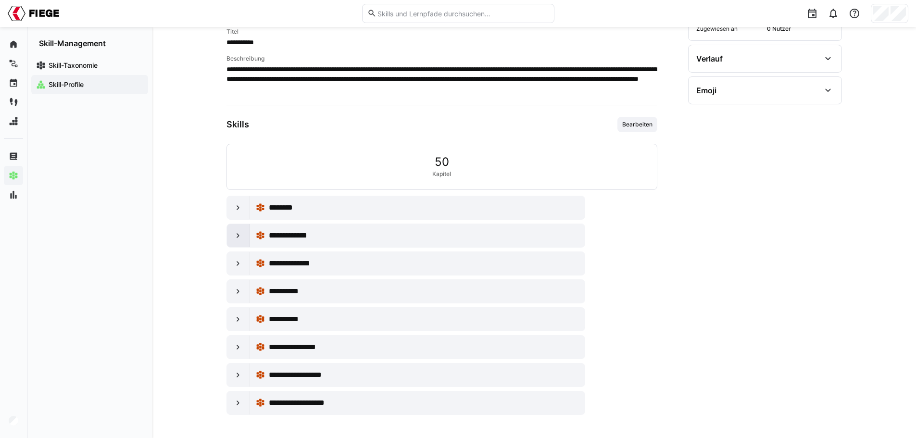
click at [234, 238] on eds-icon at bounding box center [238, 236] width 10 height 10
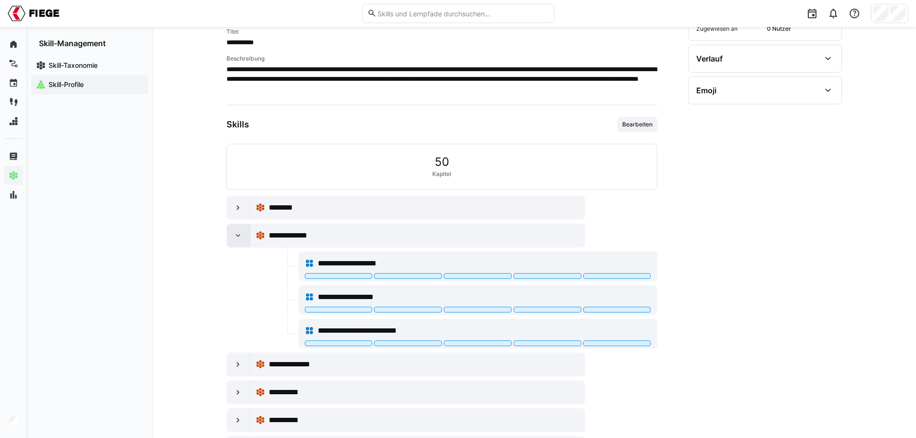
click at [239, 237] on eds-icon at bounding box center [238, 236] width 10 height 10
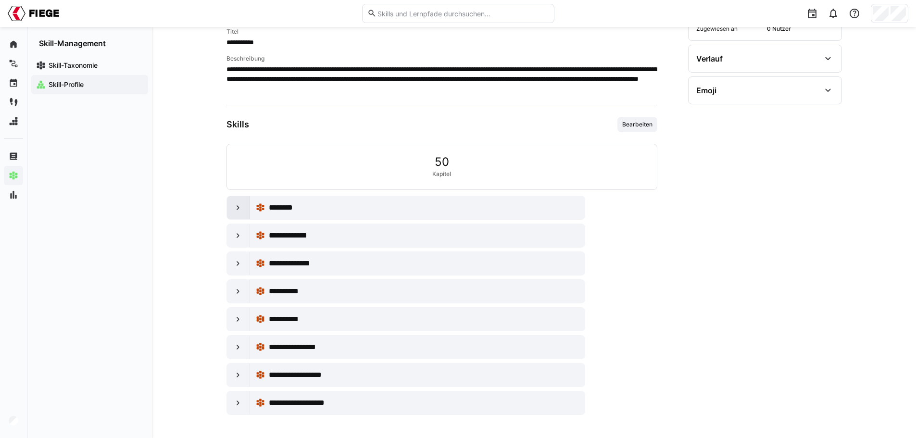
click at [238, 208] on eds-icon at bounding box center [238, 208] width 10 height 10
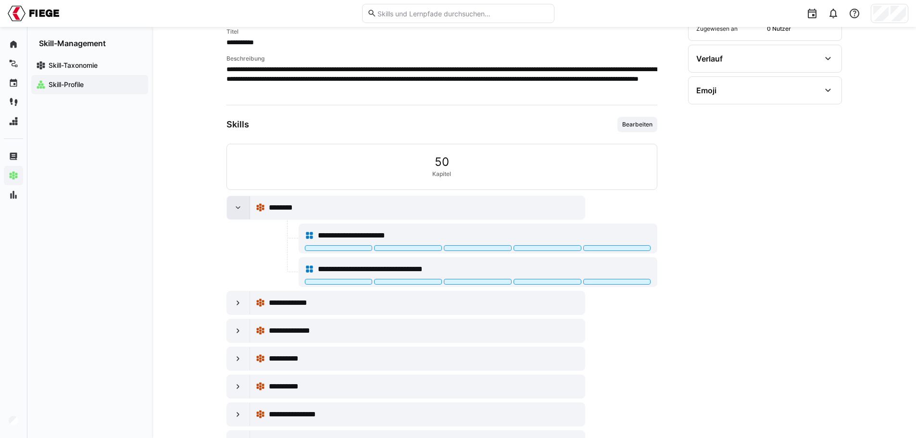
click at [238, 210] on eds-icon at bounding box center [238, 208] width 10 height 10
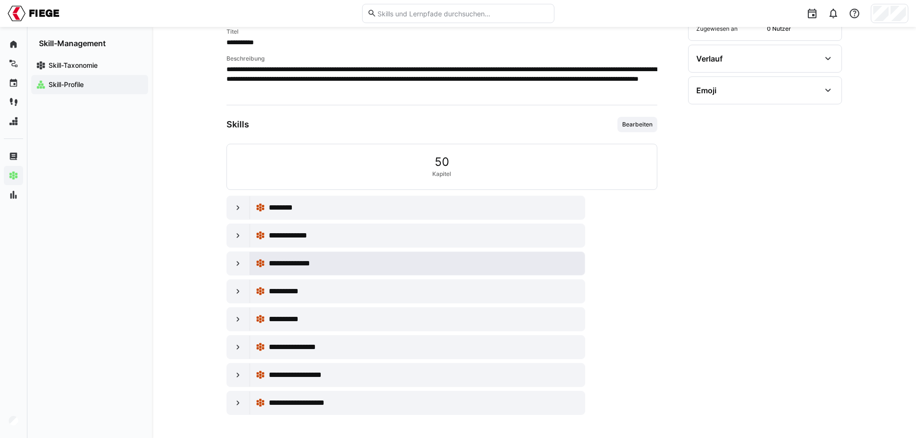
drag, startPoint x: 288, startPoint y: 207, endPoint x: 311, endPoint y: 256, distance: 54.2
click at [311, 256] on div "**********" at bounding box center [441, 305] width 431 height 219
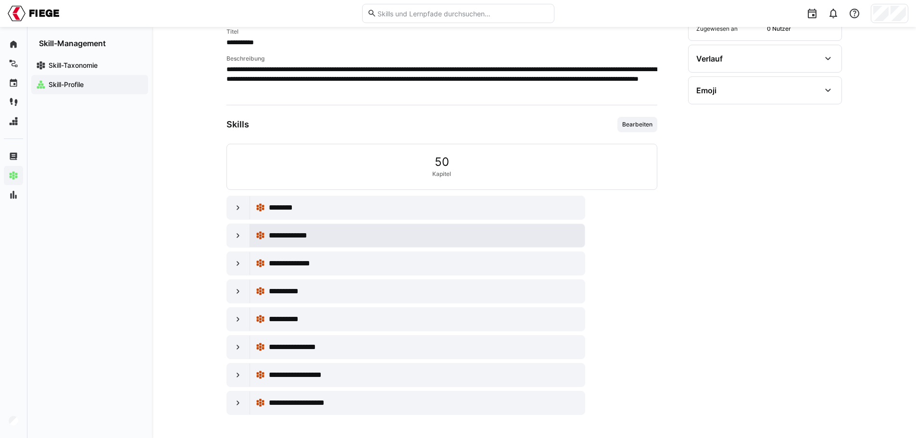
click at [288, 238] on span "**********" at bounding box center [297, 236] width 56 height 12
click at [240, 235] on eds-icon at bounding box center [238, 236] width 10 height 10
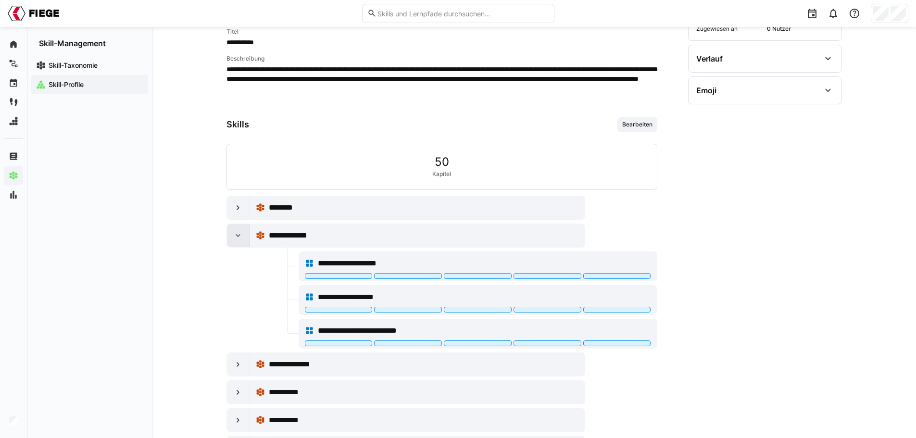
click at [240, 235] on eds-icon at bounding box center [238, 236] width 10 height 10
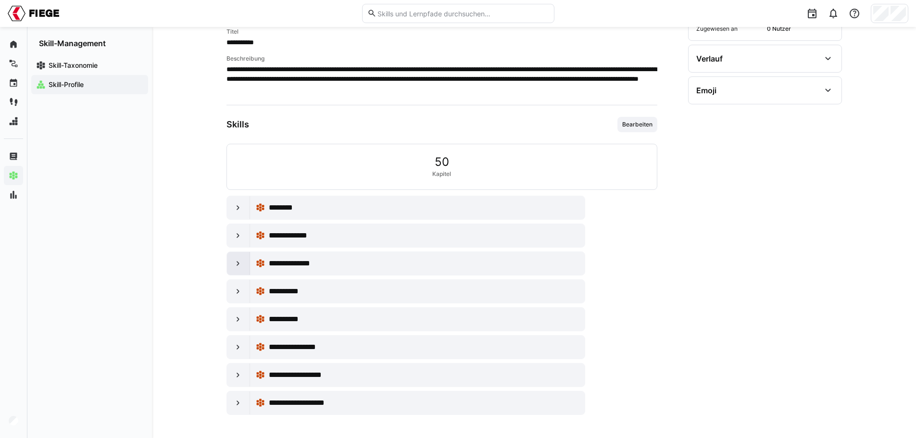
click at [240, 265] on eds-icon at bounding box center [238, 264] width 10 height 10
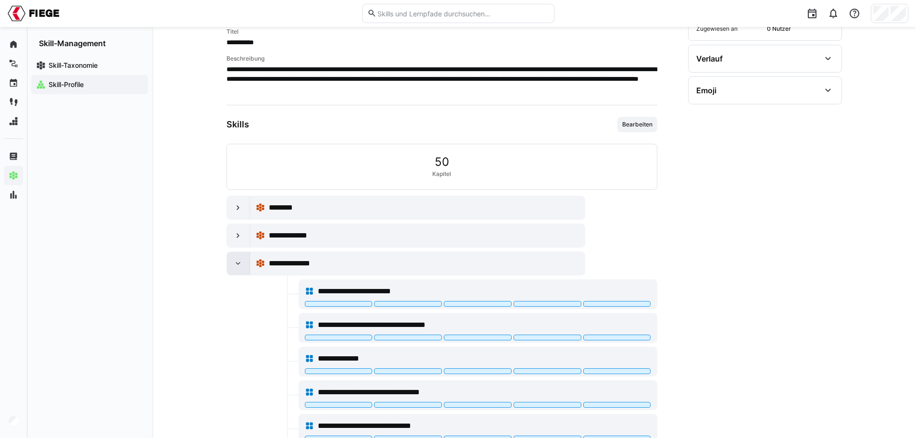
click at [240, 265] on eds-icon at bounding box center [238, 264] width 10 height 10
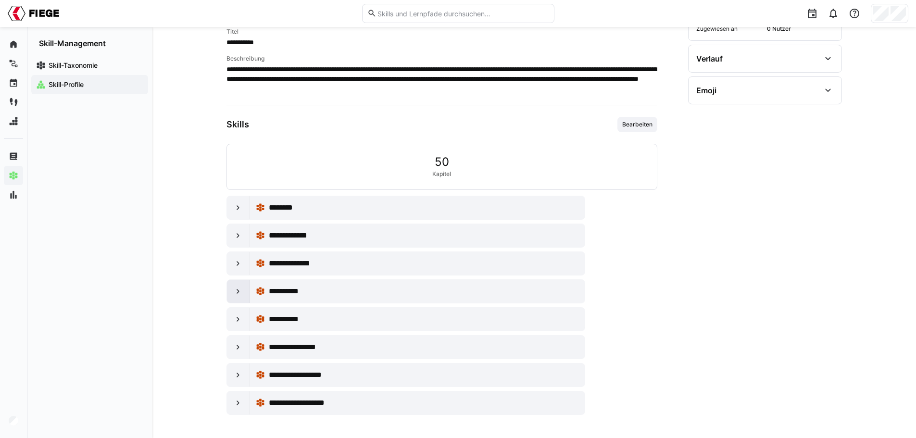
click at [238, 292] on eds-icon at bounding box center [238, 292] width 10 height 10
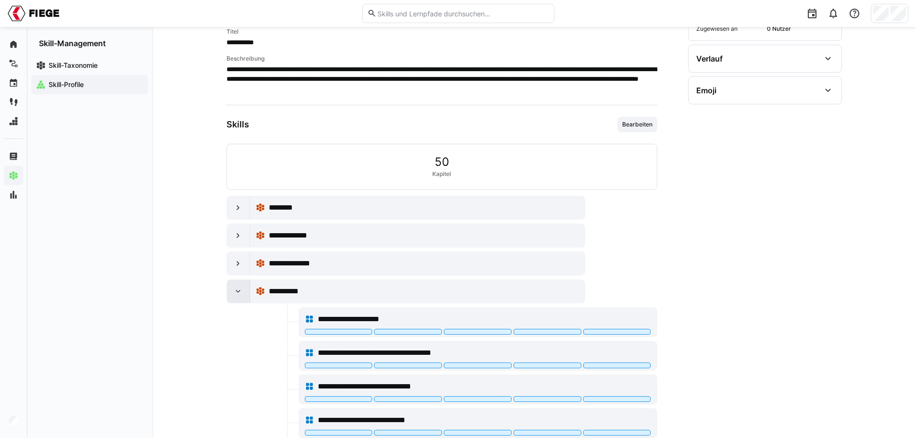
click at [238, 292] on eds-icon at bounding box center [238, 292] width 10 height 10
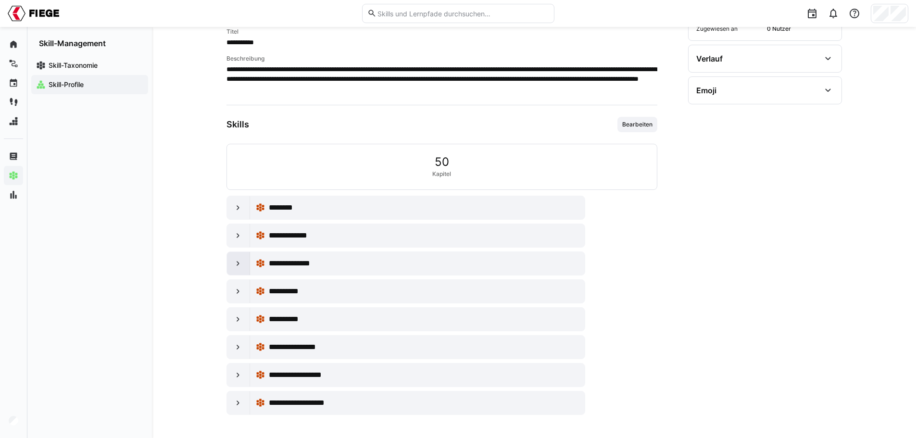
click at [244, 261] on div at bounding box center [238, 263] width 23 height 23
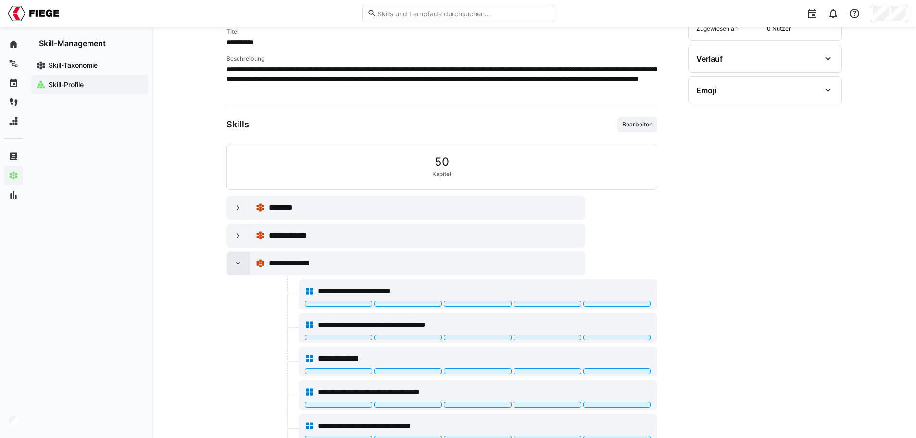
click at [244, 260] on div at bounding box center [238, 263] width 23 height 23
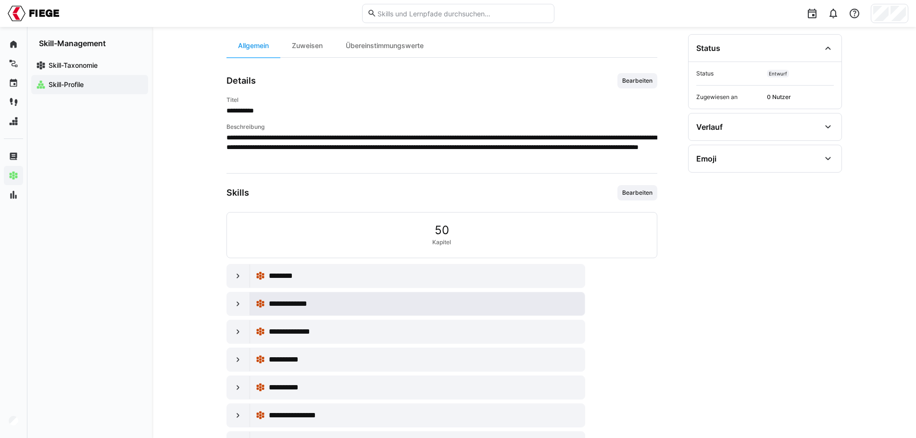
scroll to position [0, 0]
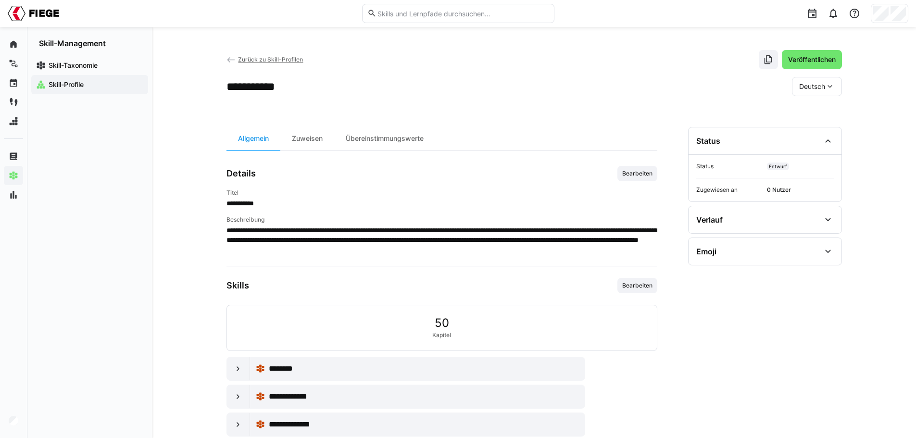
click at [0, 0] on app-navigation-label "Skill-Profile" at bounding box center [0, 0] width 0 height 0
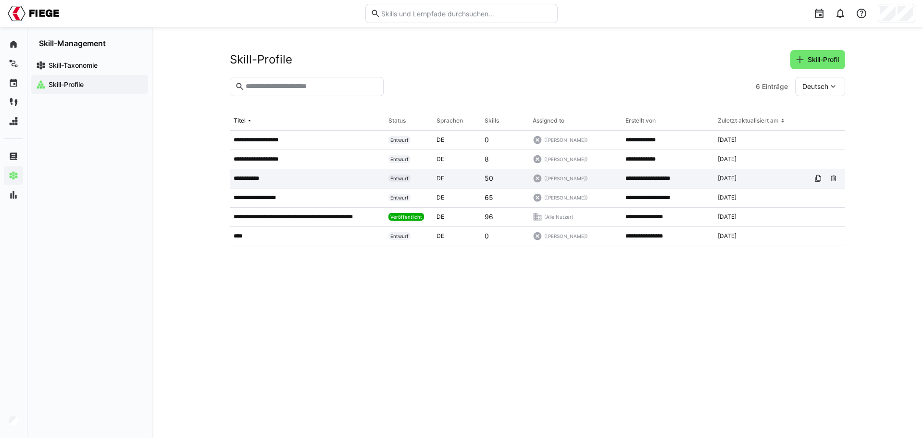
click at [257, 178] on p "**********" at bounding box center [250, 179] width 32 height 8
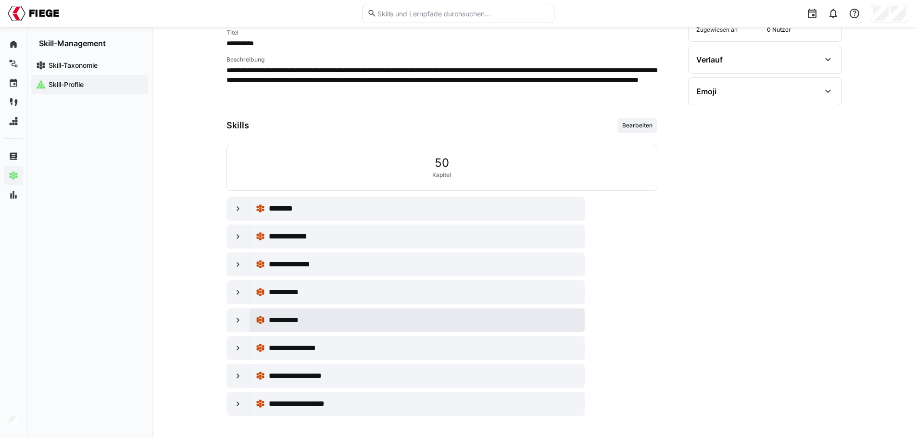
scroll to position [161, 0]
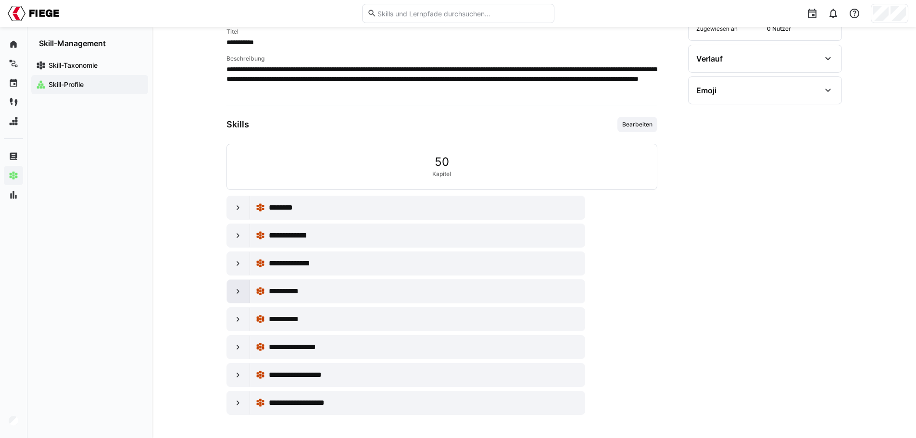
click at [237, 293] on eds-icon at bounding box center [238, 292] width 10 height 10
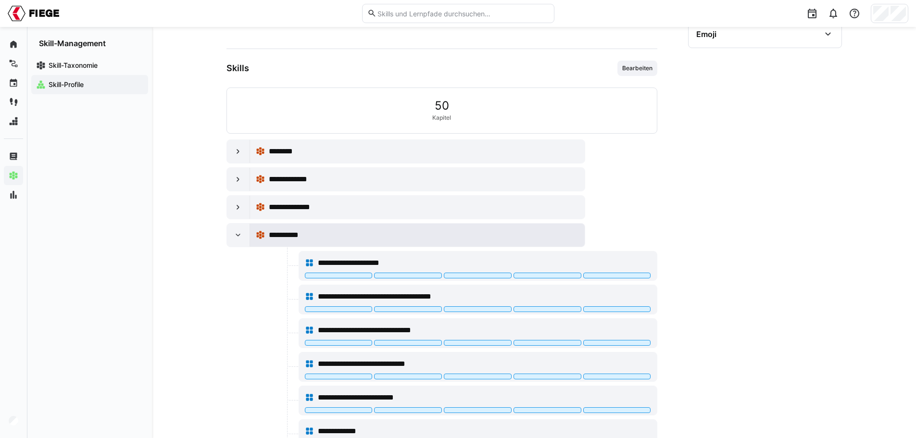
scroll to position [209, 0]
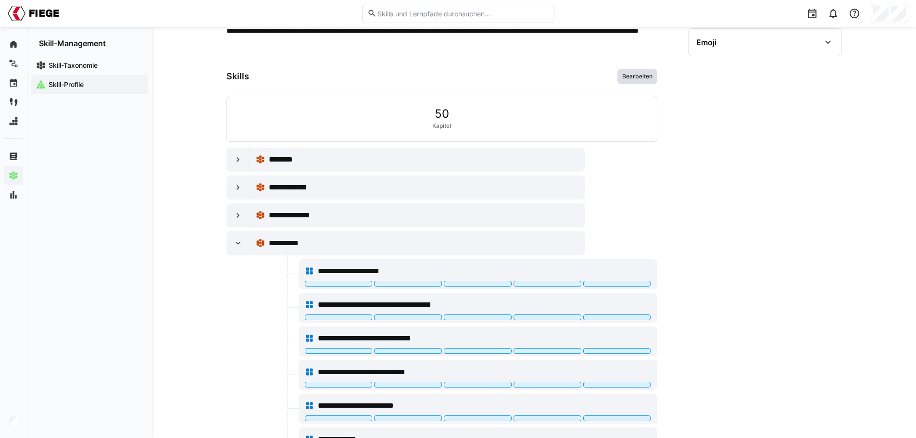
click at [645, 75] on span "Bearbeiten" at bounding box center [637, 77] width 32 height 8
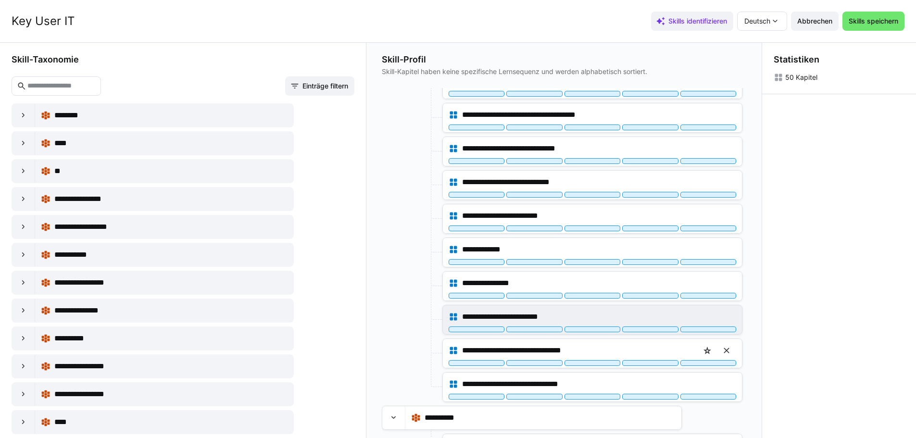
scroll to position [577, 0]
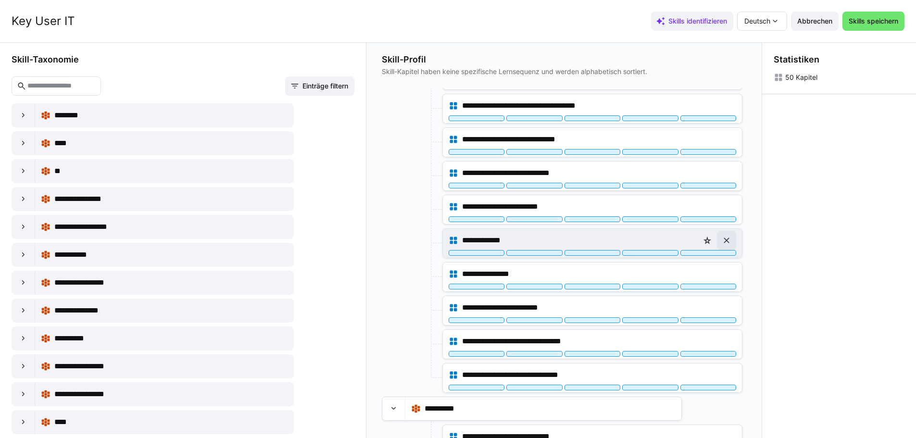
click at [726, 238] on eds-icon at bounding box center [727, 241] width 10 height 10
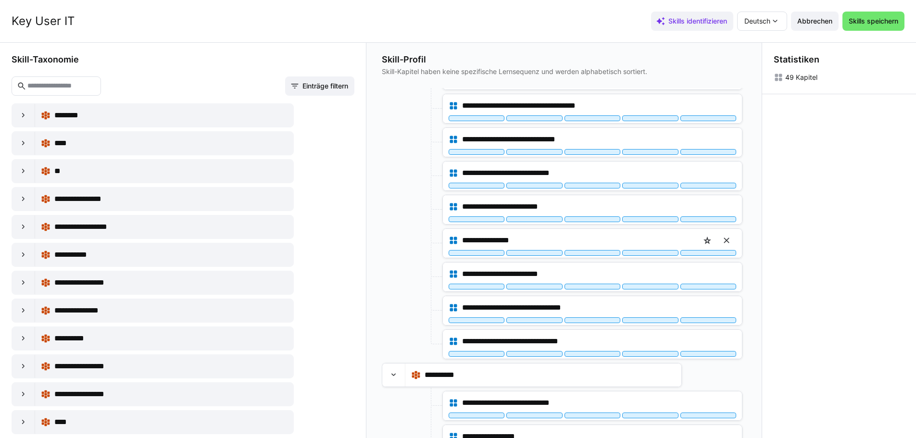
click at [726, 238] on eds-icon at bounding box center [727, 241] width 10 height 10
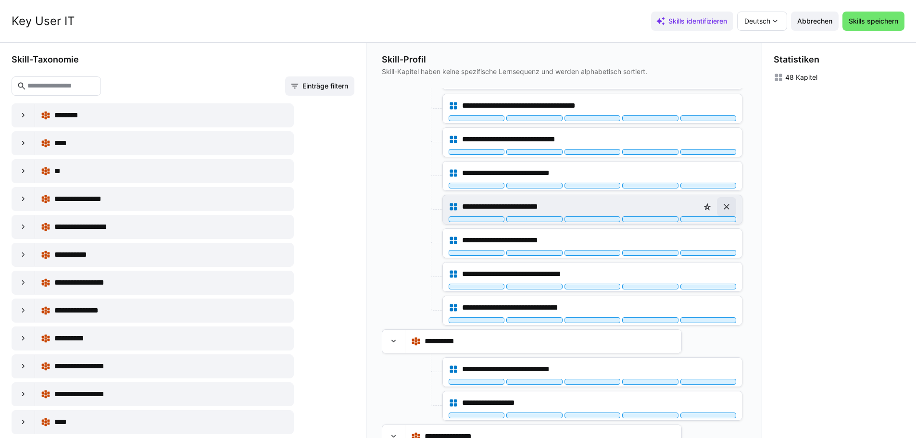
click at [725, 205] on eds-icon at bounding box center [727, 207] width 10 height 10
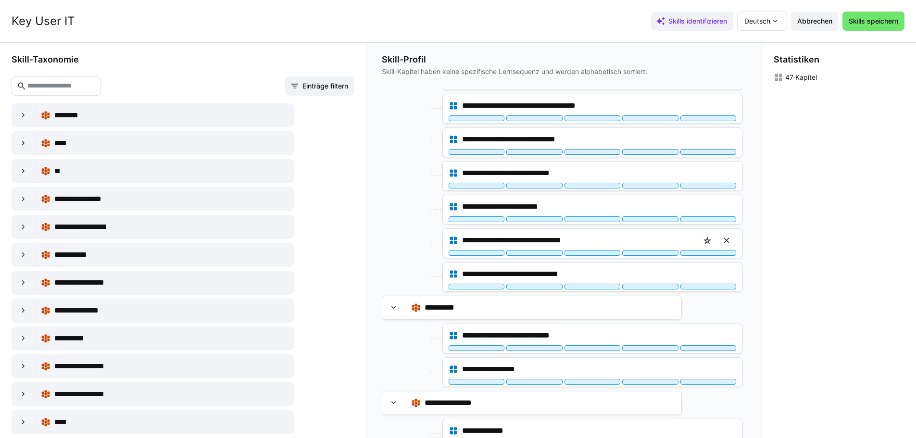
scroll to position [385, 0]
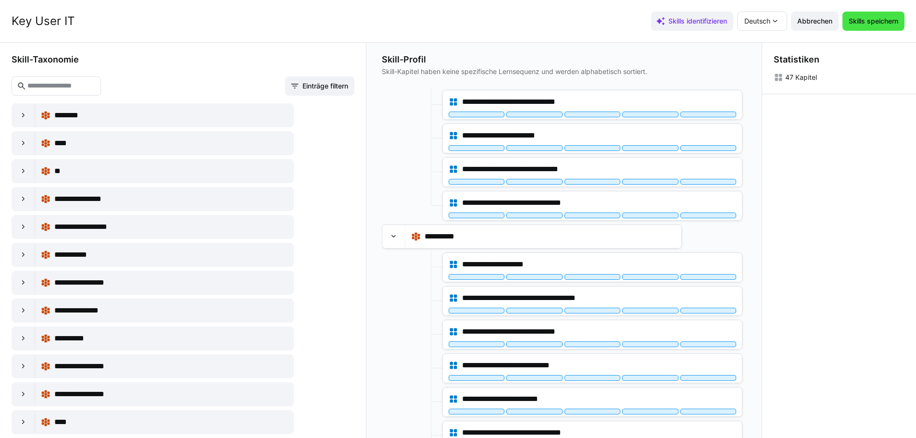
click at [890, 19] on span "Skills speichern" at bounding box center [873, 21] width 52 height 10
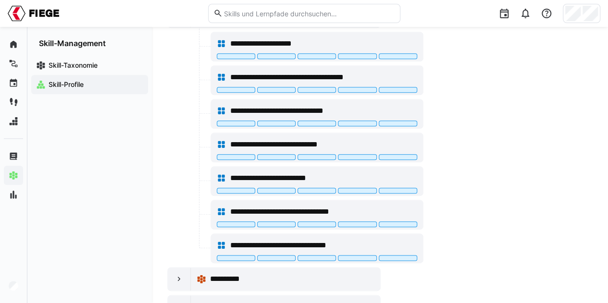
scroll to position [337, 0]
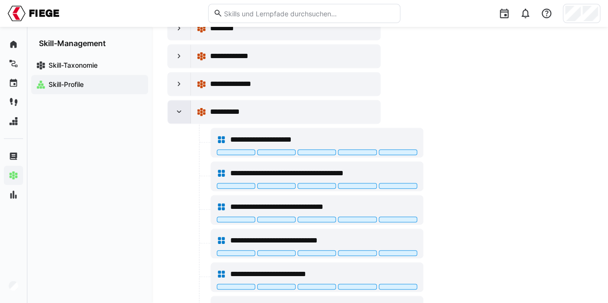
click at [179, 102] on div at bounding box center [179, 111] width 23 height 23
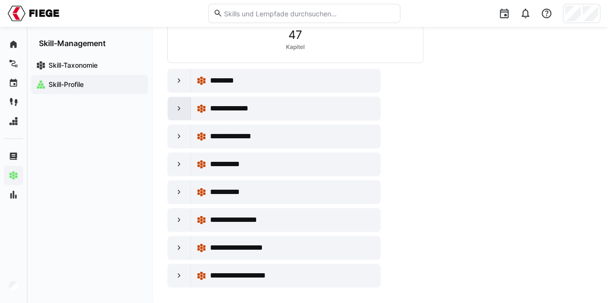
scroll to position [280, 0]
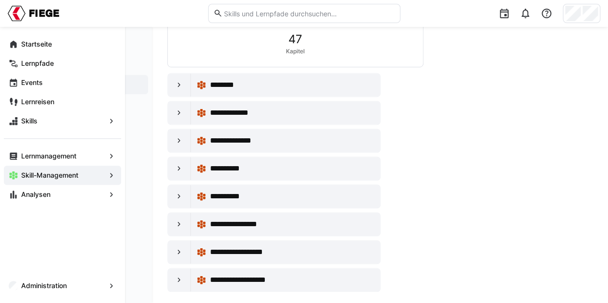
click at [430, 181] on div "**********" at bounding box center [380, 58] width 426 height 468
click at [179, 196] on eds-icon at bounding box center [180, 197] width 10 height 10
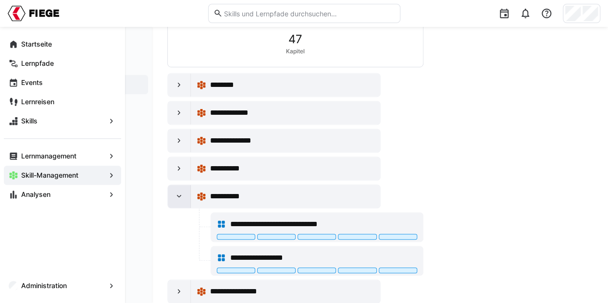
scroll to position [337, 0]
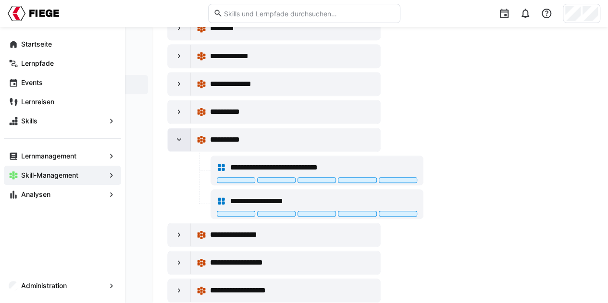
click at [184, 143] on div at bounding box center [179, 139] width 23 height 23
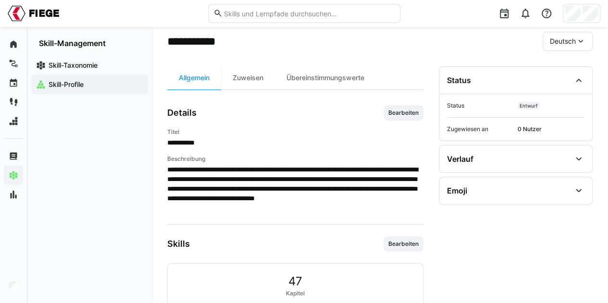
scroll to position [144, 0]
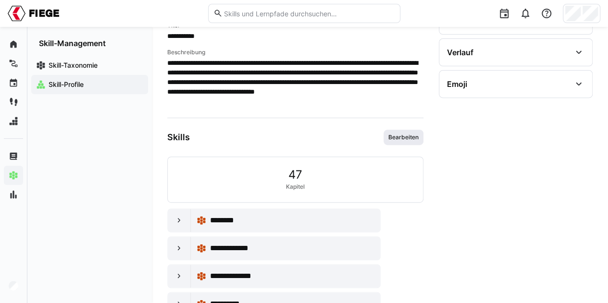
click at [413, 131] on span "Bearbeiten" at bounding box center [404, 137] width 40 height 15
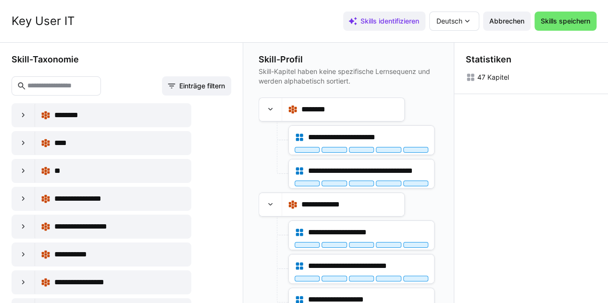
click at [76, 88] on input "text" at bounding box center [60, 86] width 69 height 9
type input "*"
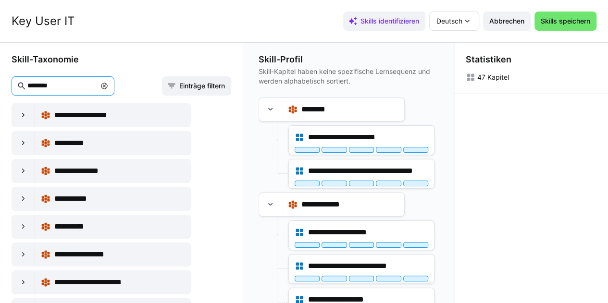
scroll to position [48, 0]
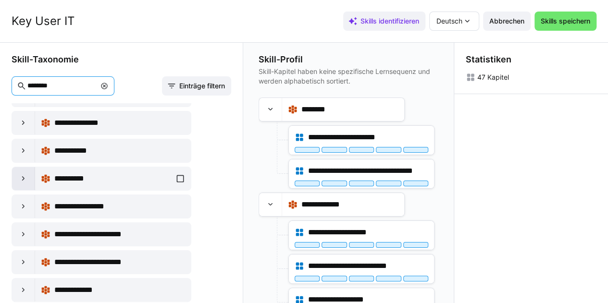
type input "********"
click at [23, 177] on eds-icon at bounding box center [24, 179] width 10 height 10
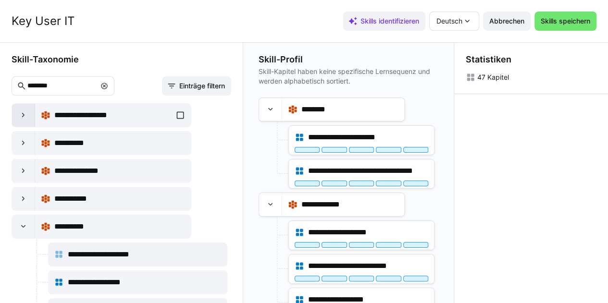
click at [24, 115] on eds-icon at bounding box center [24, 116] width 10 height 10
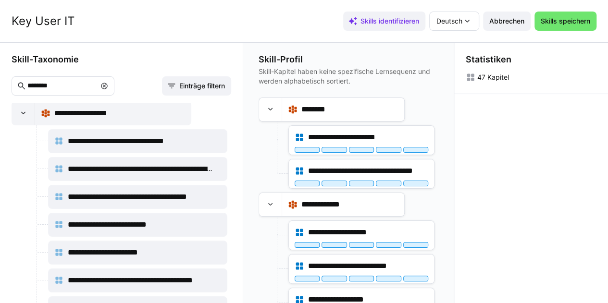
scroll to position [0, 0]
